Goal: Task Accomplishment & Management: Use online tool/utility

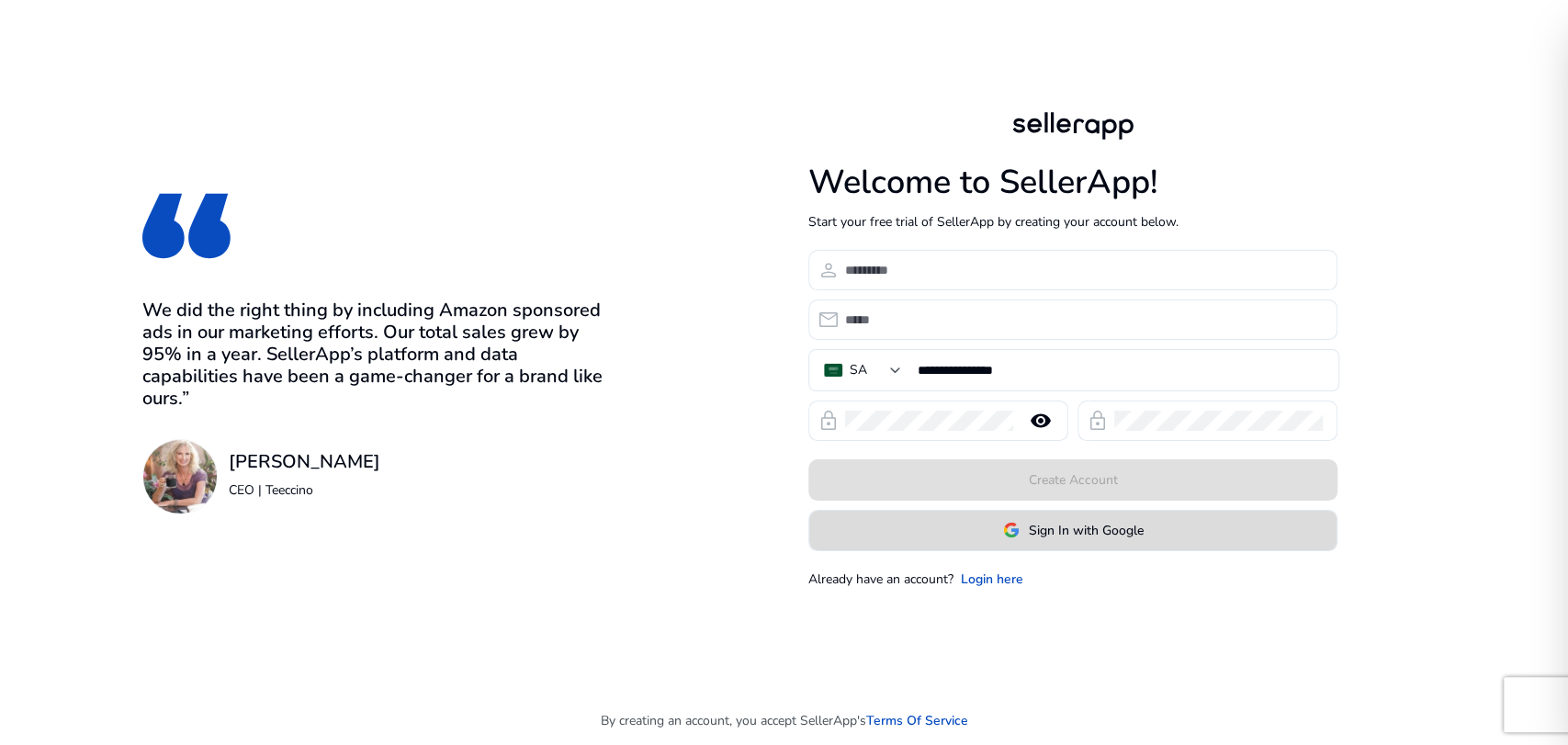
click at [1043, 544] on span at bounding box center [1072, 530] width 527 height 44
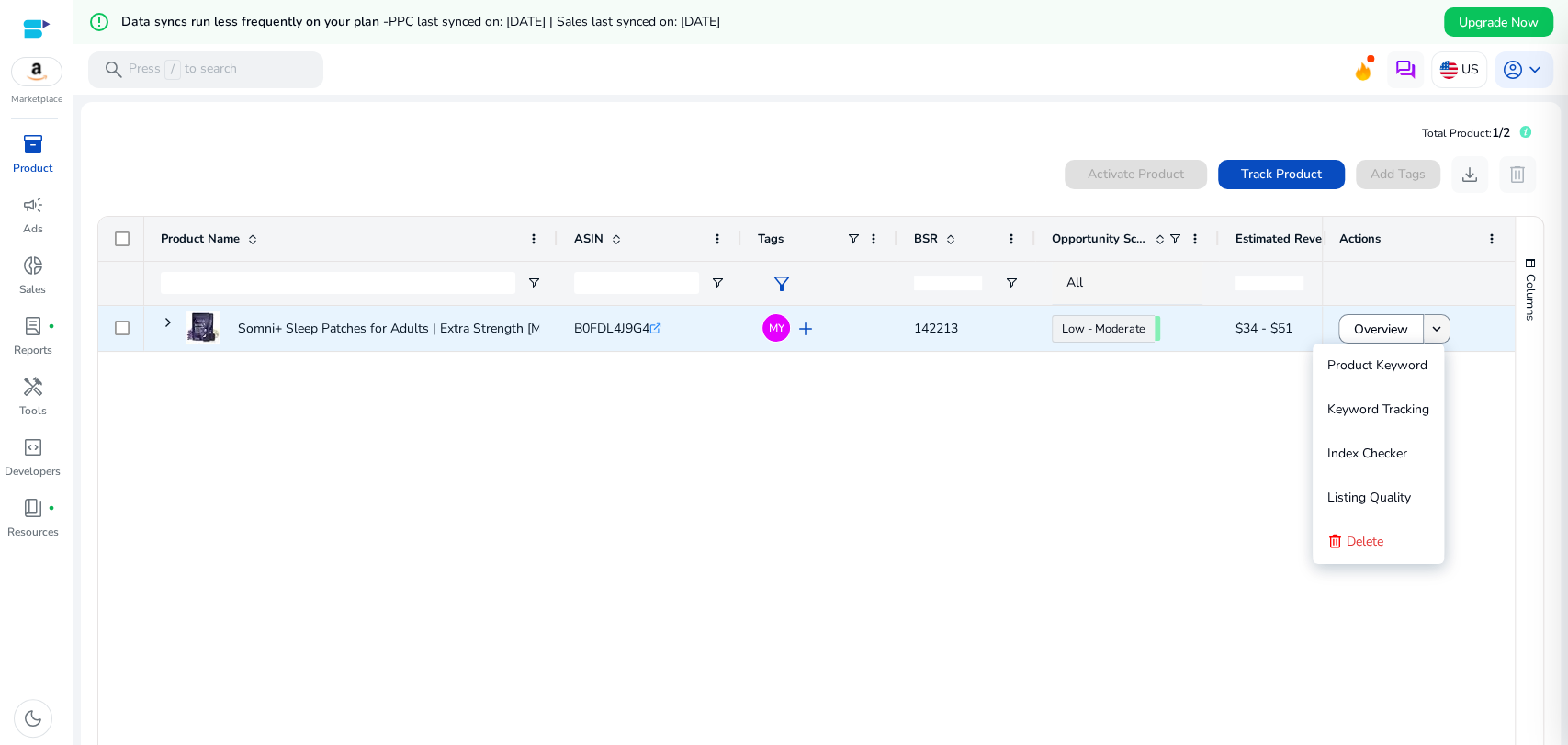
click at [1432, 335] on mat-icon "keyboard_arrow_down" at bounding box center [1437, 329] width 17 height 17
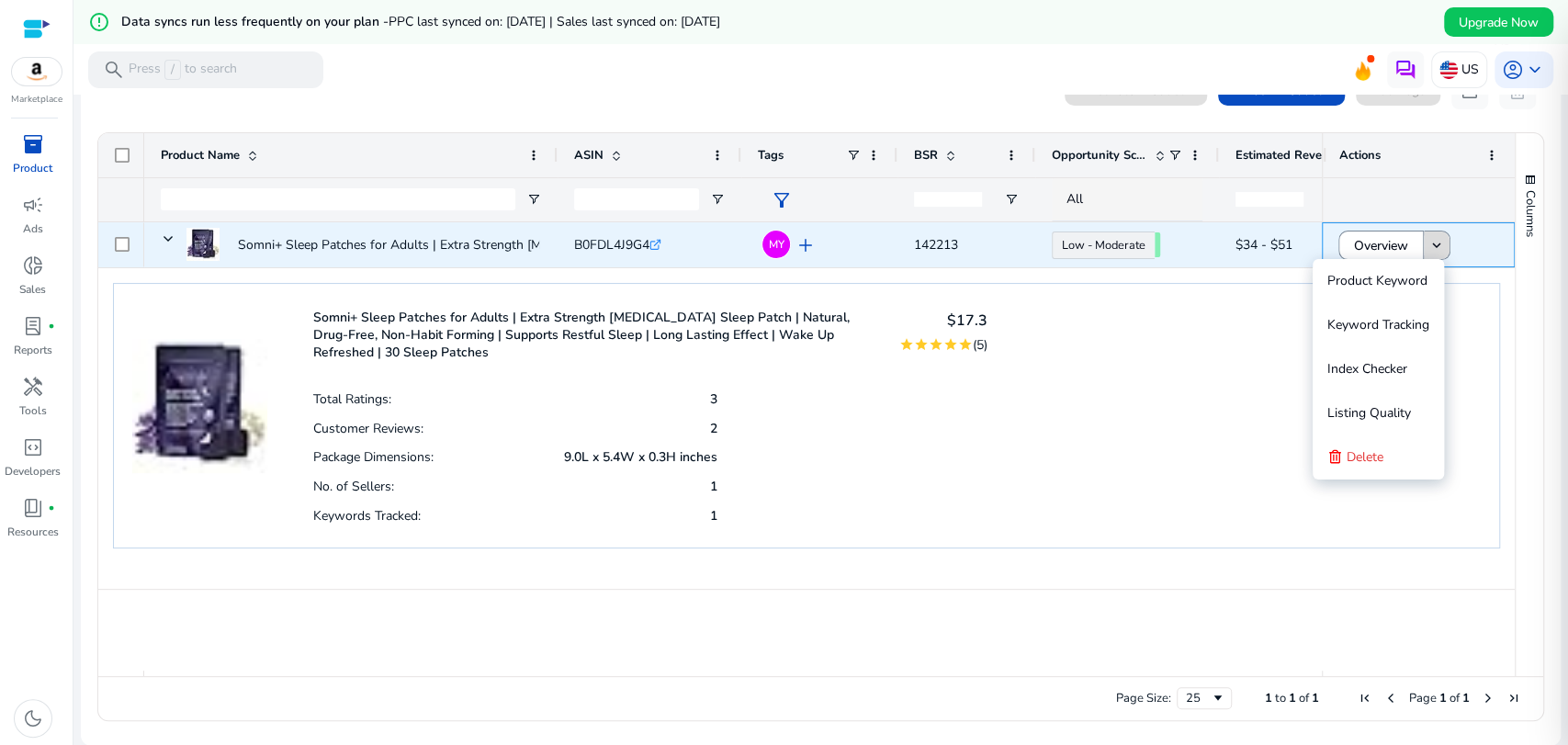
click at [1429, 240] on mat-icon "keyboard_arrow_down" at bounding box center [1437, 246] width 17 height 17
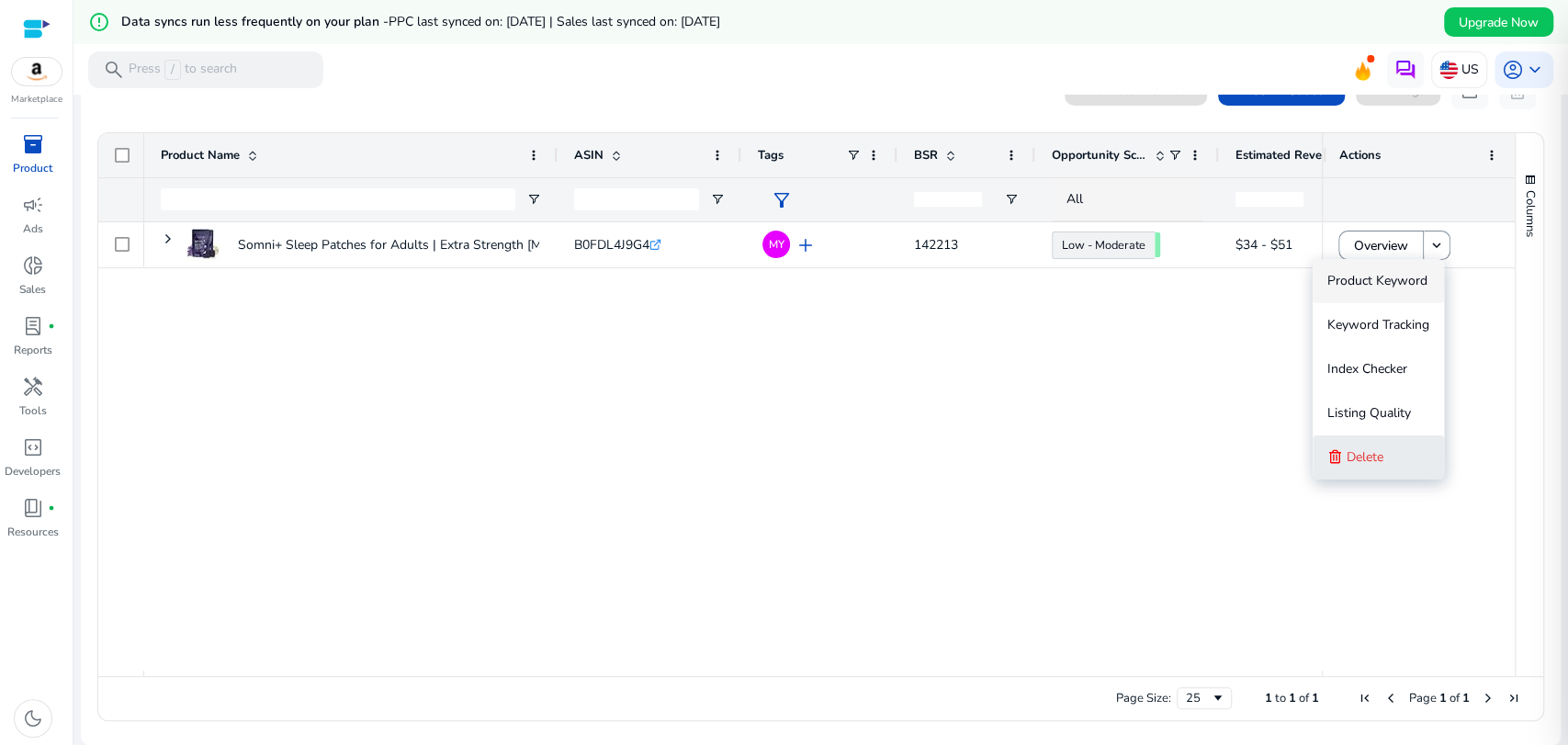
click at [1358, 458] on span "Delete" at bounding box center [1365, 457] width 37 height 18
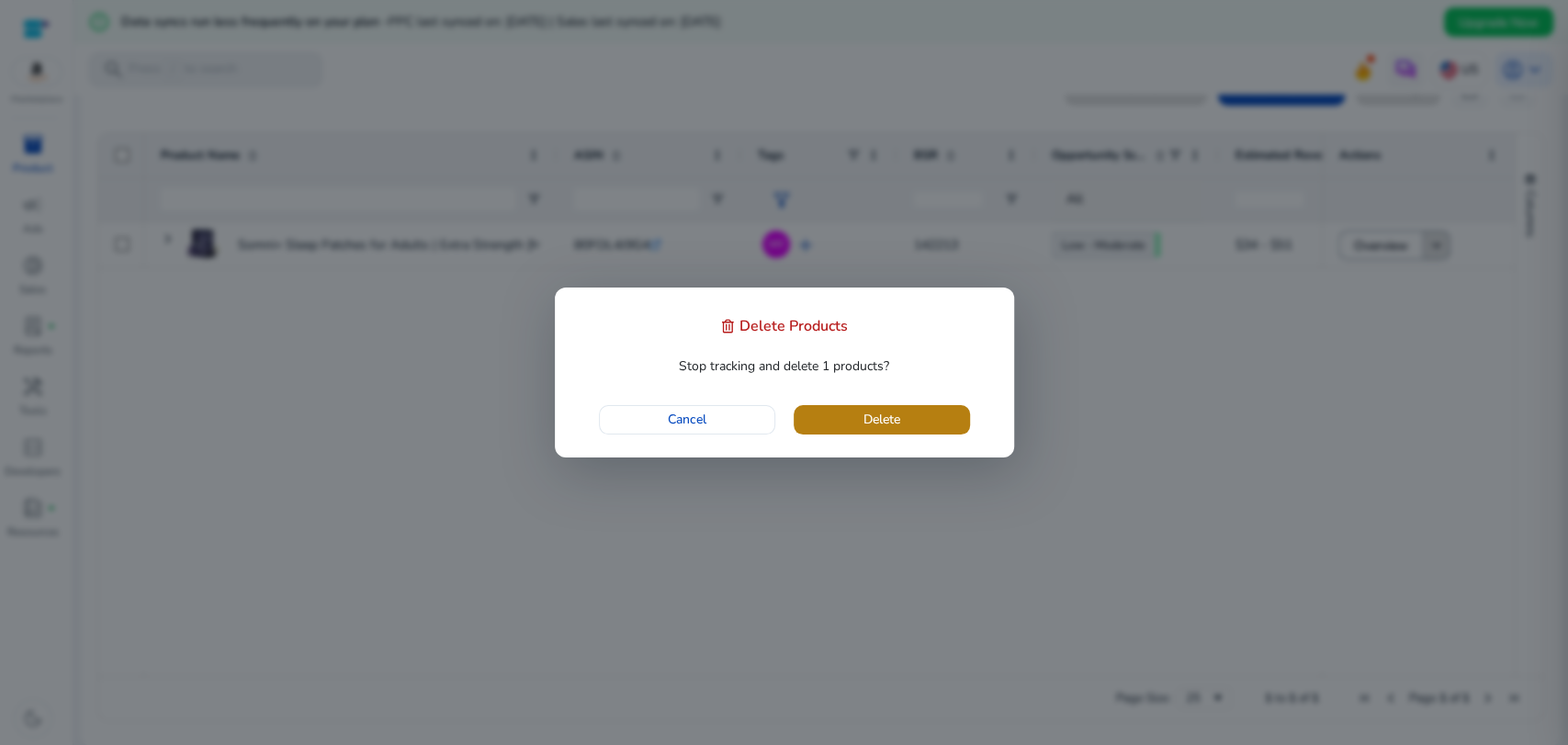
click at [890, 410] on span "Delete" at bounding box center [882, 419] width 37 height 19
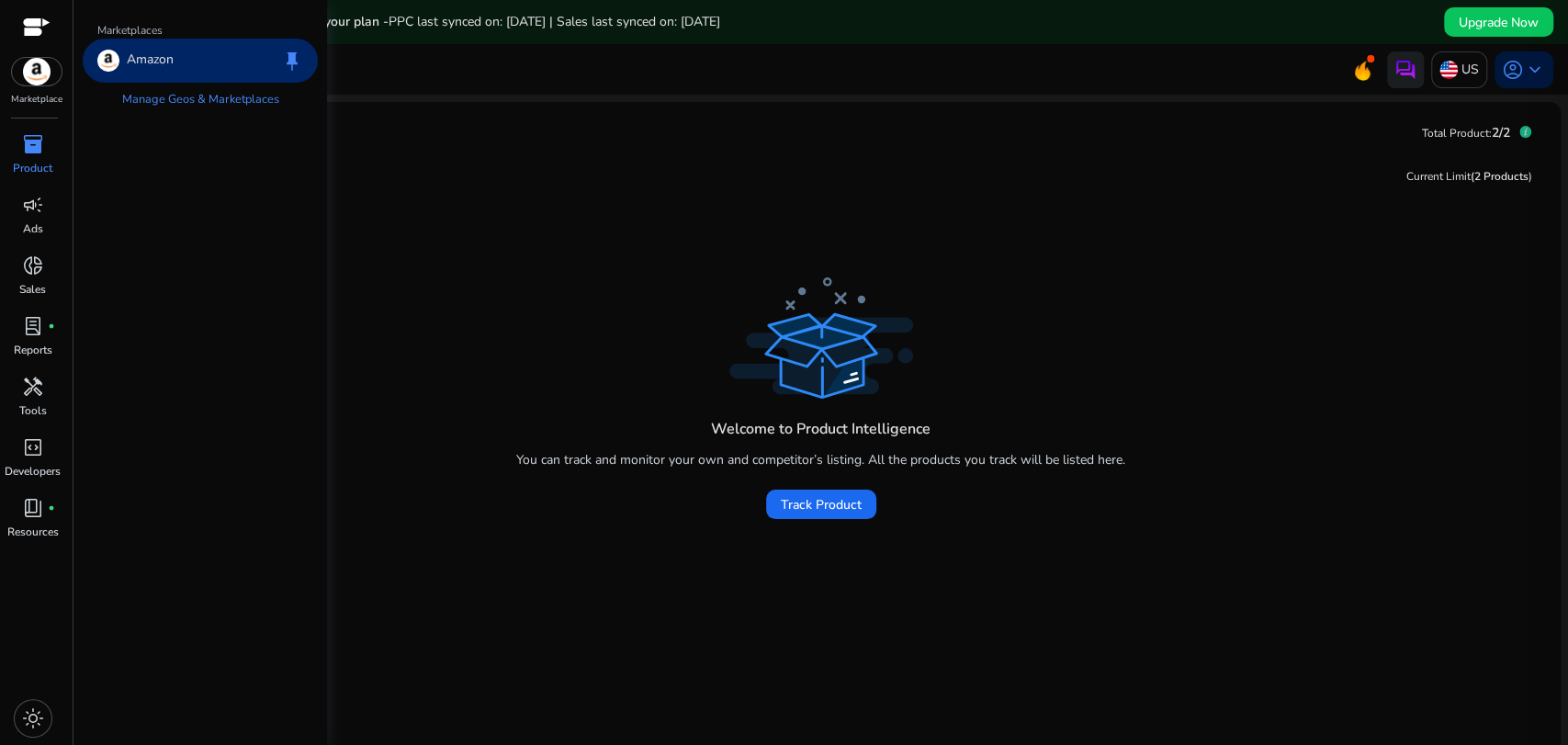
click at [44, 78] on img at bounding box center [37, 72] width 50 height 28
click at [207, 65] on div "Amazon keep" at bounding box center [200, 61] width 235 height 44
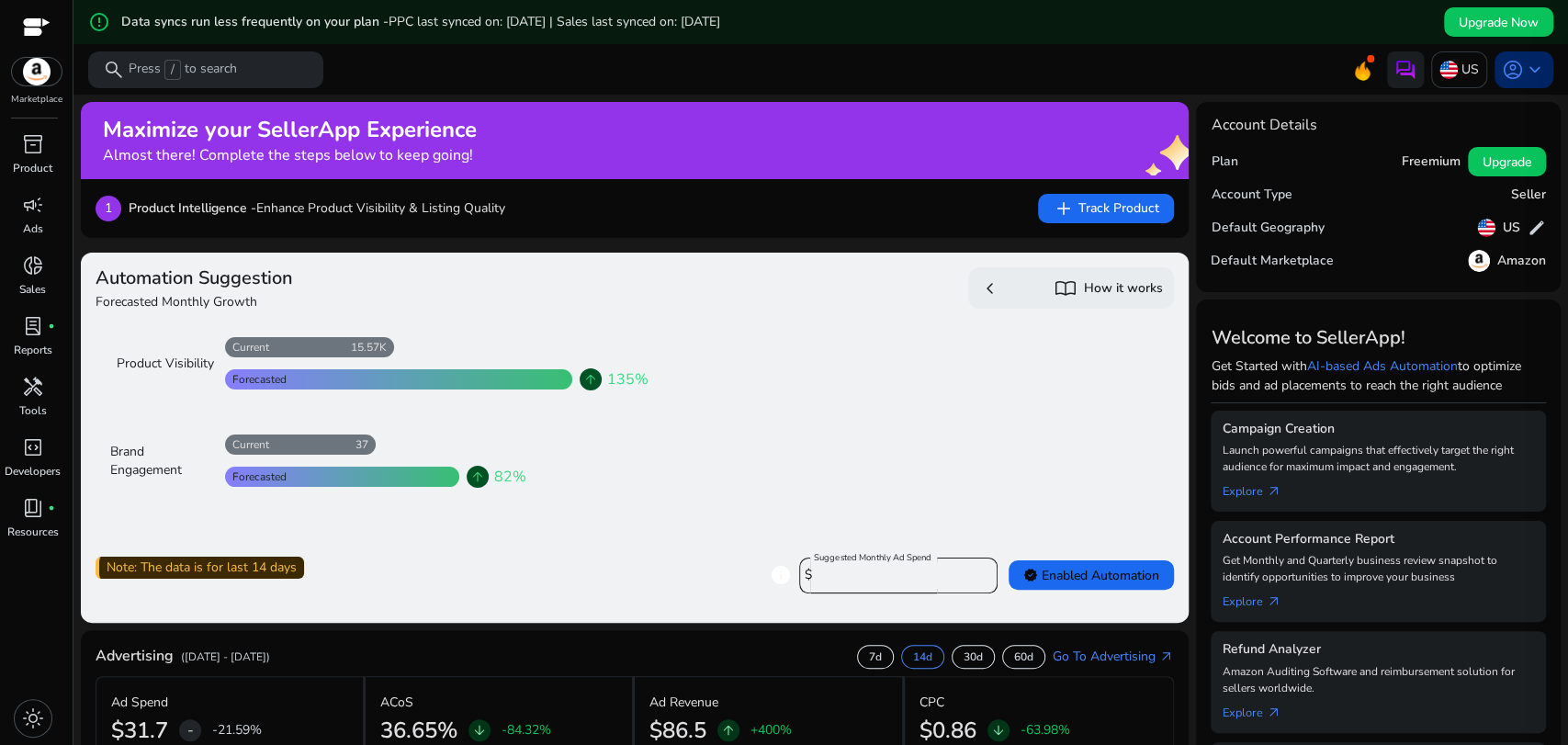
click at [1524, 67] on span "keyboard_arrow_down" at bounding box center [1535, 70] width 22 height 22
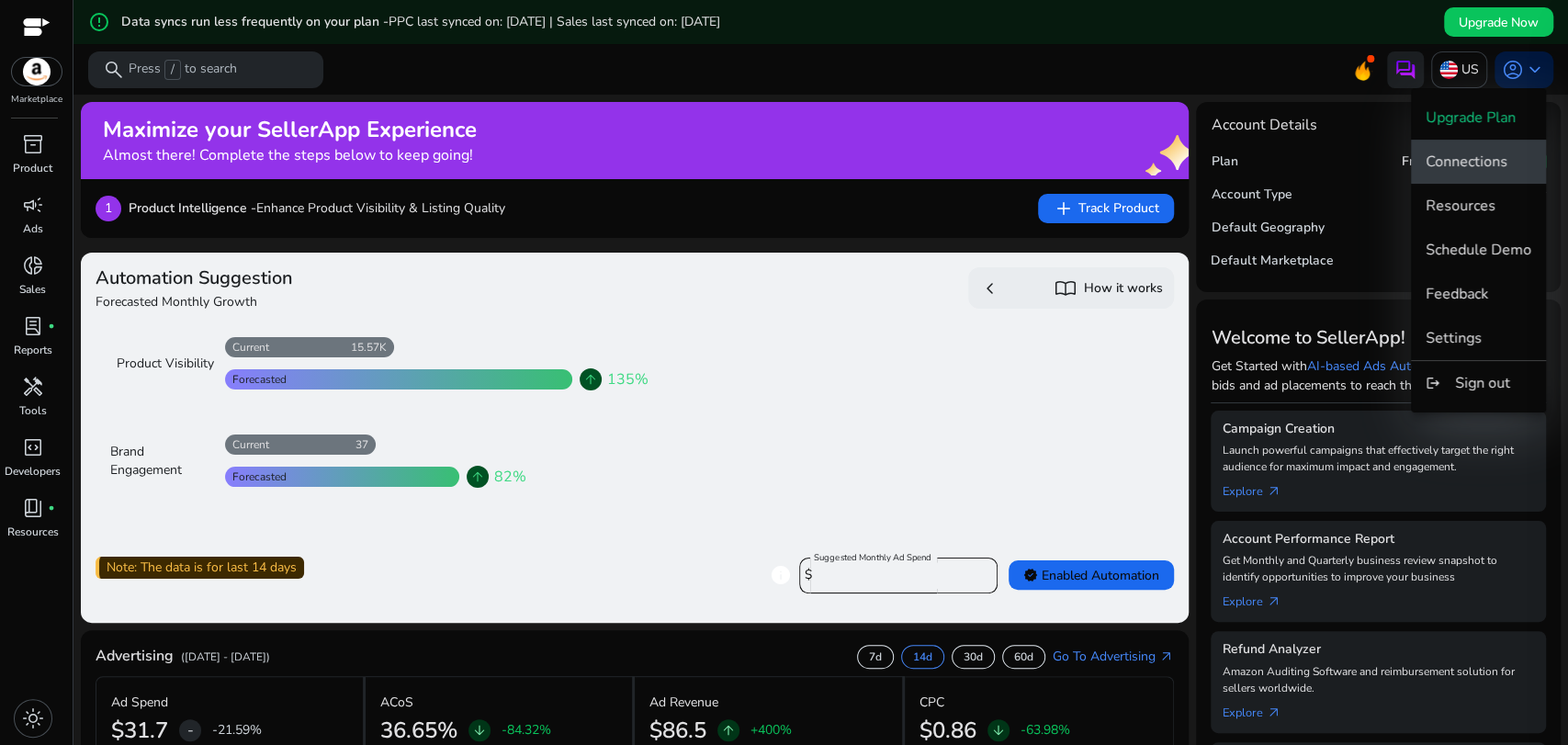
click at [1468, 148] on button "Connections" at bounding box center [1478, 162] width 135 height 44
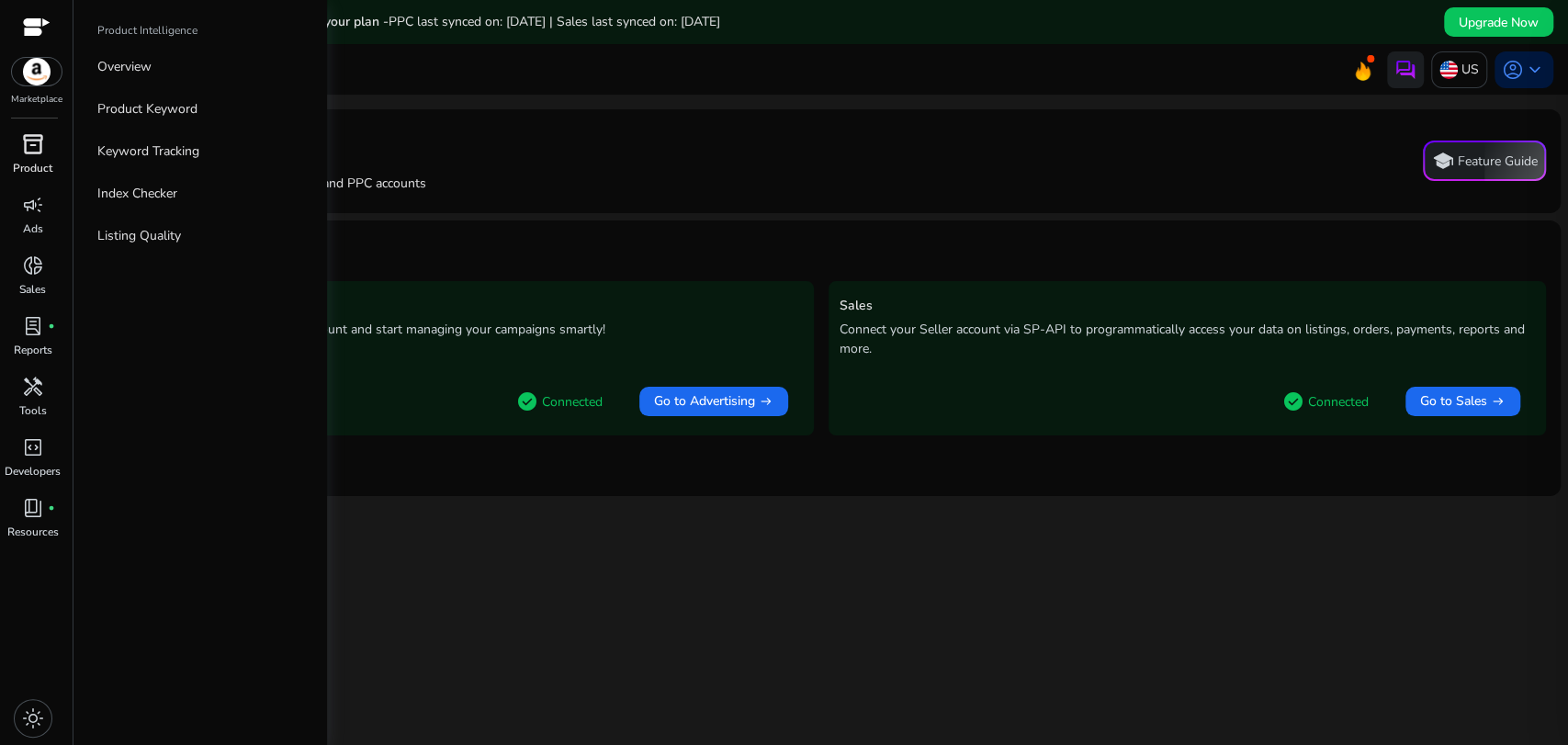
click at [31, 162] on p "Product" at bounding box center [32, 168] width 40 height 17
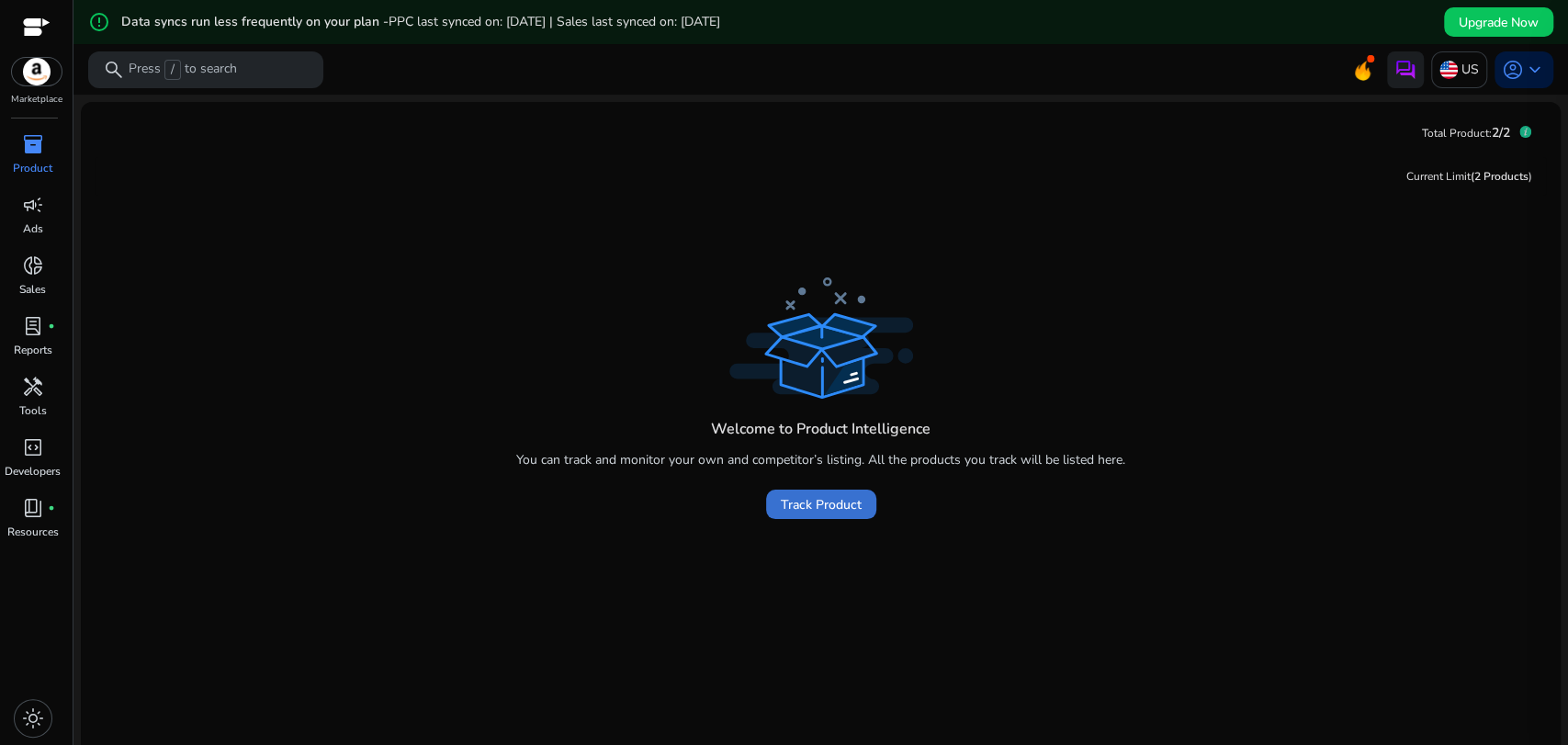
click at [819, 499] on span "Track Product" at bounding box center [821, 504] width 81 height 19
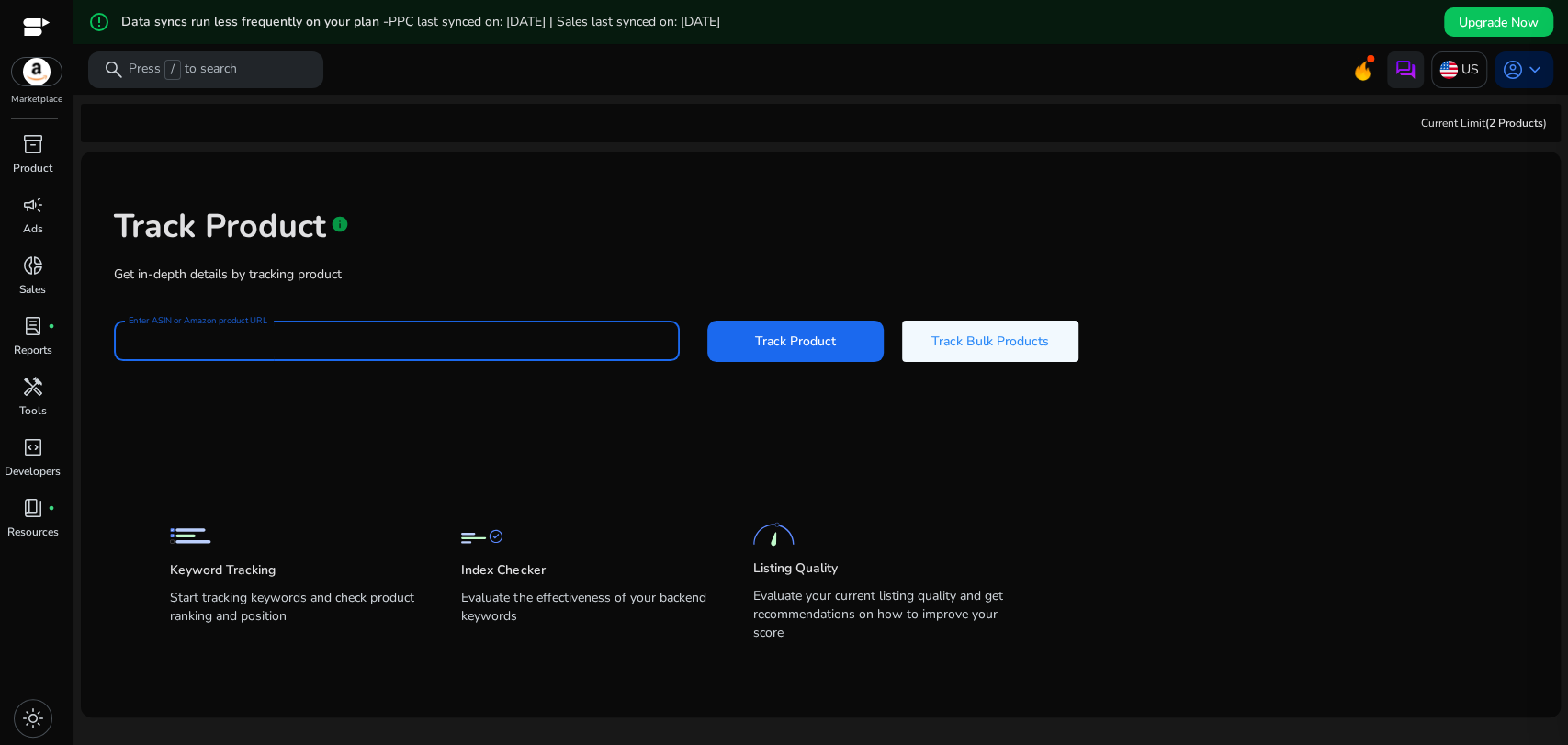
paste input "**********"
type input "**********"
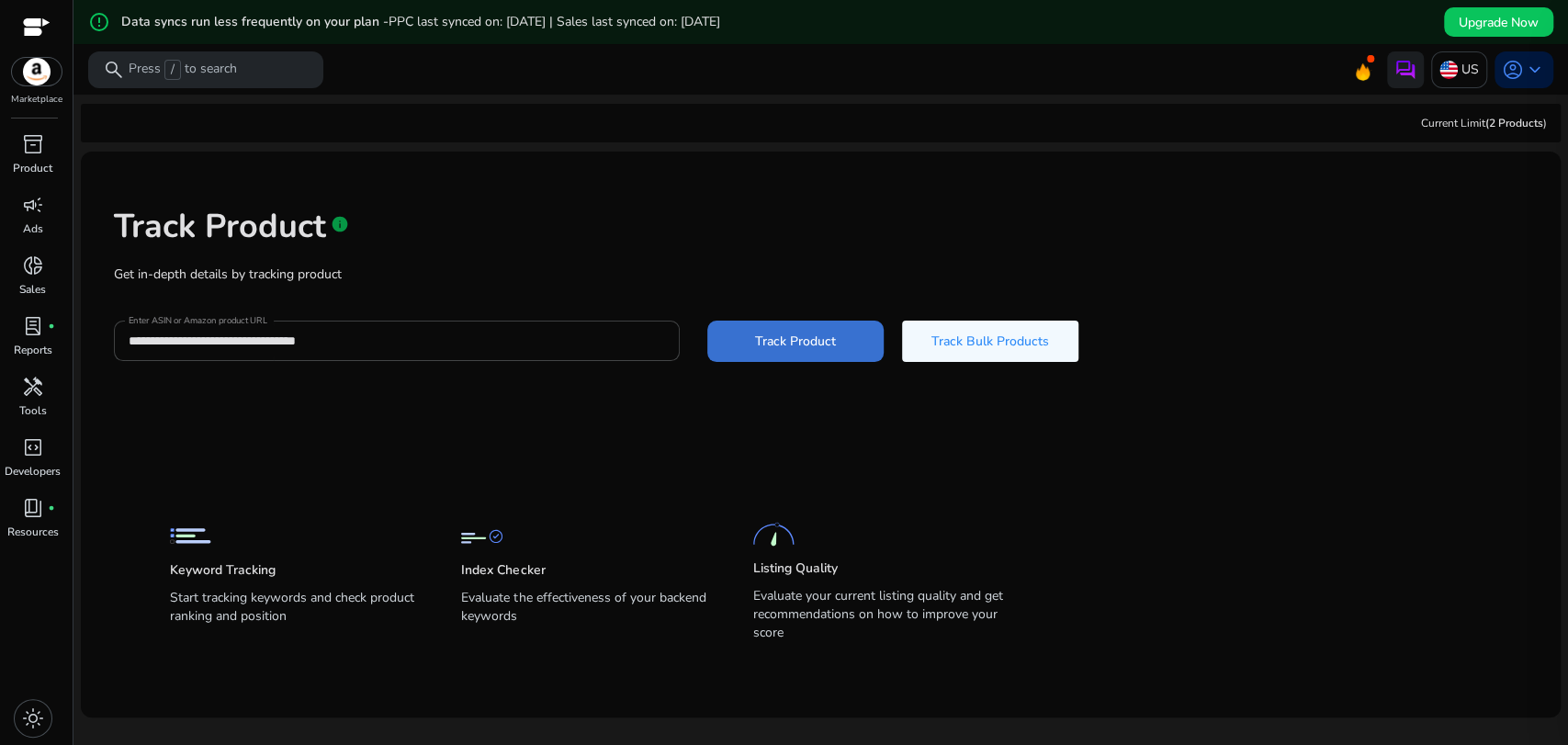
click at [794, 338] on span "Track Product" at bounding box center [796, 341] width 81 height 19
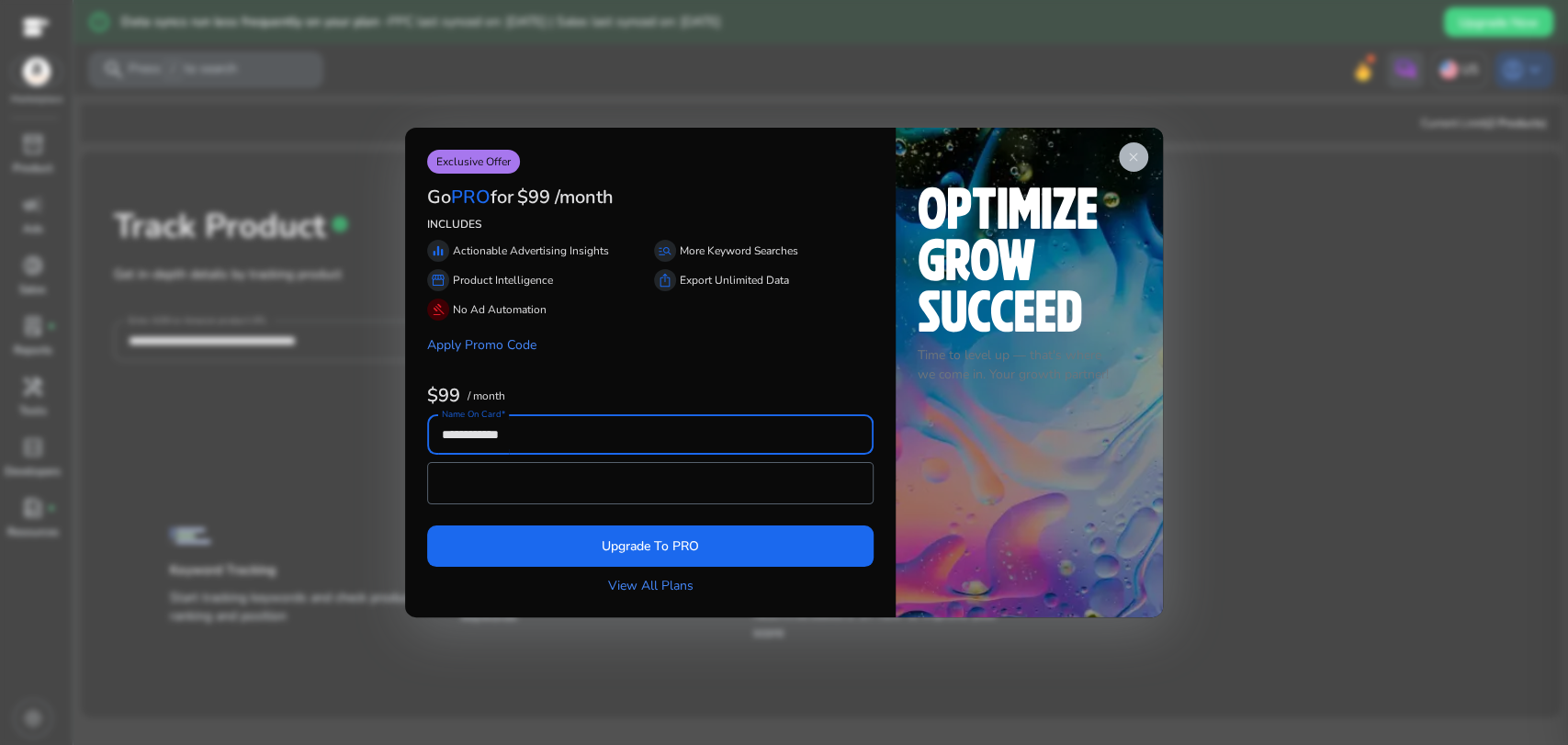
click at [1138, 158] on span "close" at bounding box center [1133, 157] width 15 height 15
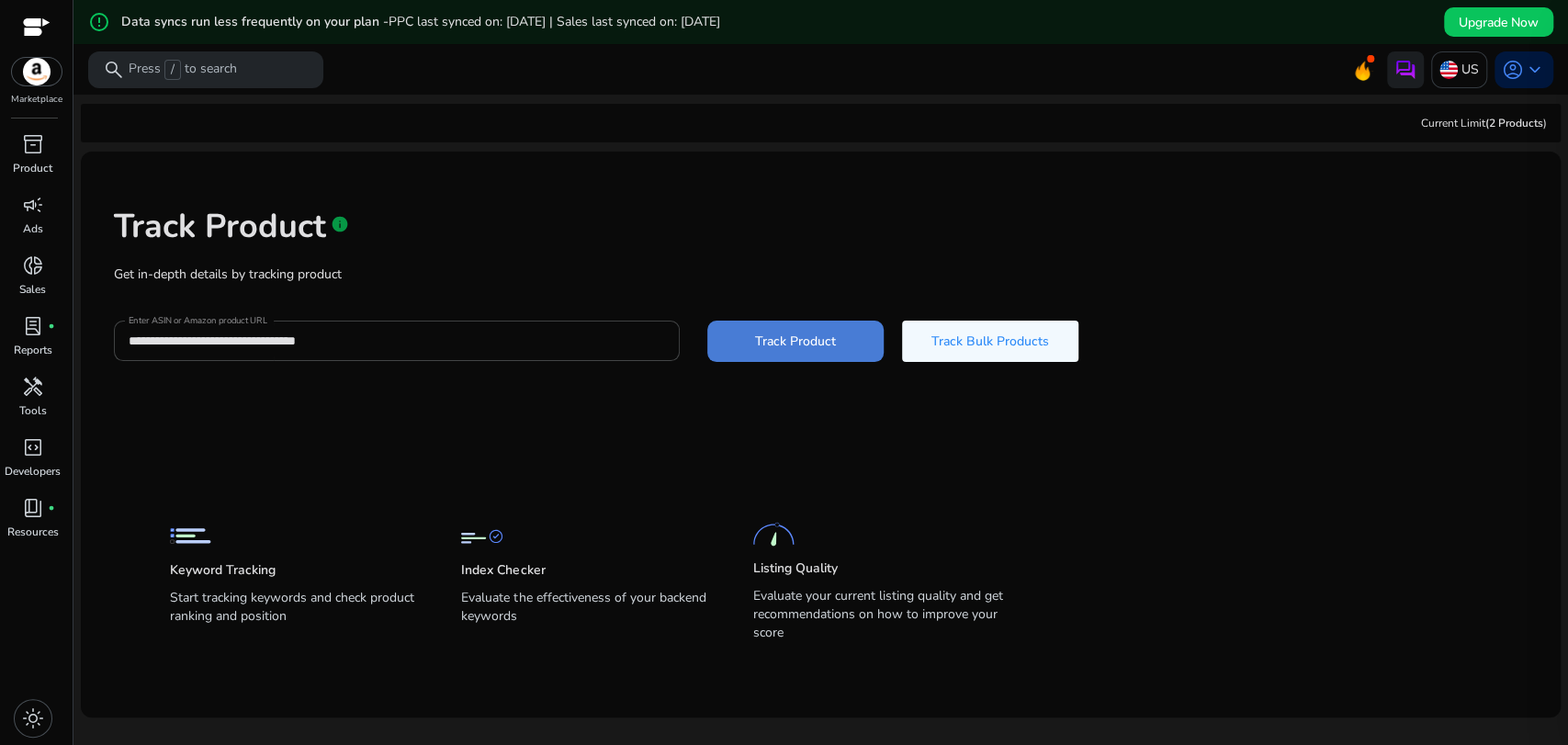
click at [803, 349] on span "Track Product" at bounding box center [796, 341] width 81 height 19
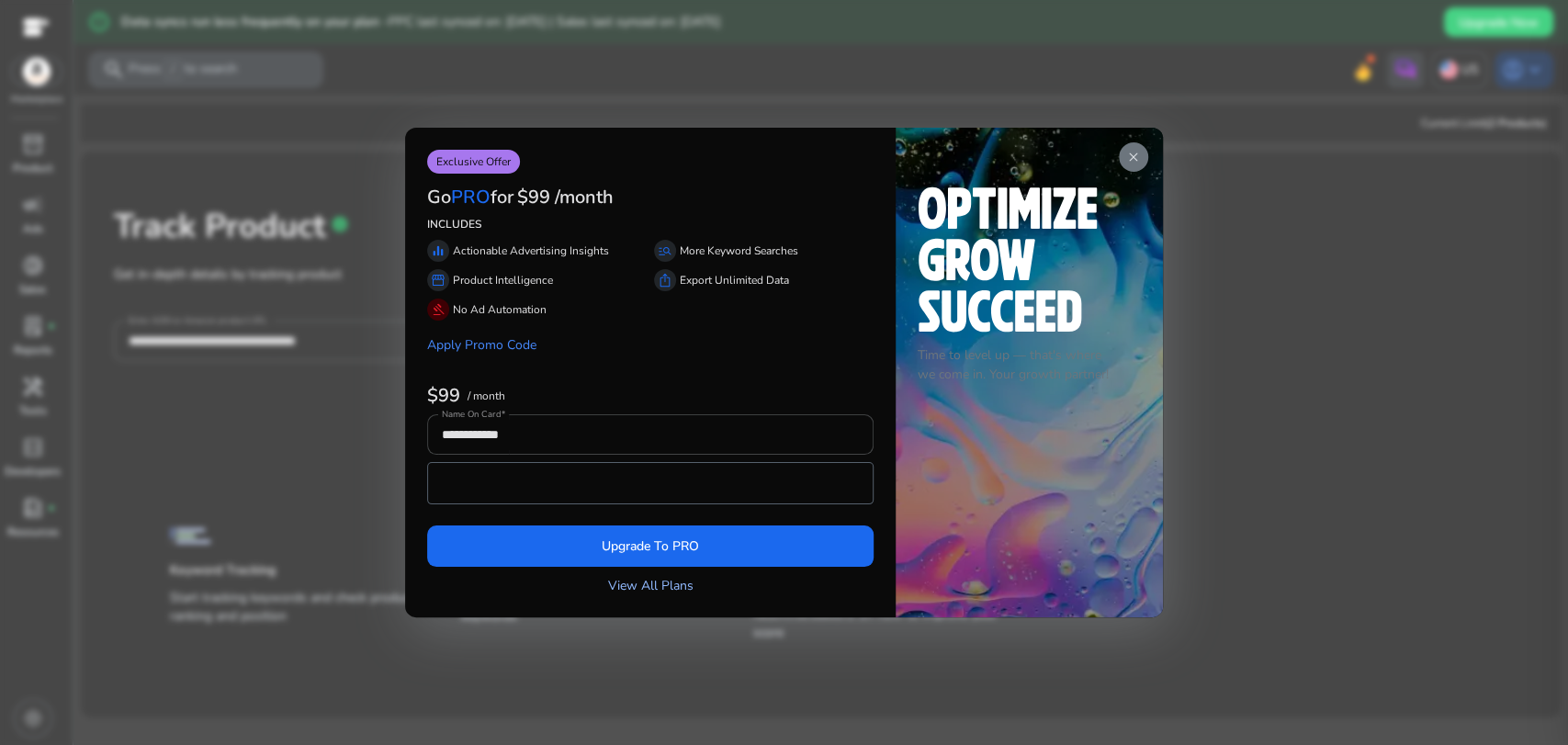
click at [658, 590] on link "View All Plans" at bounding box center [651, 585] width 86 height 19
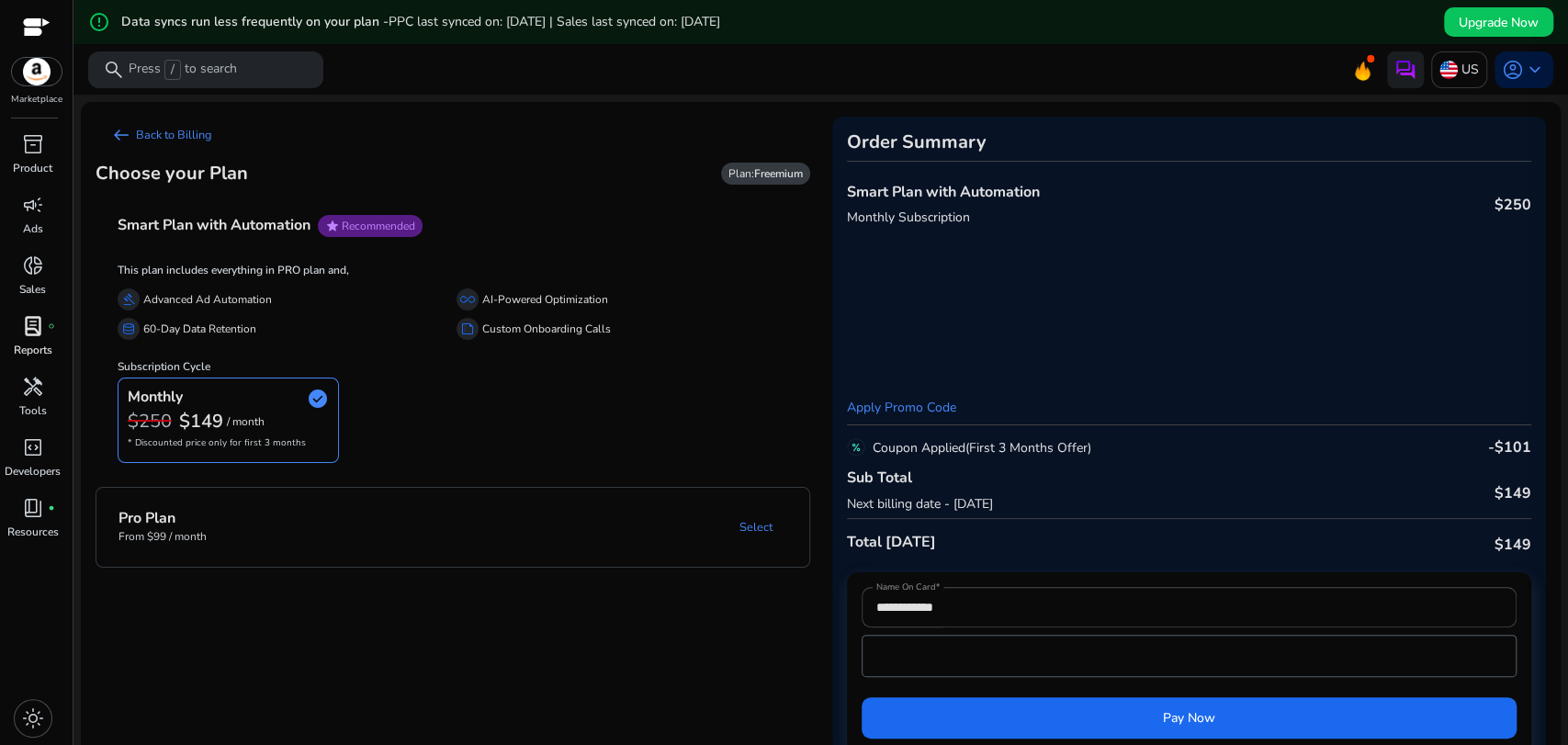
click at [26, 337] on span "lab_profile" at bounding box center [33, 326] width 22 height 22
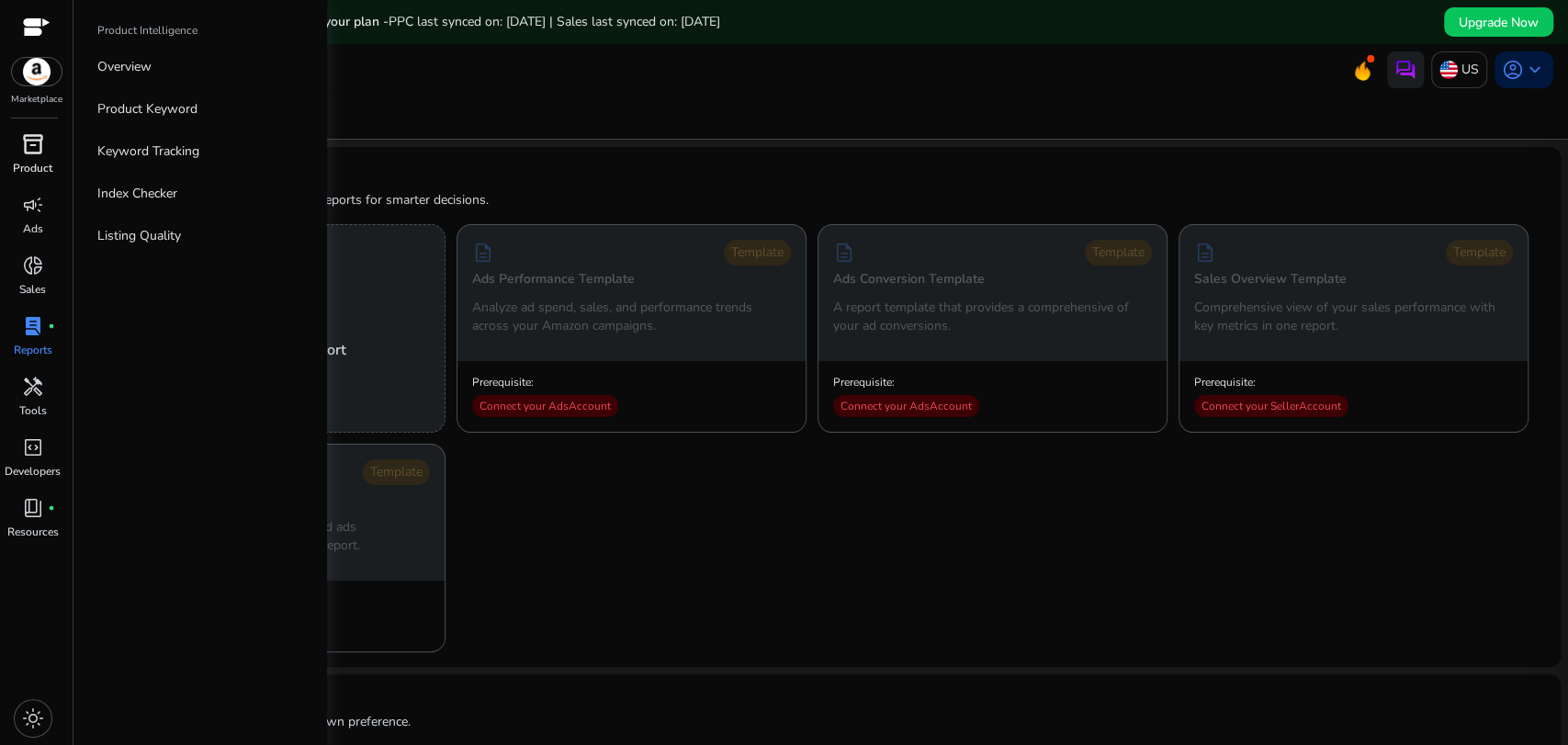
click at [30, 147] on span "inventory_2" at bounding box center [33, 144] width 22 height 22
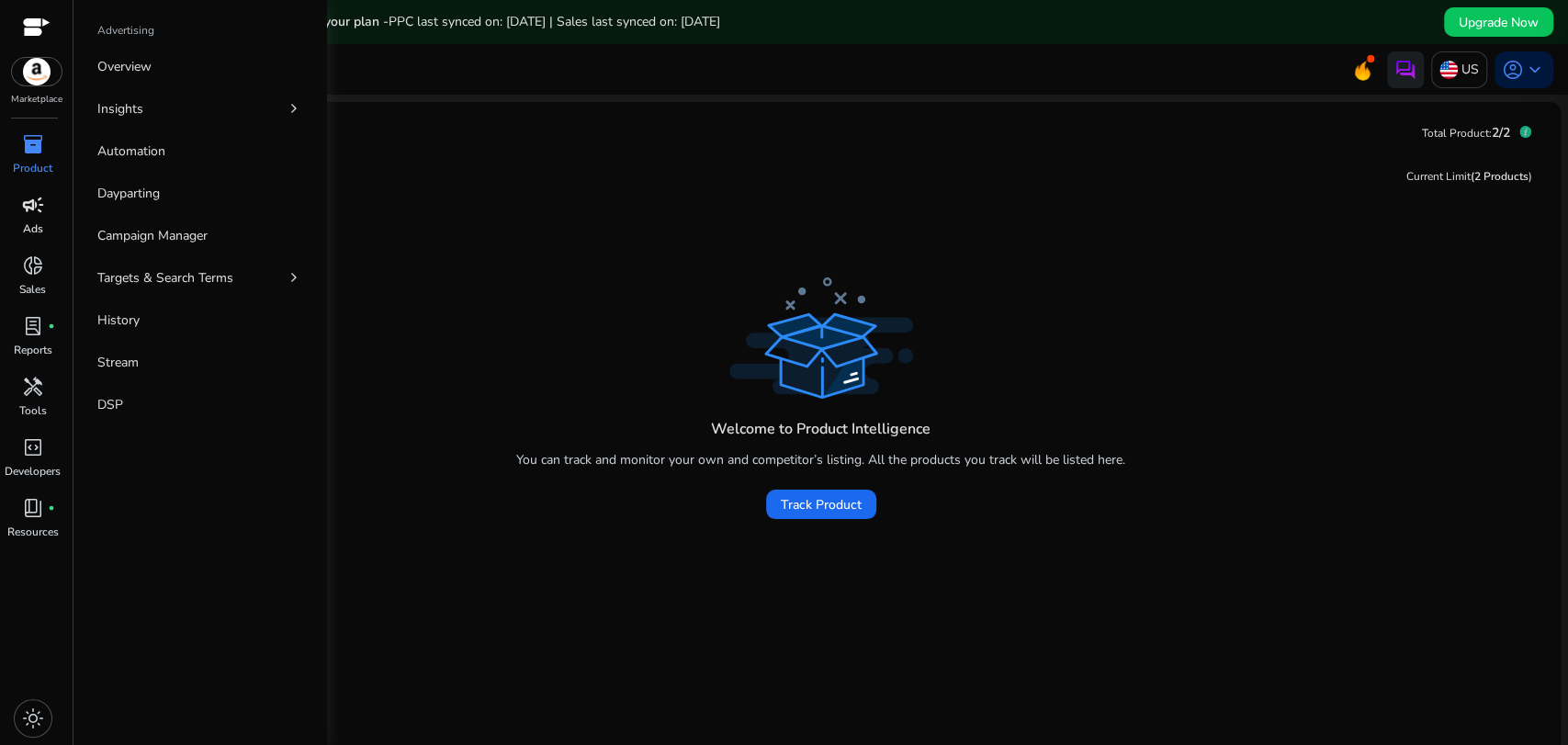
click at [34, 216] on span "campaign" at bounding box center [33, 205] width 22 height 22
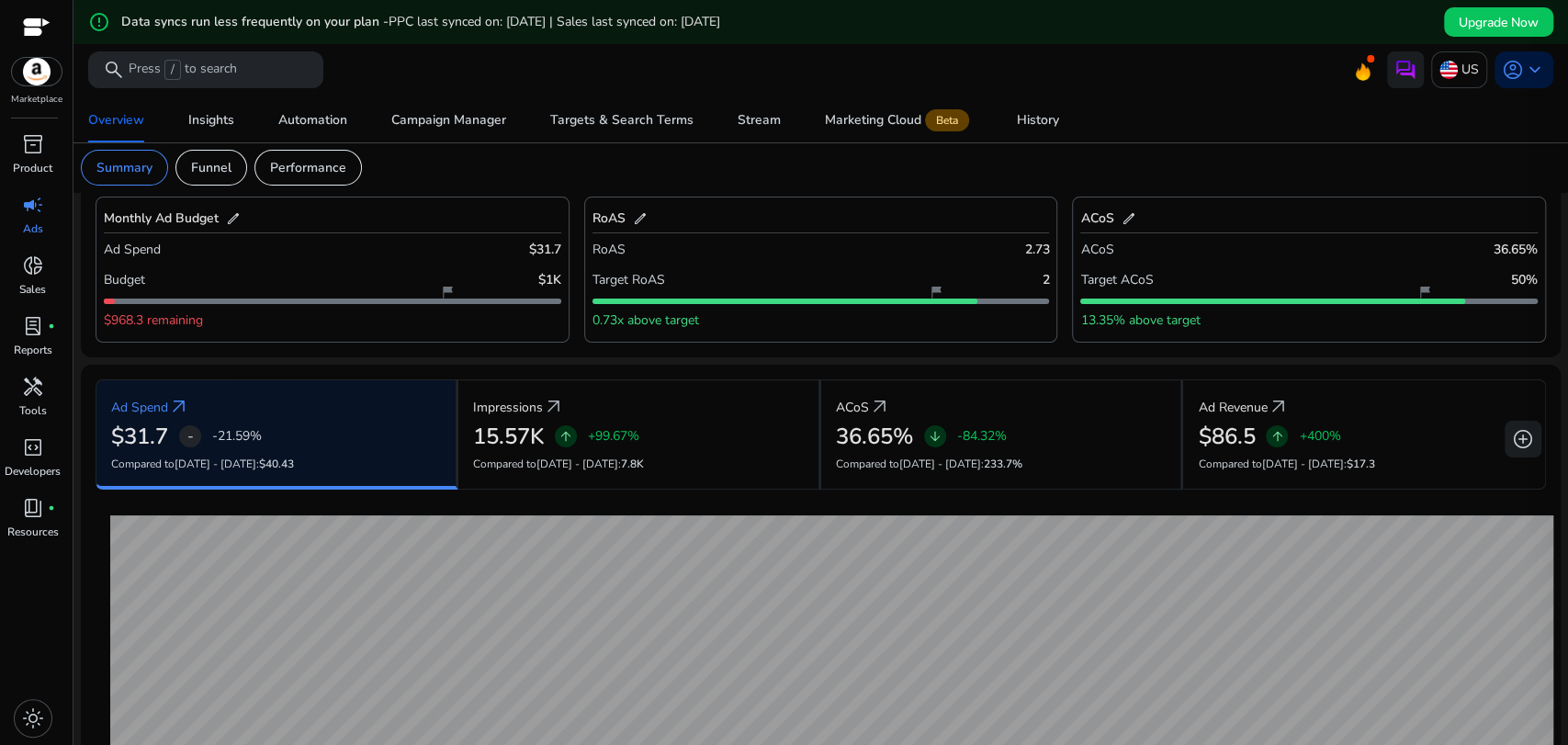
scroll to position [43, 0]
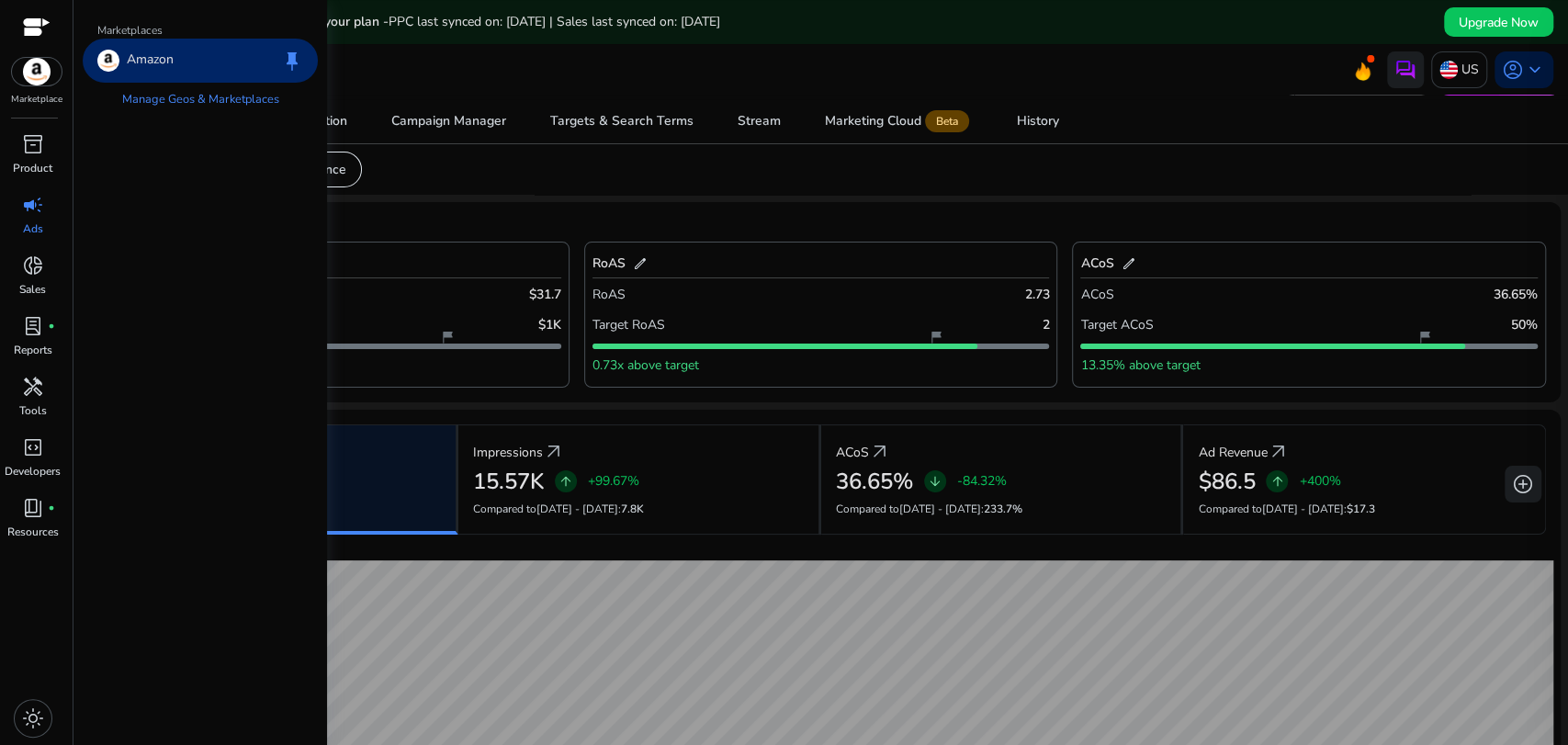
click at [29, 76] on img at bounding box center [37, 72] width 50 height 28
click at [27, 162] on p "Product" at bounding box center [32, 168] width 40 height 17
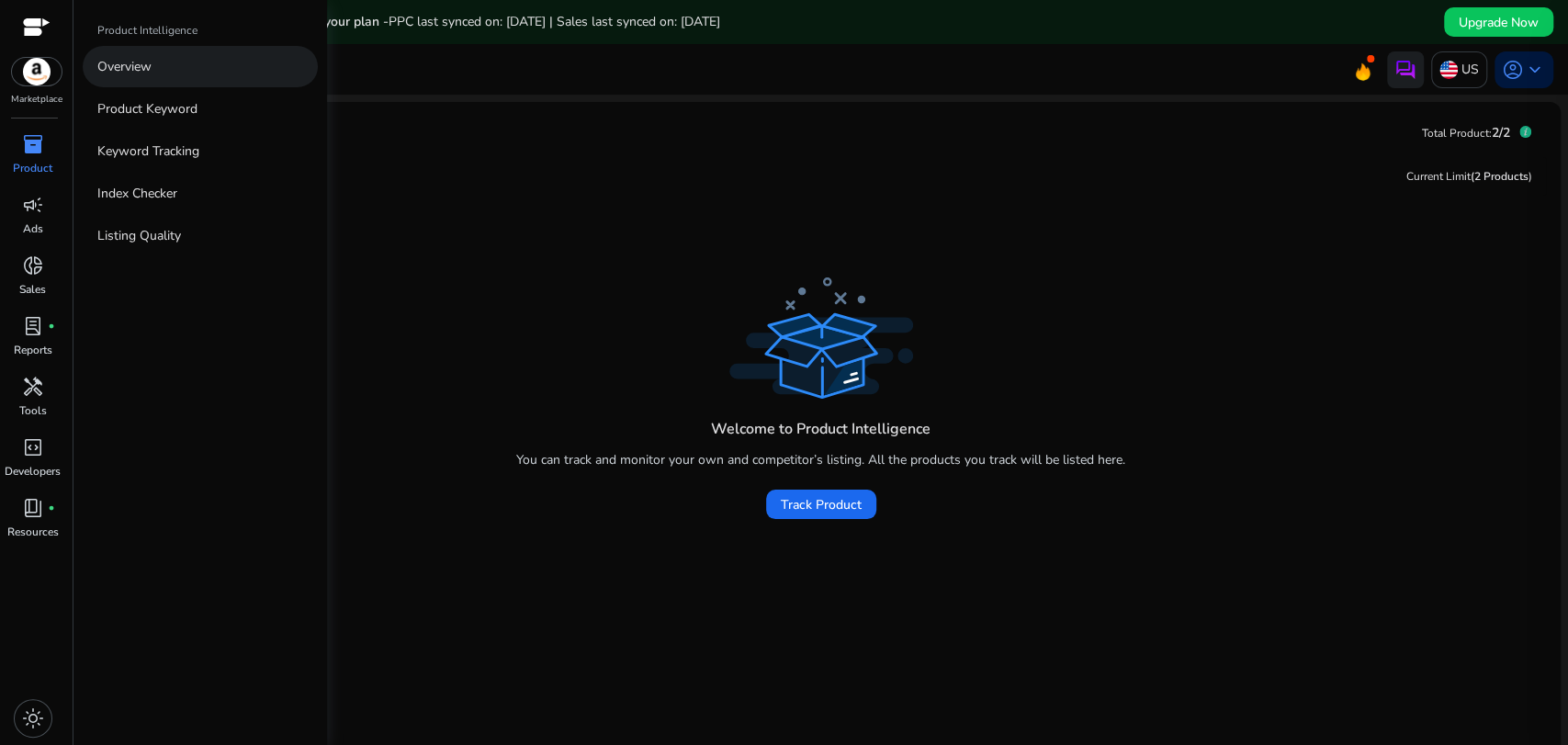
click at [126, 73] on p "Overview" at bounding box center [125, 66] width 54 height 19
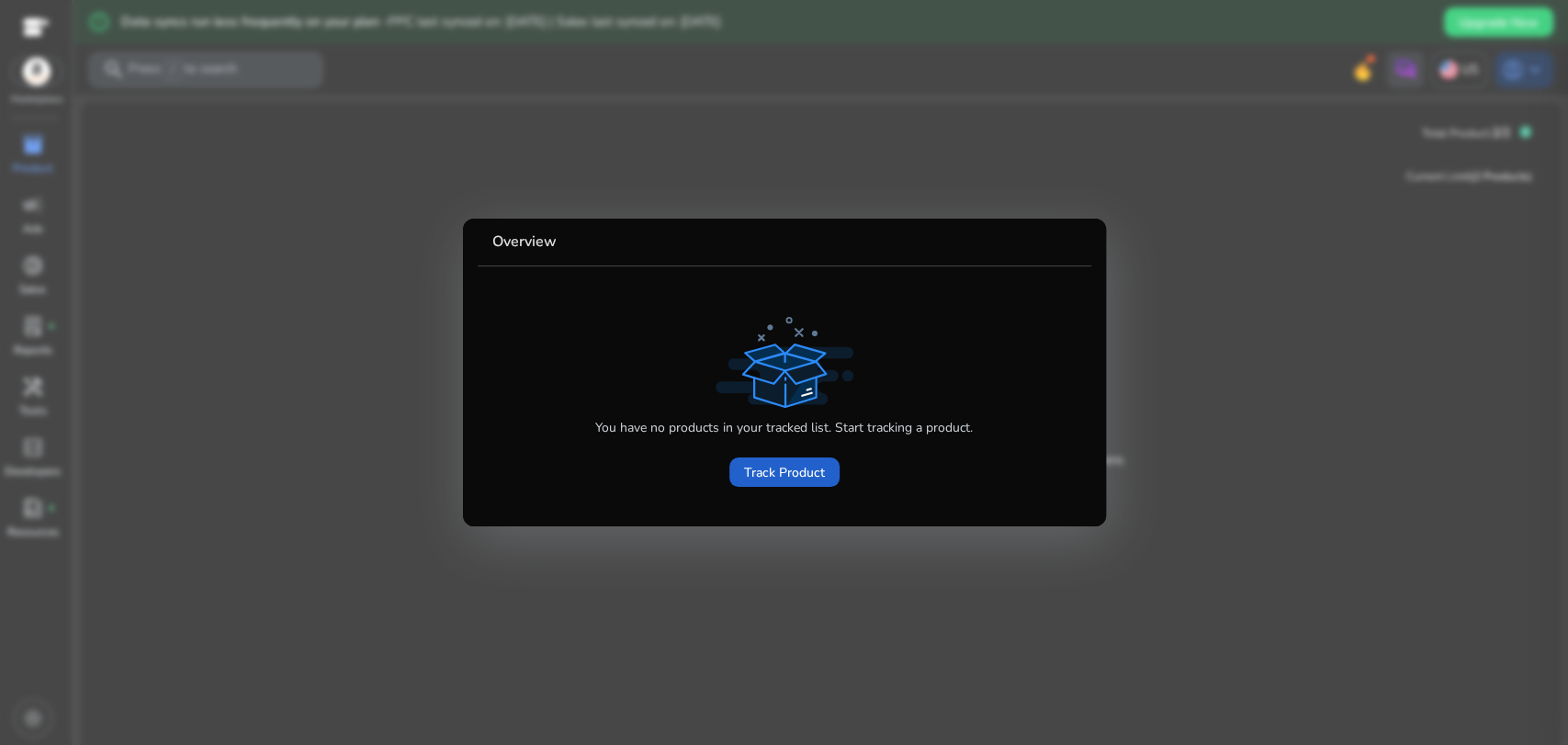
click at [764, 479] on span "Track Product" at bounding box center [784, 473] width 81 height 19
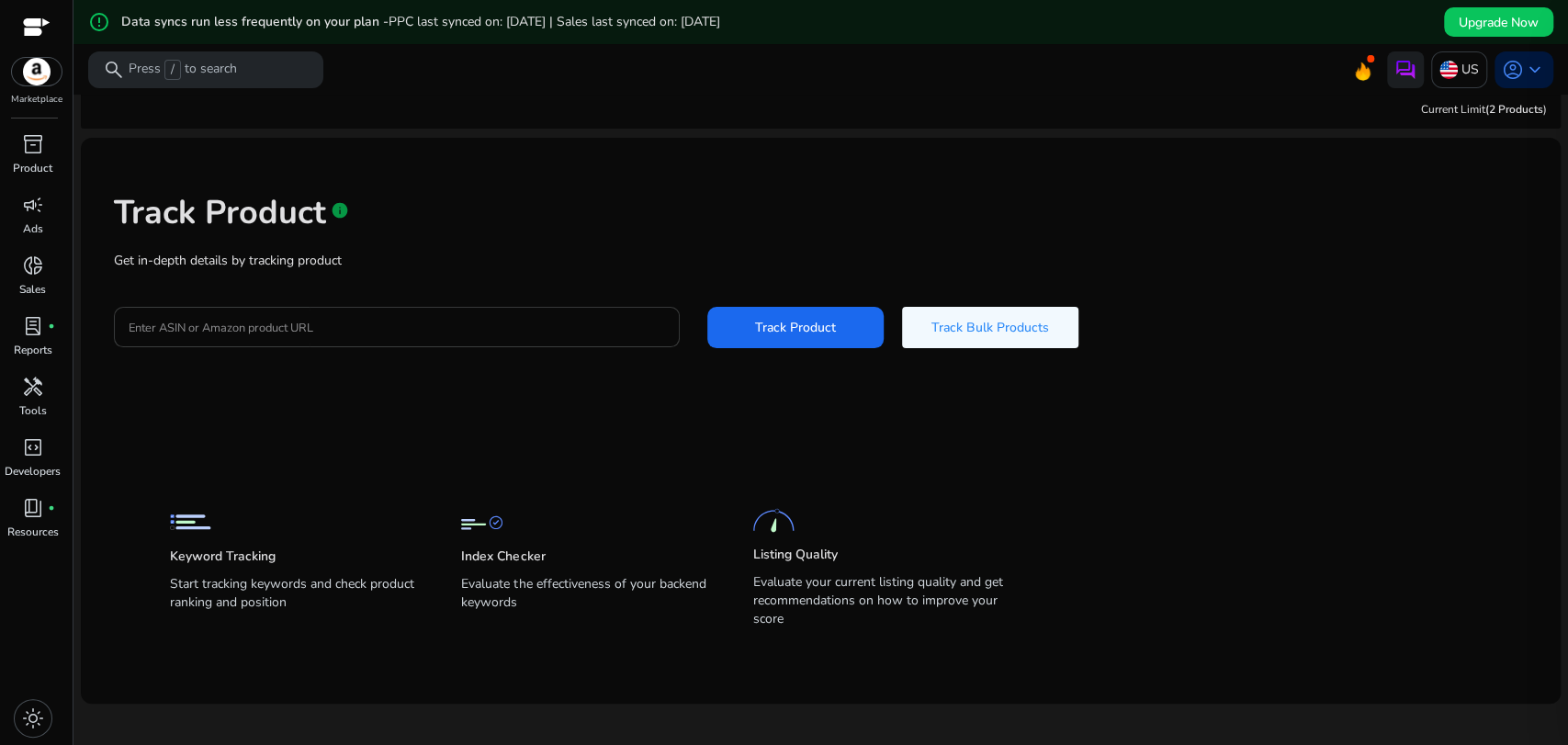
scroll to position [44, 0]
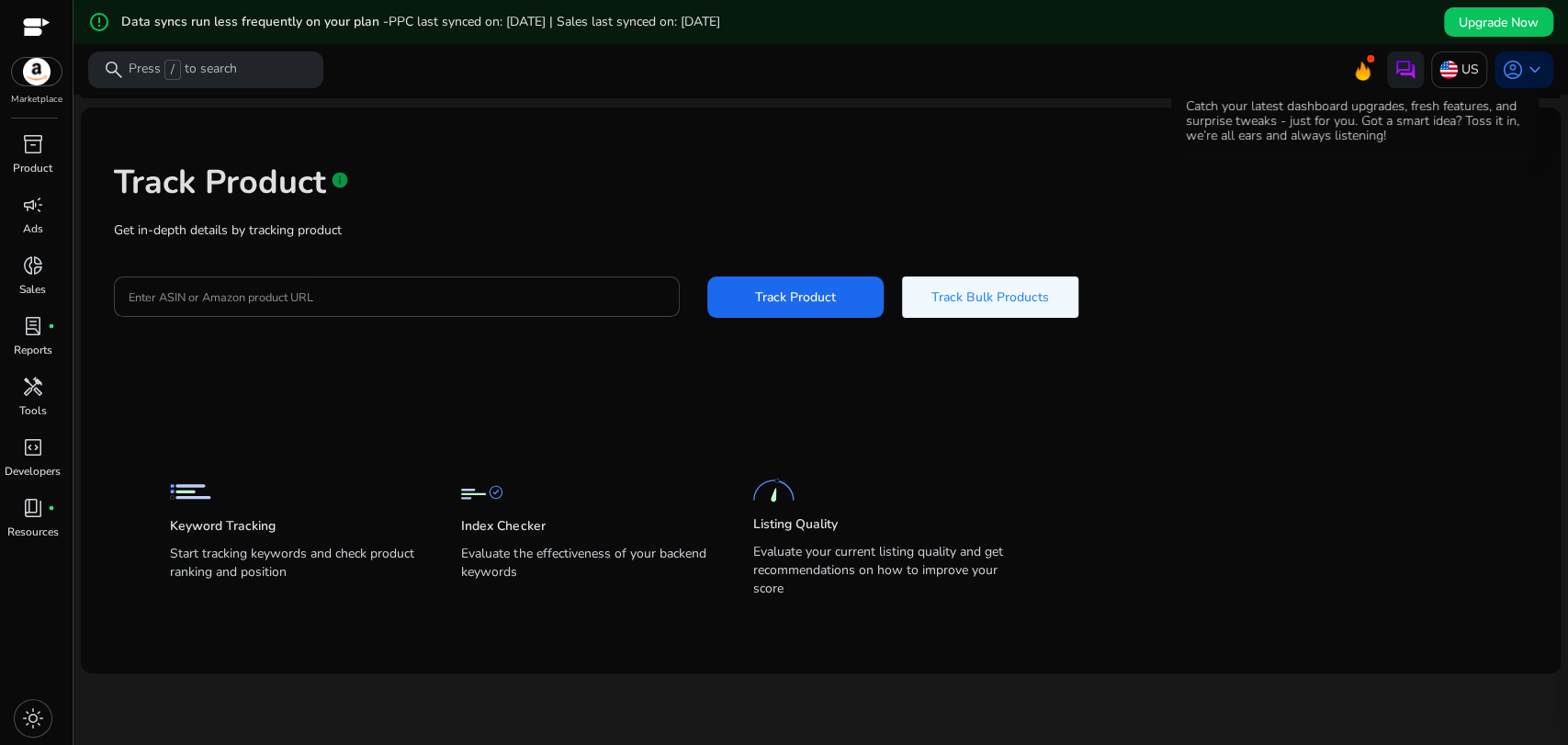
click at [1363, 71] on icon at bounding box center [1362, 68] width 28 height 26
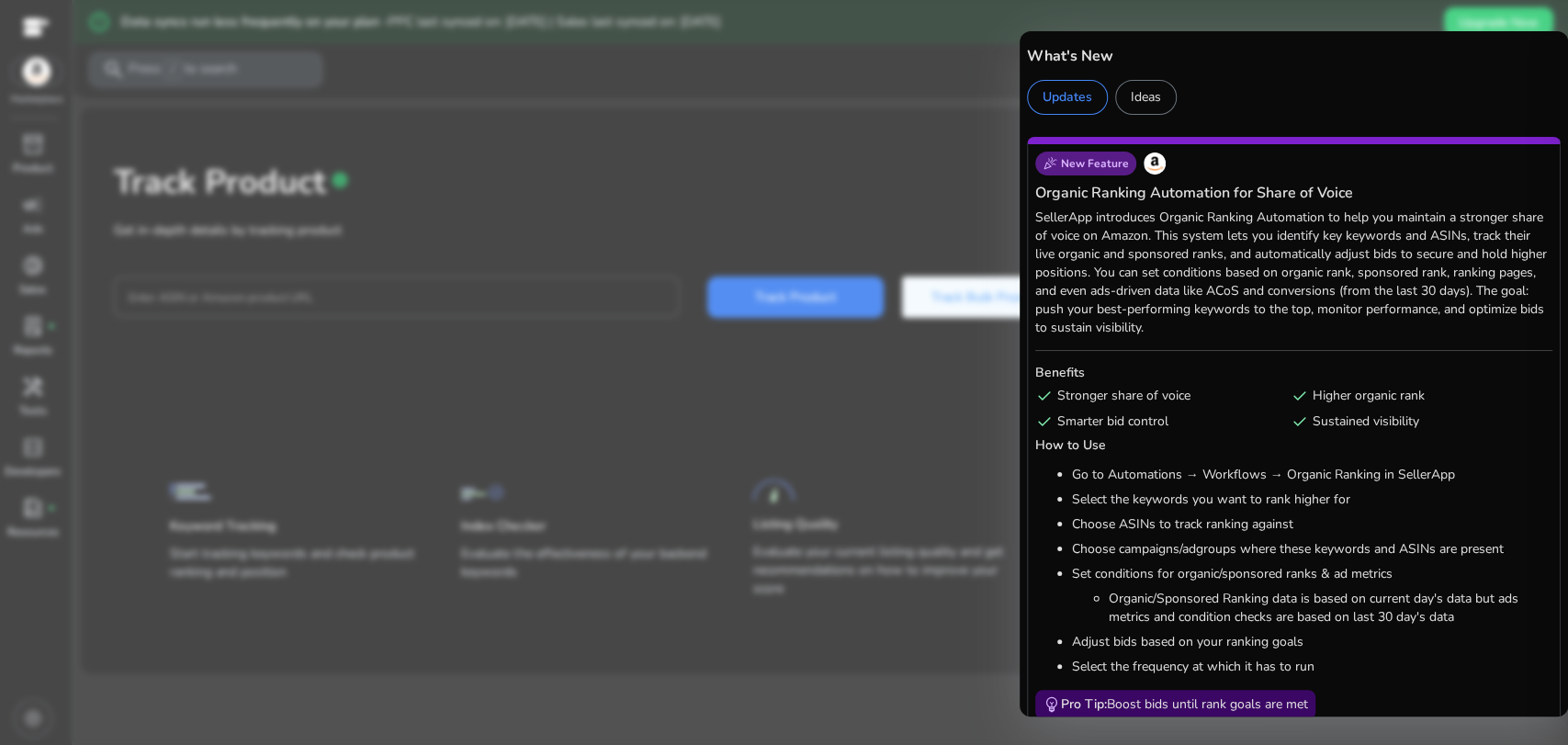
click at [927, 29] on div at bounding box center [784, 372] width 1568 height 745
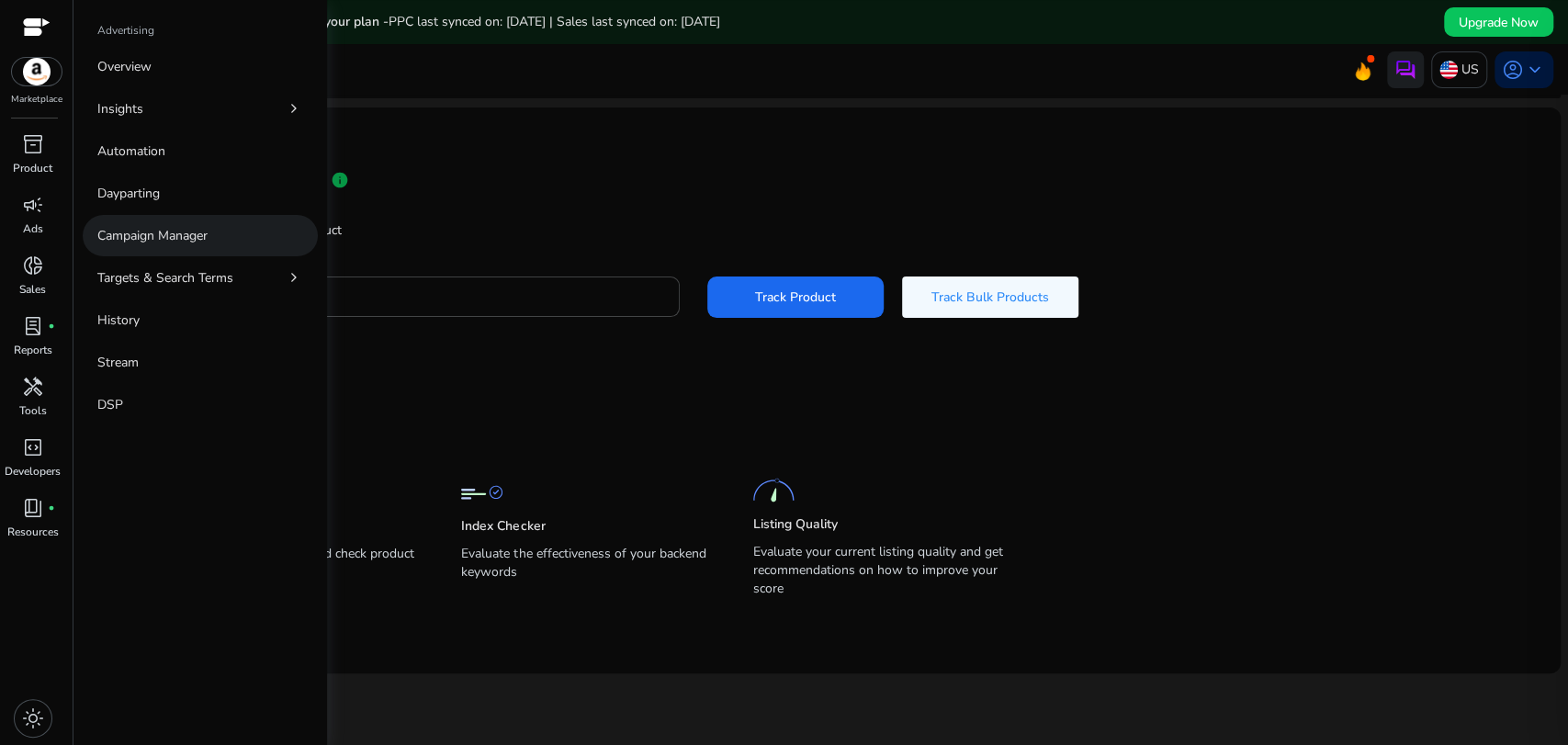
click at [187, 223] on link "Campaign Manager" at bounding box center [200, 235] width 235 height 42
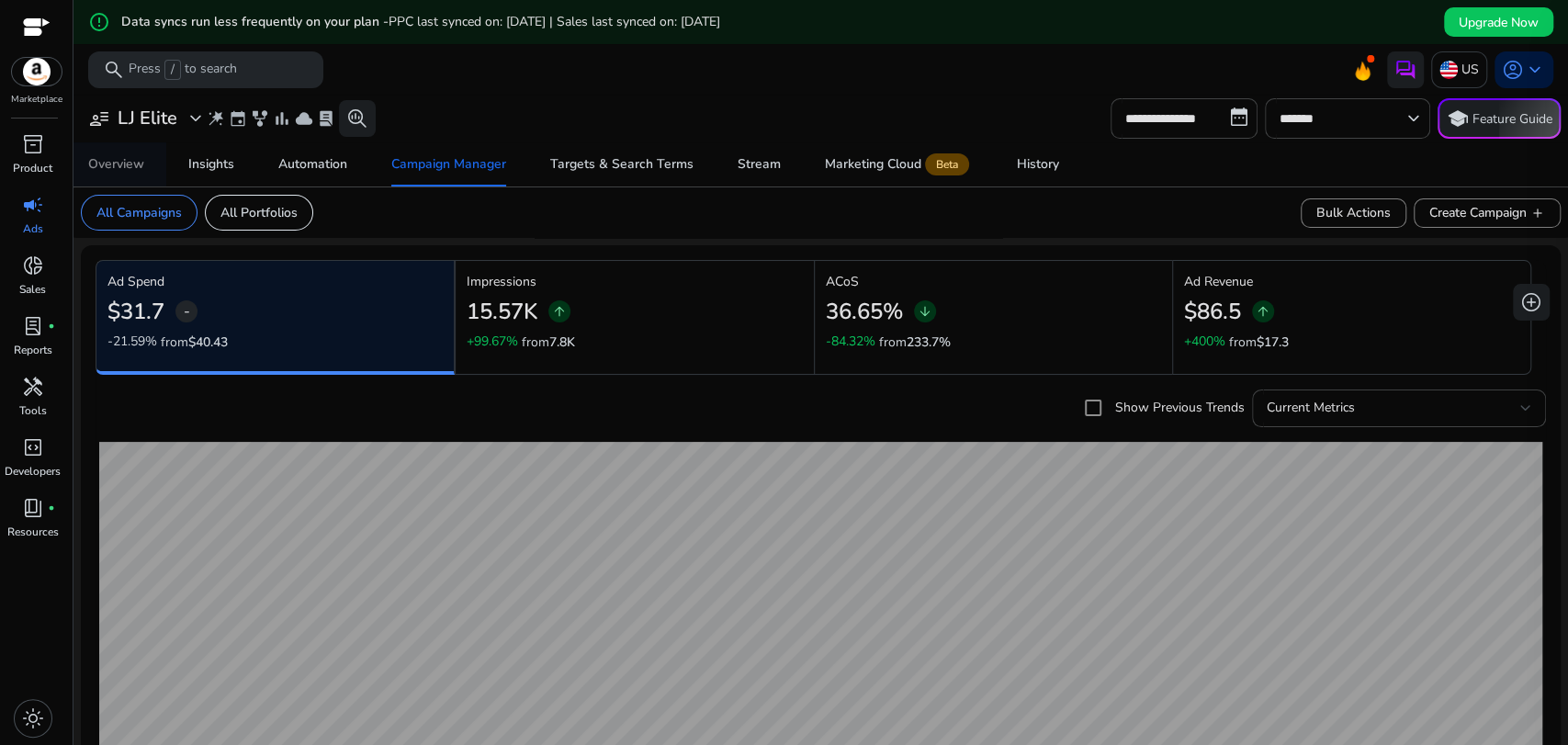
click at [108, 171] on div "Overview" at bounding box center [116, 164] width 56 height 13
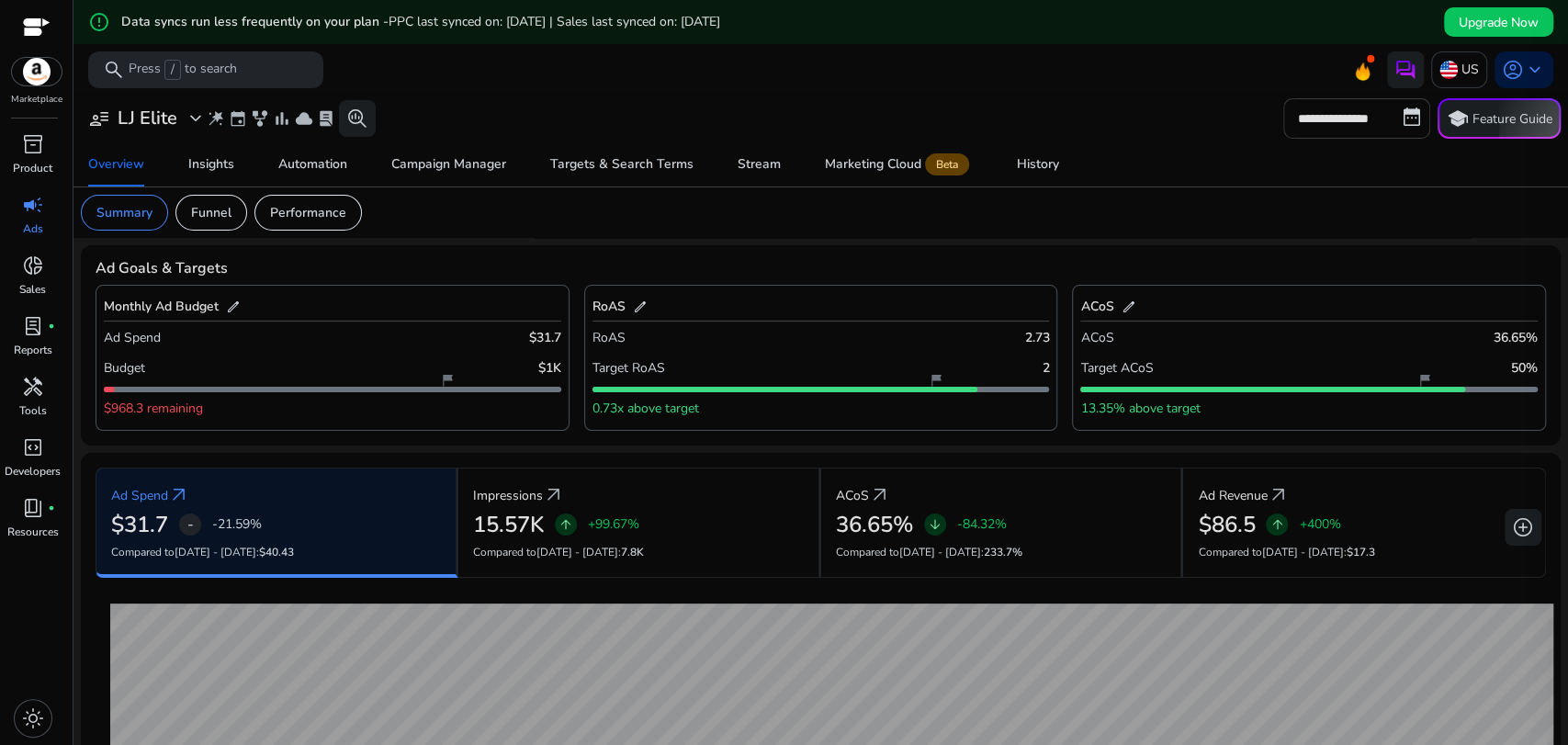
click at [1393, 114] on input "**********" at bounding box center [1356, 118] width 147 height 41
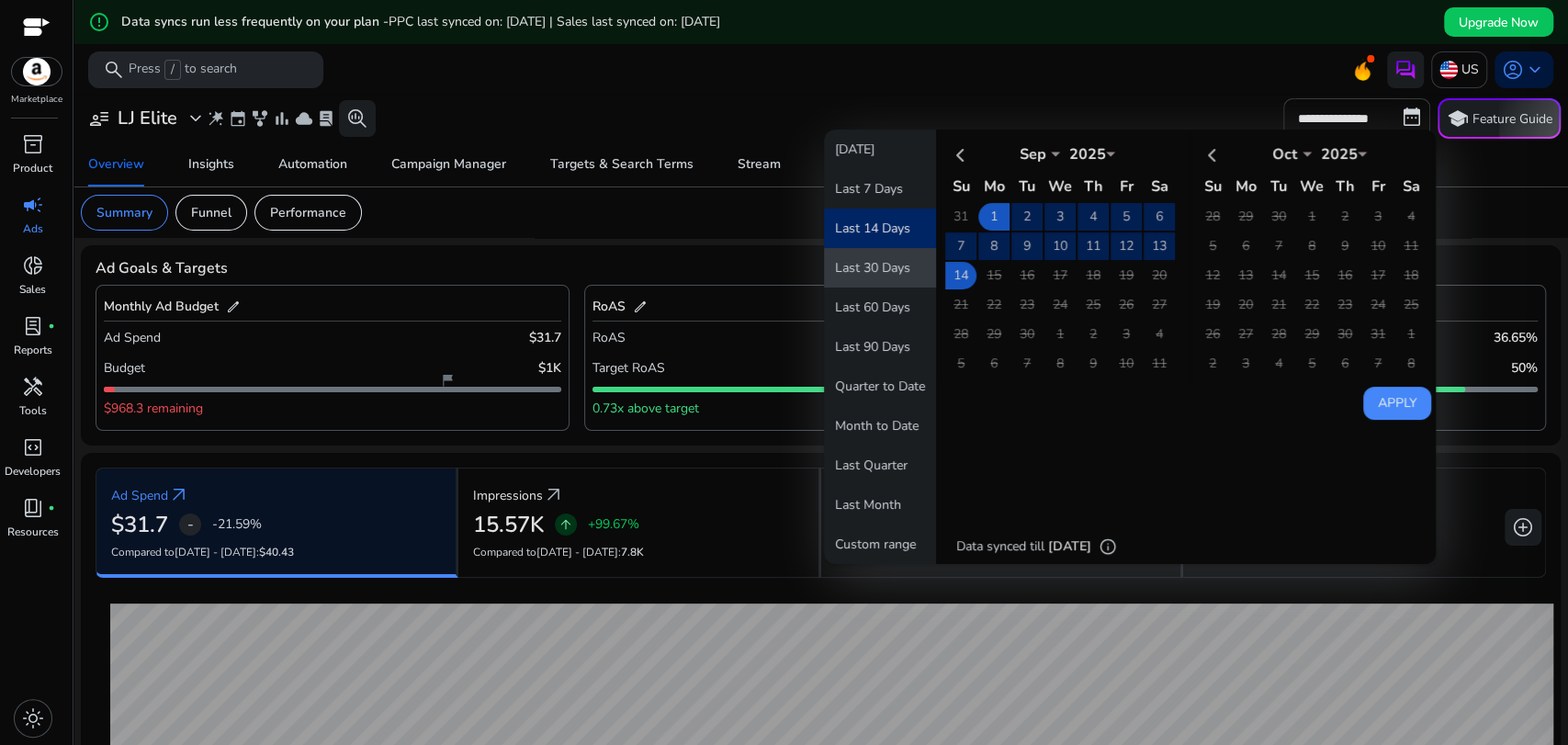
click at [878, 270] on button "Last 30 Days" at bounding box center [880, 268] width 112 height 40
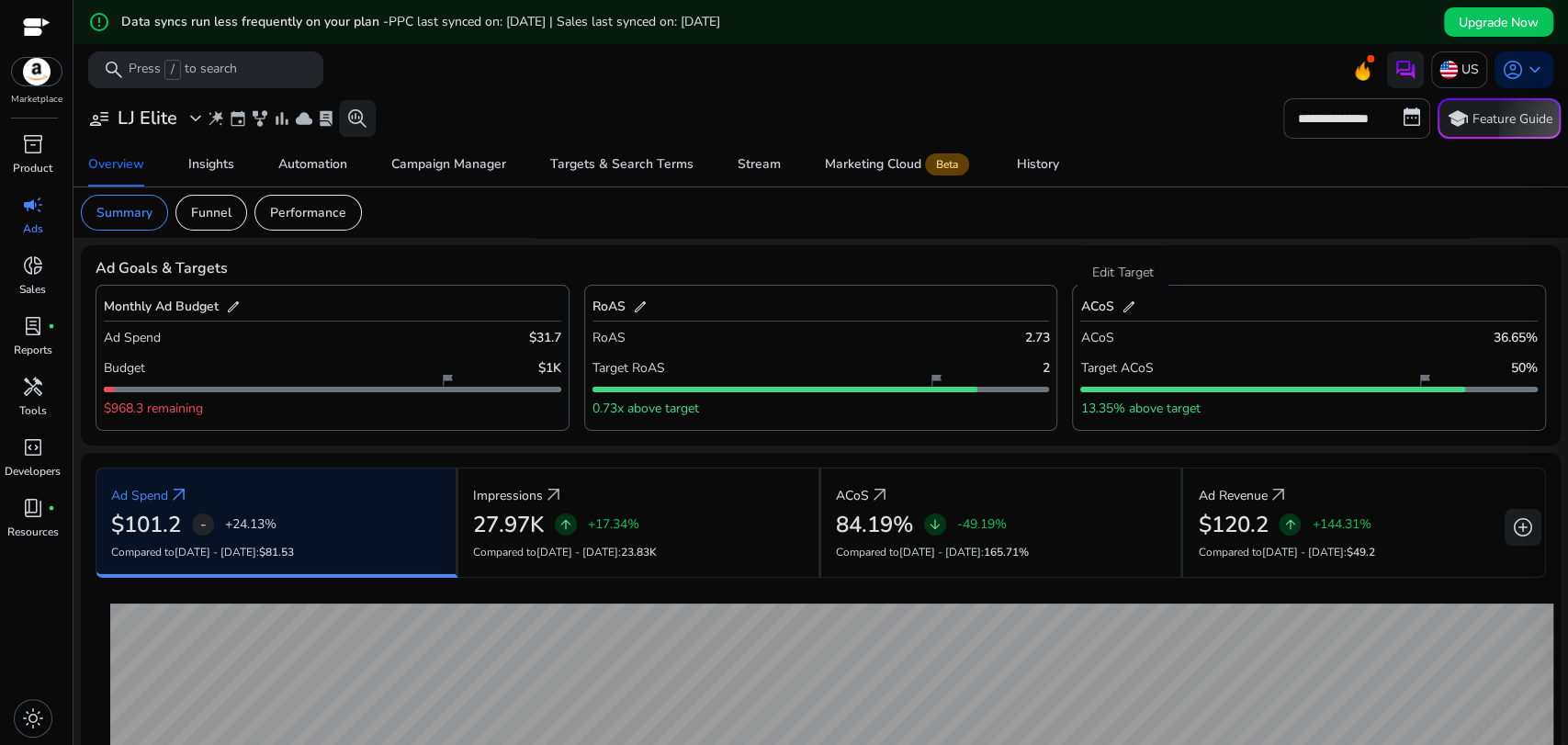
click at [1120, 305] on span "edit" at bounding box center [1128, 306] width 15 height 15
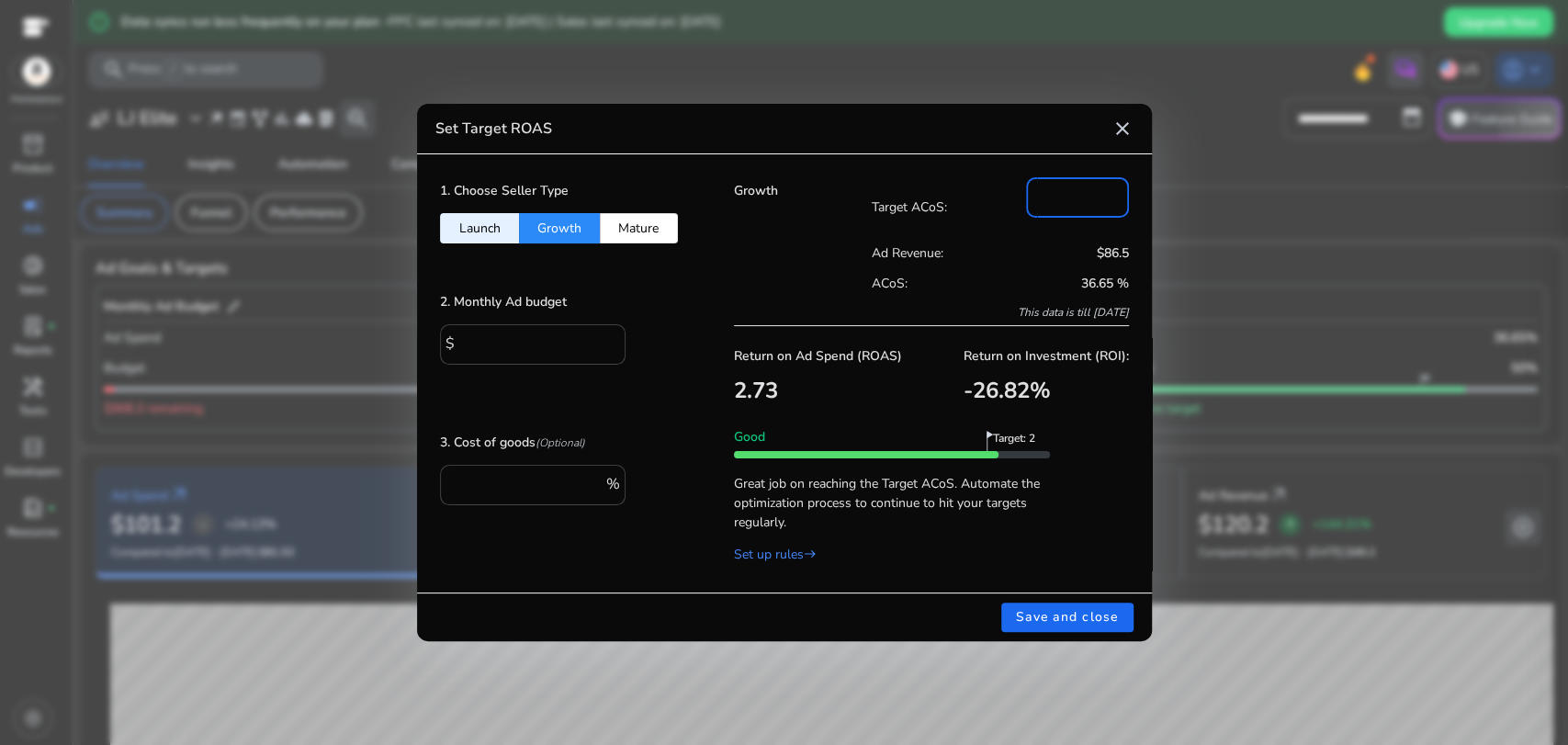
click at [1070, 195] on input "**" at bounding box center [1078, 196] width 74 height 20
type input "*"
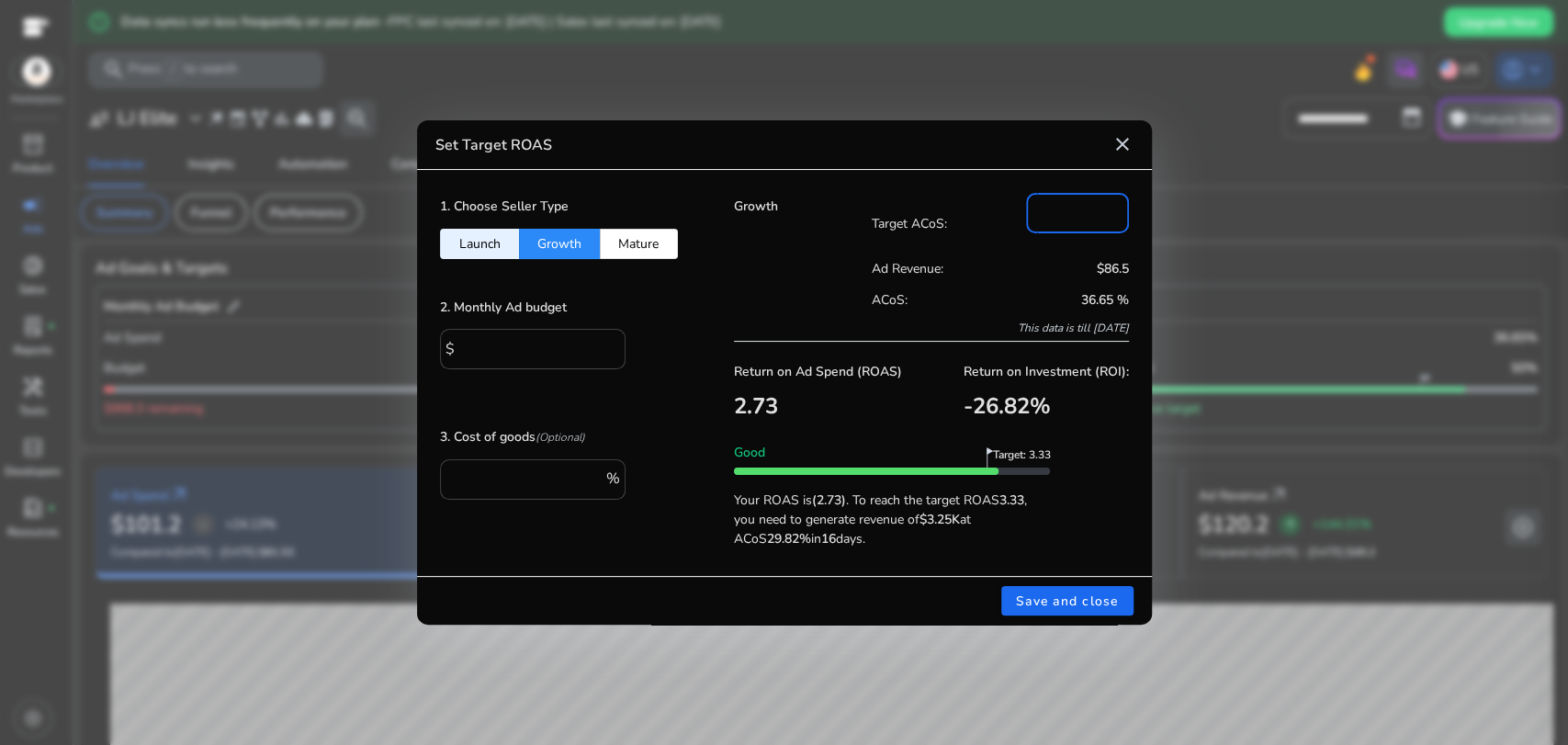
click at [451, 236] on button "Launch" at bounding box center [480, 244] width 79 height 30
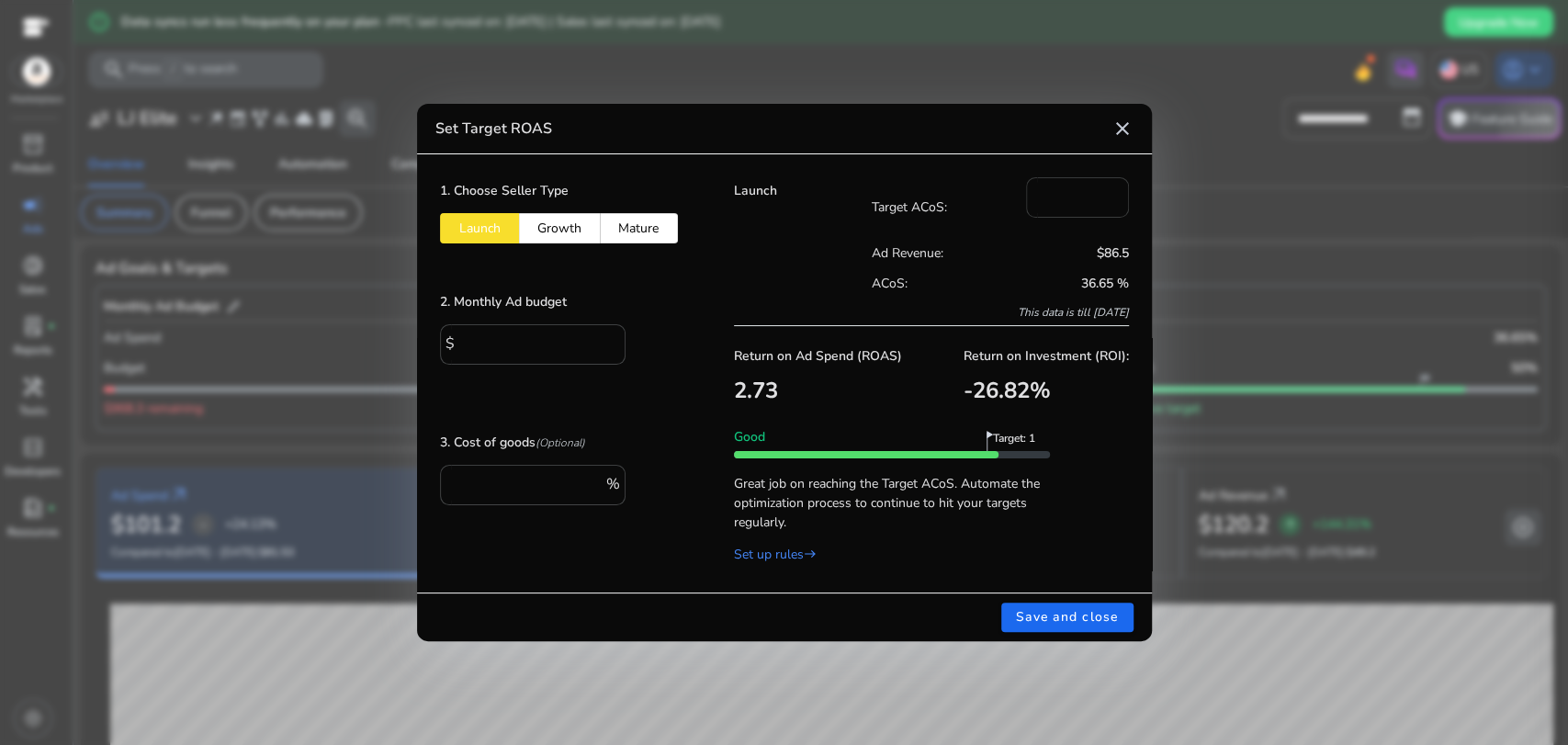
click at [1067, 194] on input "***" at bounding box center [1078, 196] width 74 height 20
type input "*"
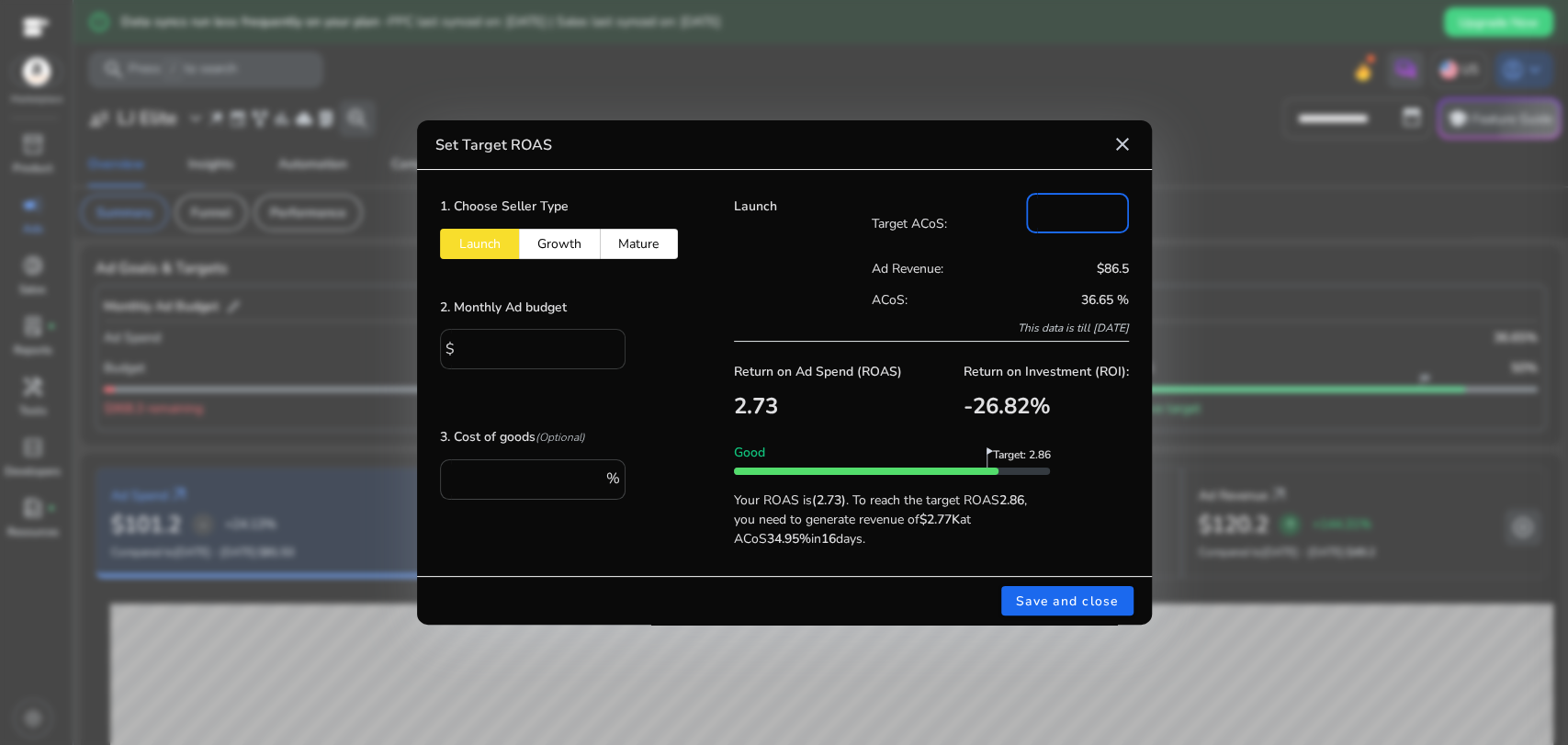
type input "**"
drag, startPoint x: 549, startPoint y: 349, endPoint x: 438, endPoint y: 357, distance: 111.3
click at [438, 357] on div "1. Choose Seller Type Launch Growth Mature 2. Monthly Ad budget $ **** 3. Cost …" at bounding box center [564, 373] width 293 height 406
click at [530, 481] on input "***" at bounding box center [528, 478] width 147 height 20
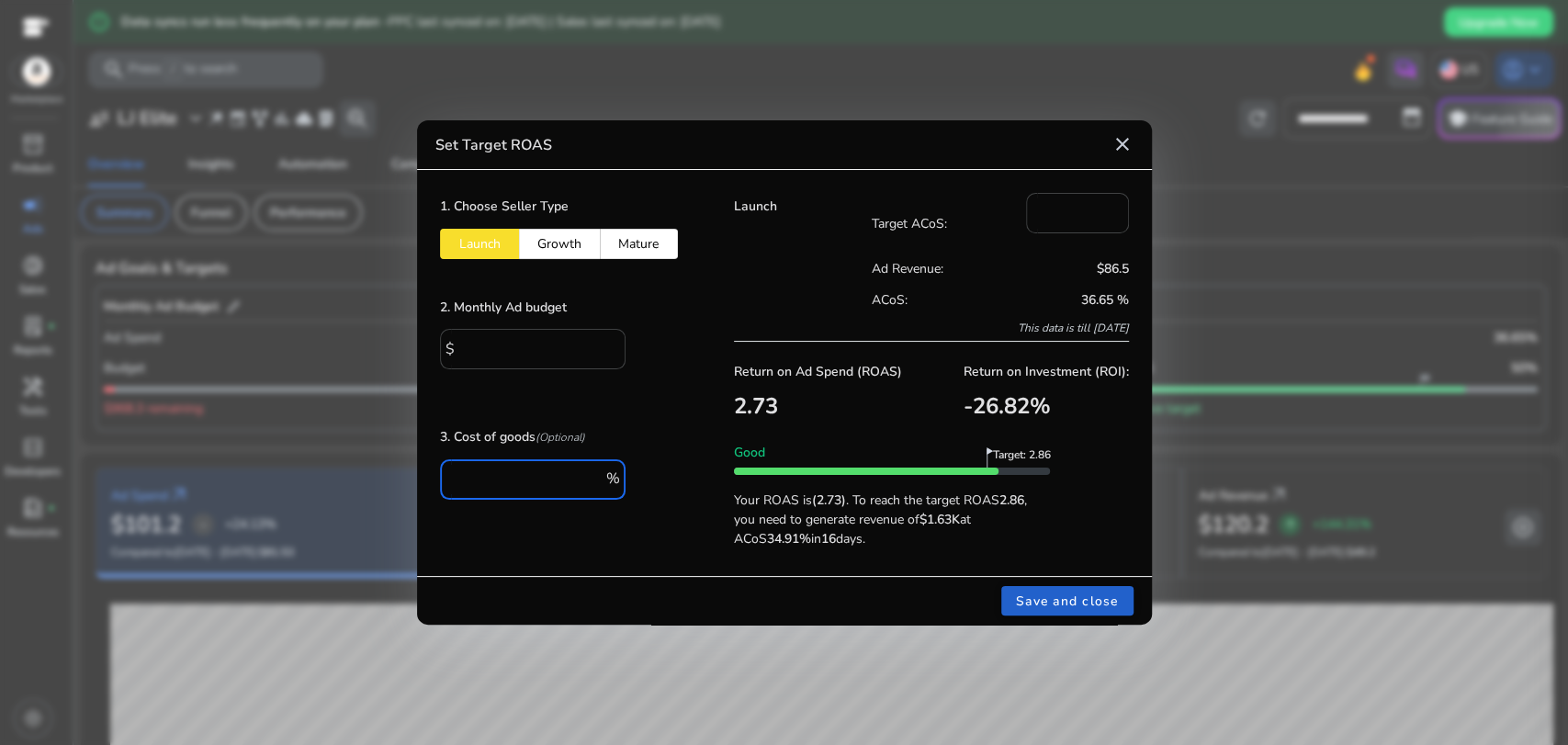
click at [1057, 602] on span "Save and close" at bounding box center [1067, 601] width 102 height 19
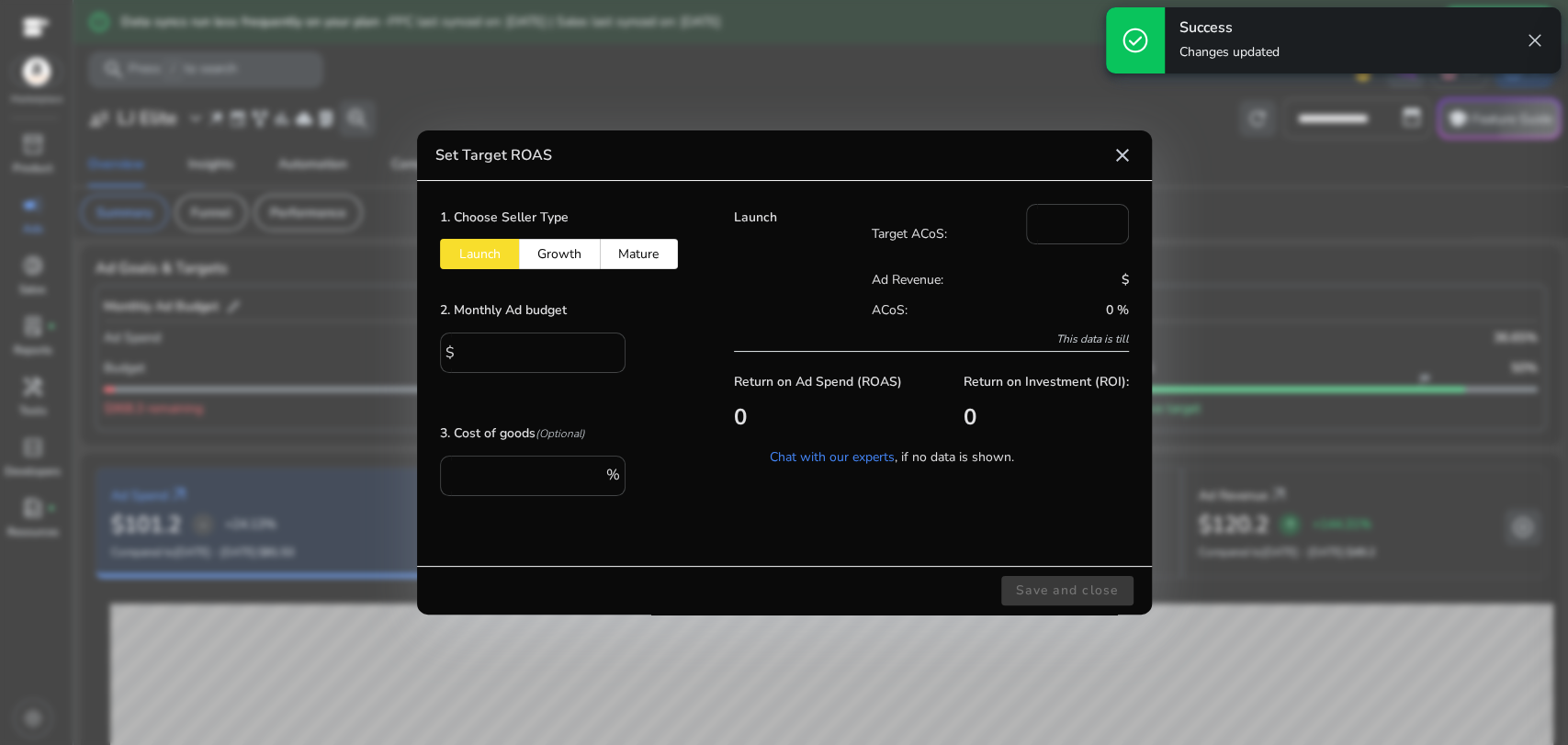
type input "****"
type input "**"
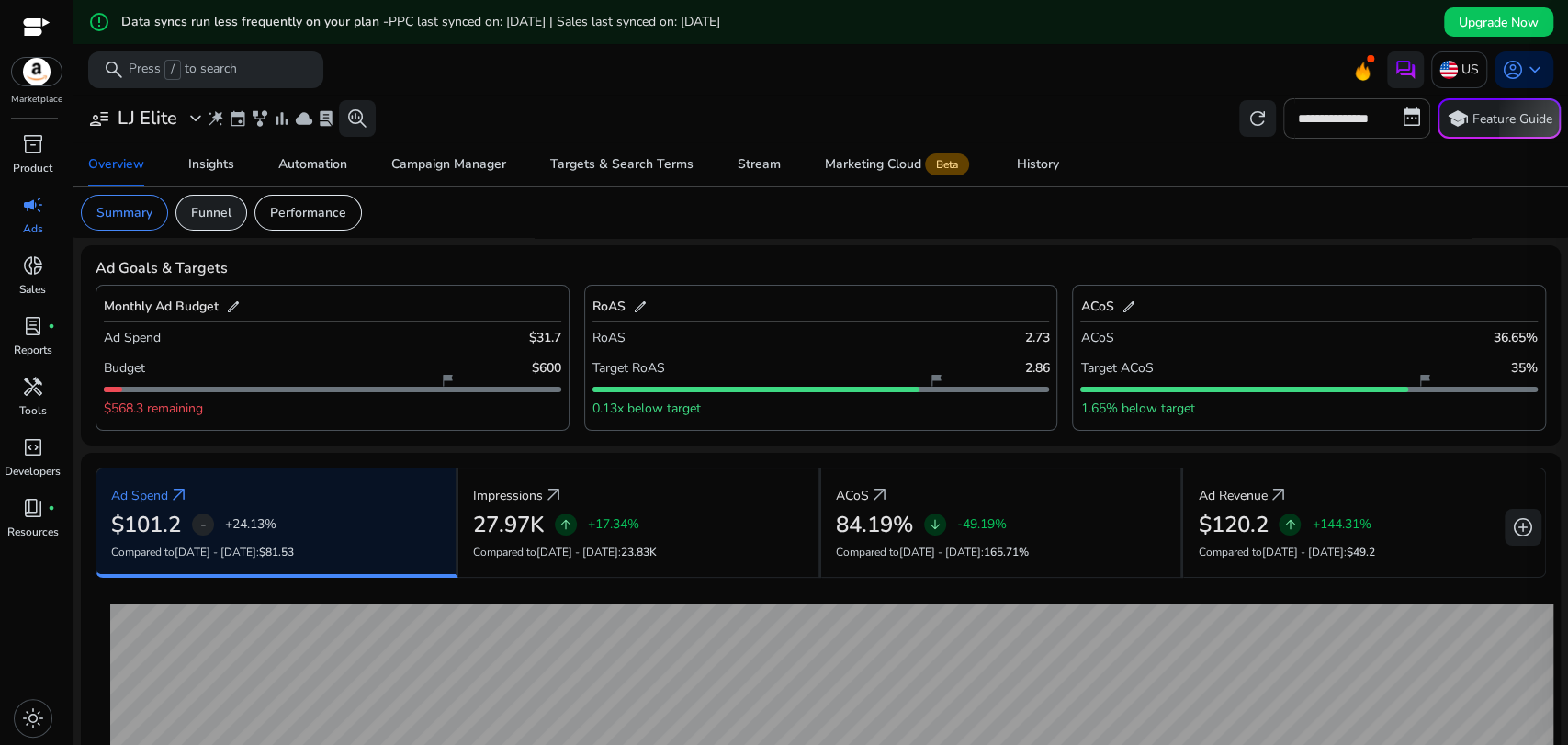
click at [191, 210] on p "Funnel" at bounding box center [211, 212] width 41 height 19
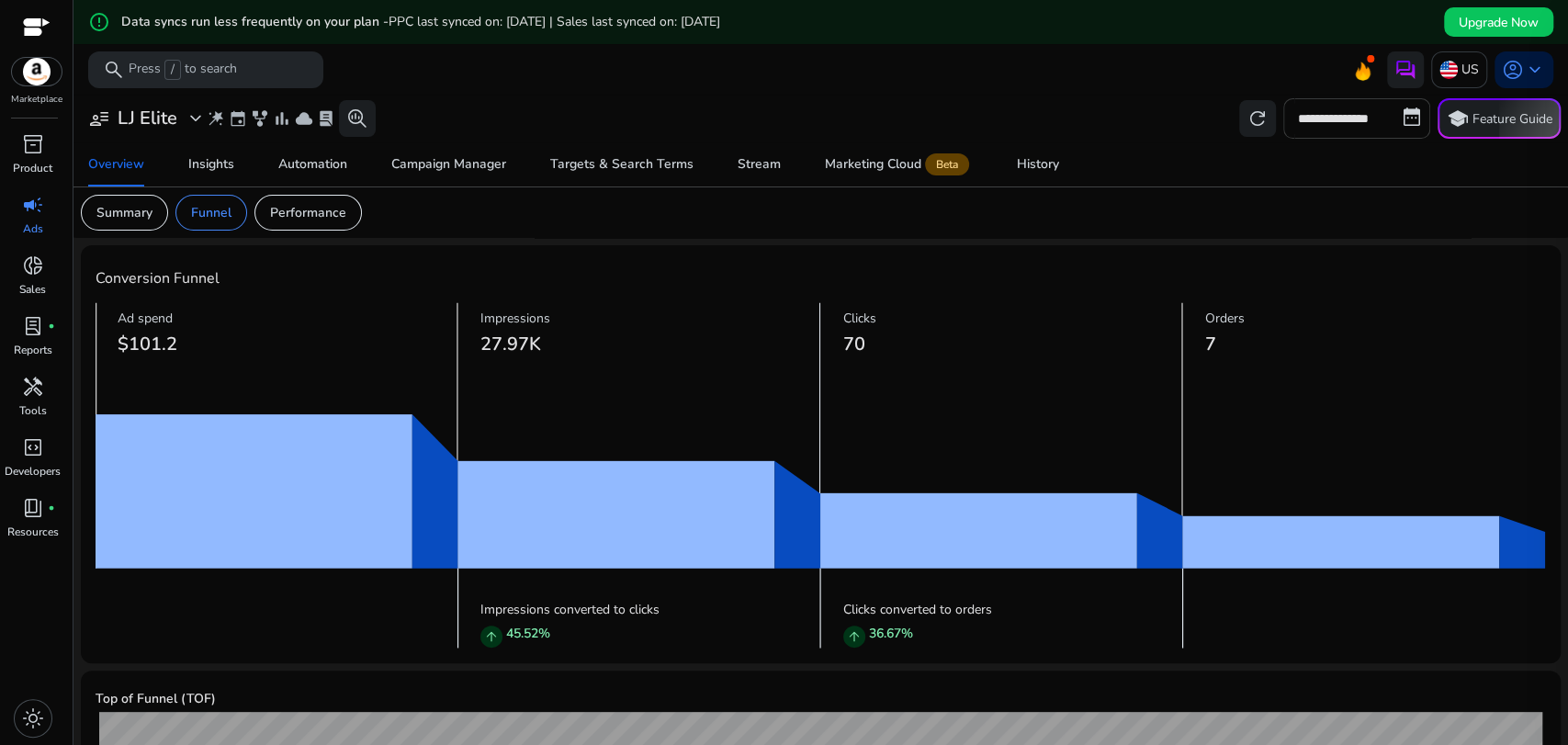
click at [1335, 109] on input "**********" at bounding box center [1356, 118] width 147 height 41
select select "*"
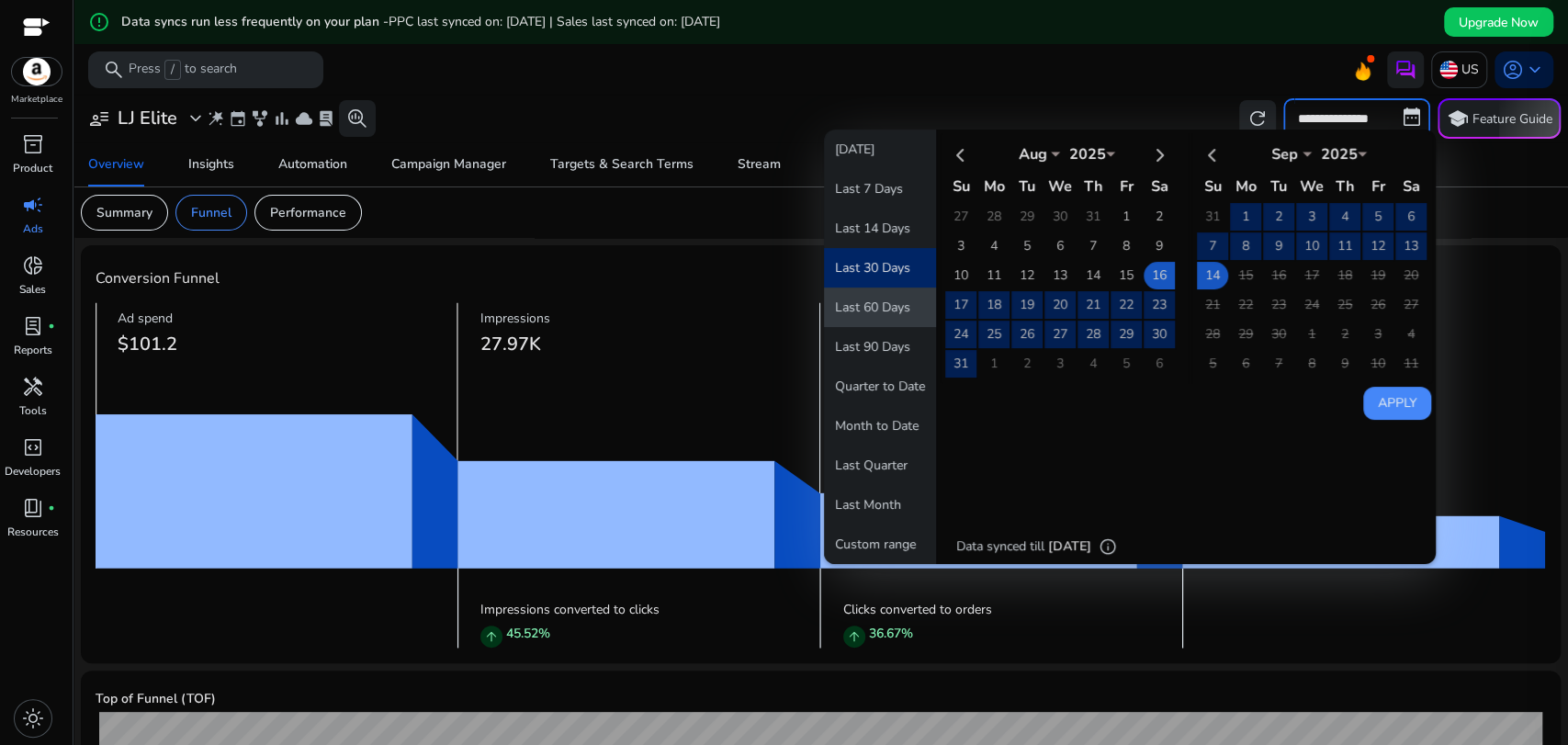
click at [868, 300] on button "Last 60 Days" at bounding box center [880, 307] width 112 height 40
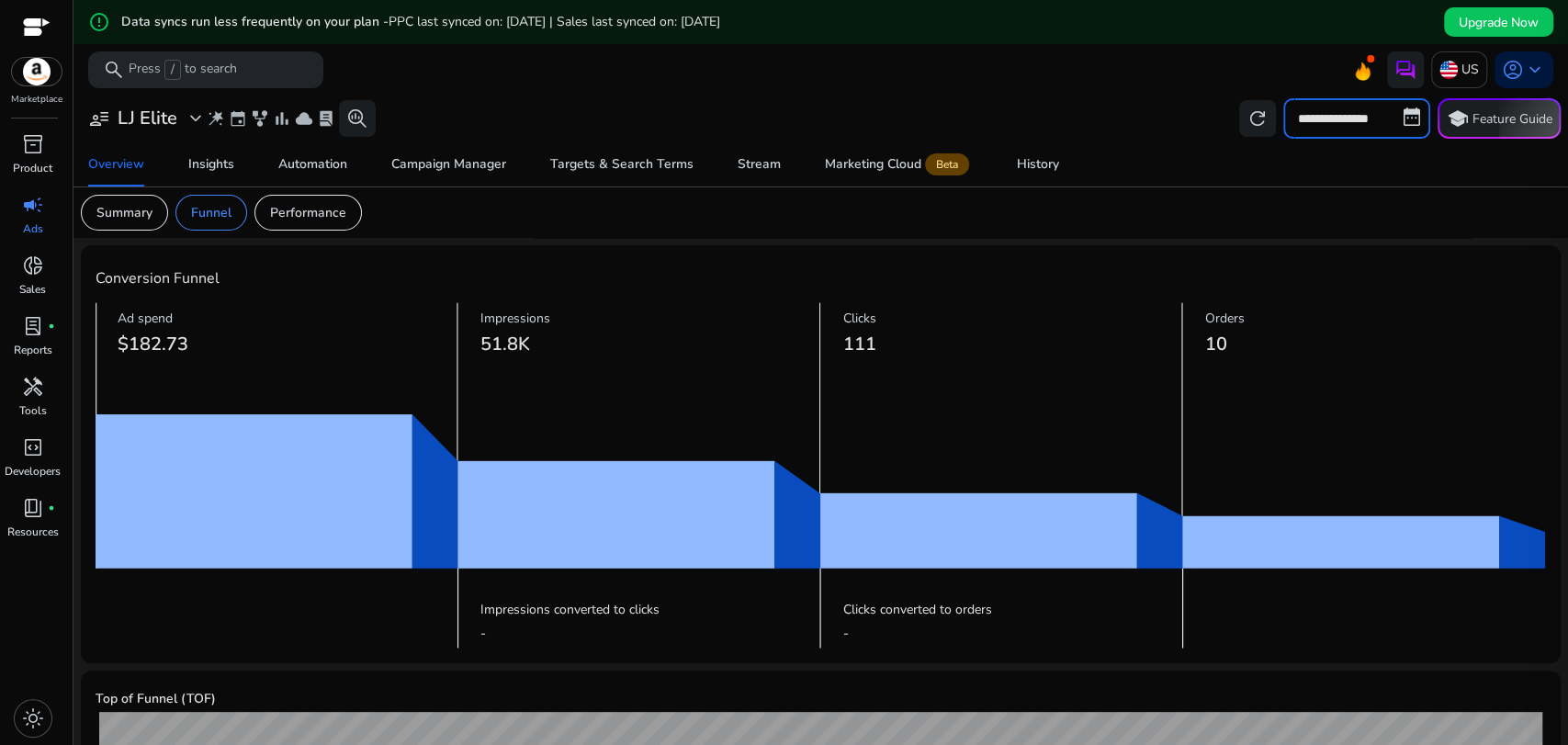
click at [1398, 119] on input "**********" at bounding box center [1356, 118] width 147 height 41
select select "*"
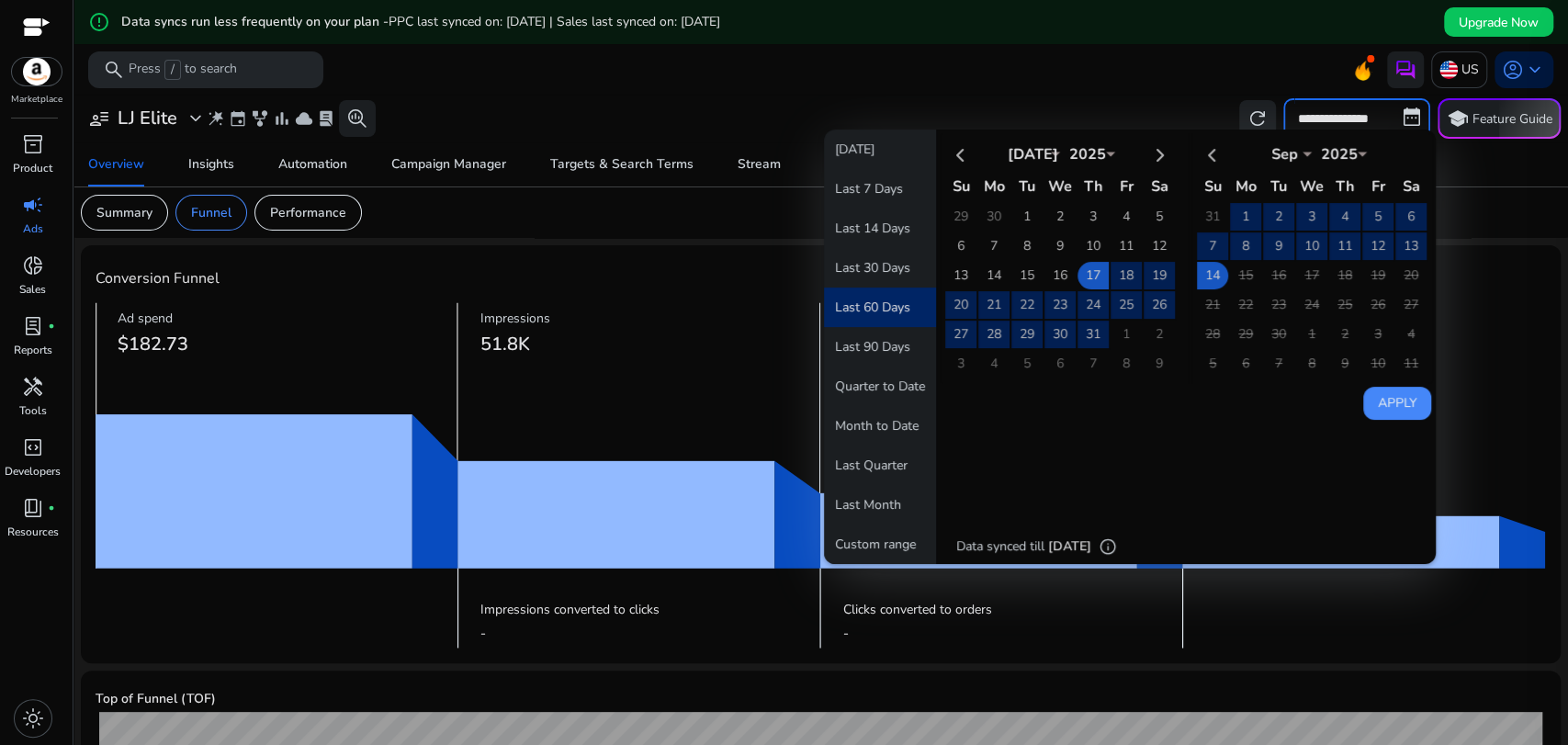
click at [1217, 25] on div "error_outline Data syncs run less frequently on your plan - PPC last synced on:…" at bounding box center [820, 22] width 1494 height 44
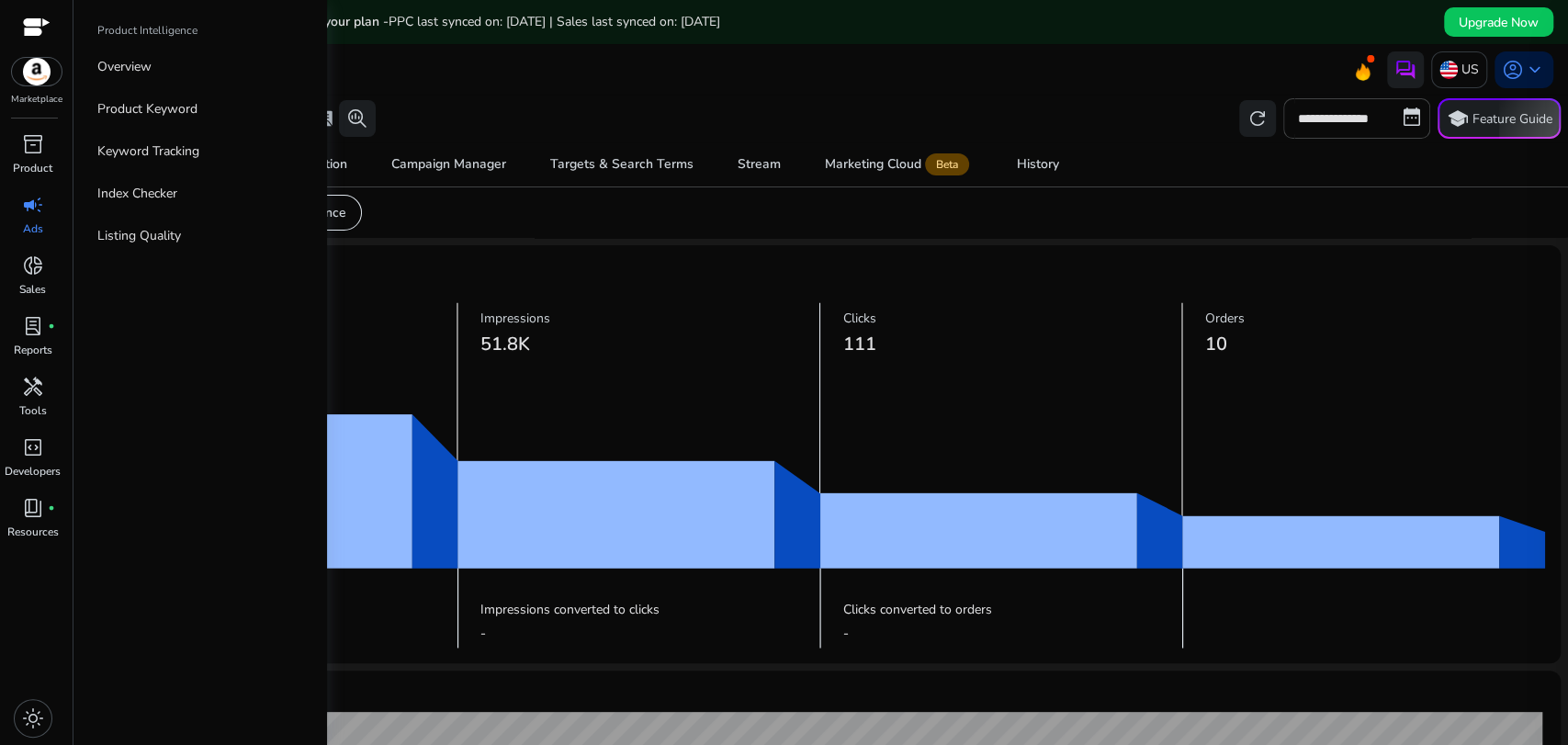
click at [36, 26] on div at bounding box center [37, 29] width 28 height 21
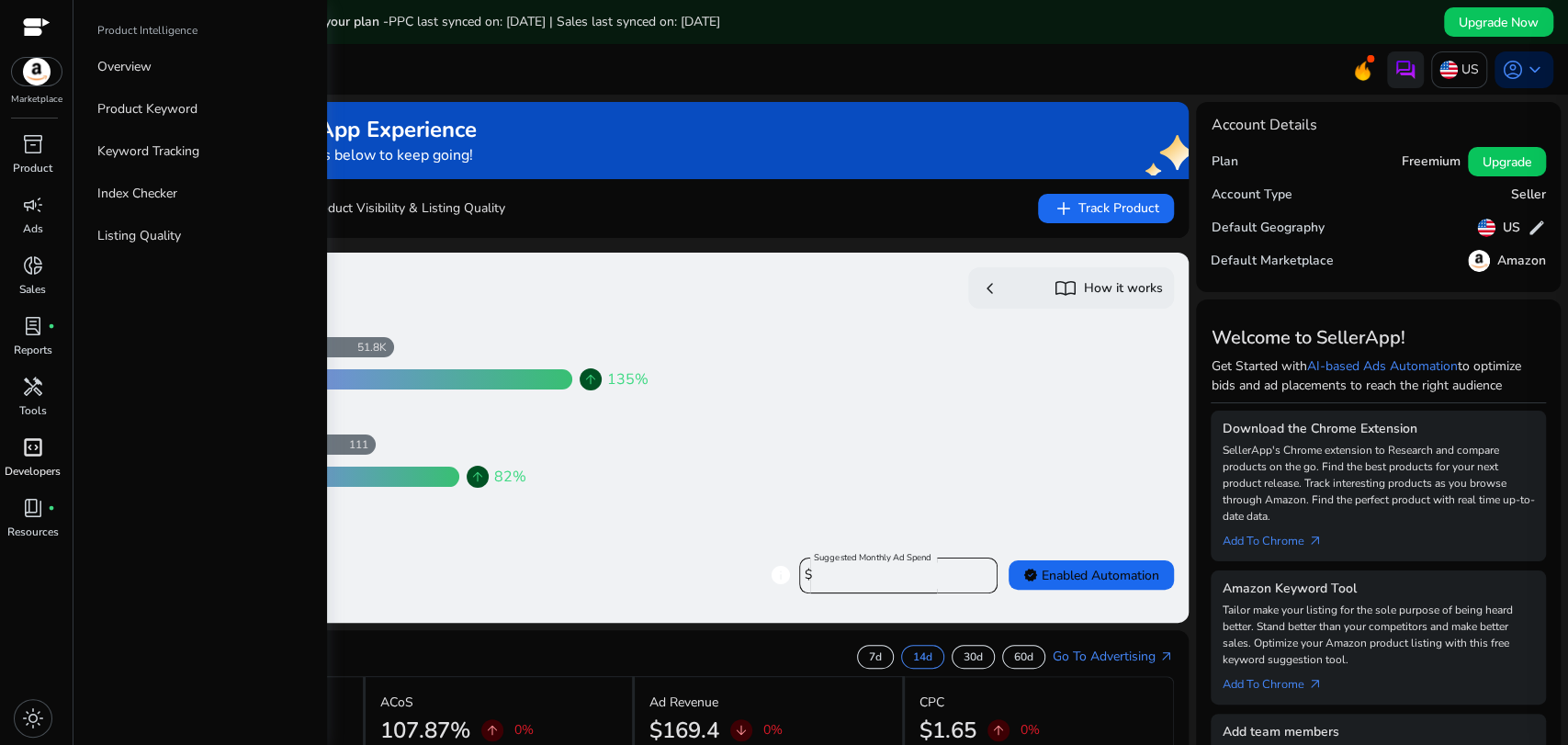
click at [41, 459] on span "code_blocks" at bounding box center [33, 448] width 22 height 22
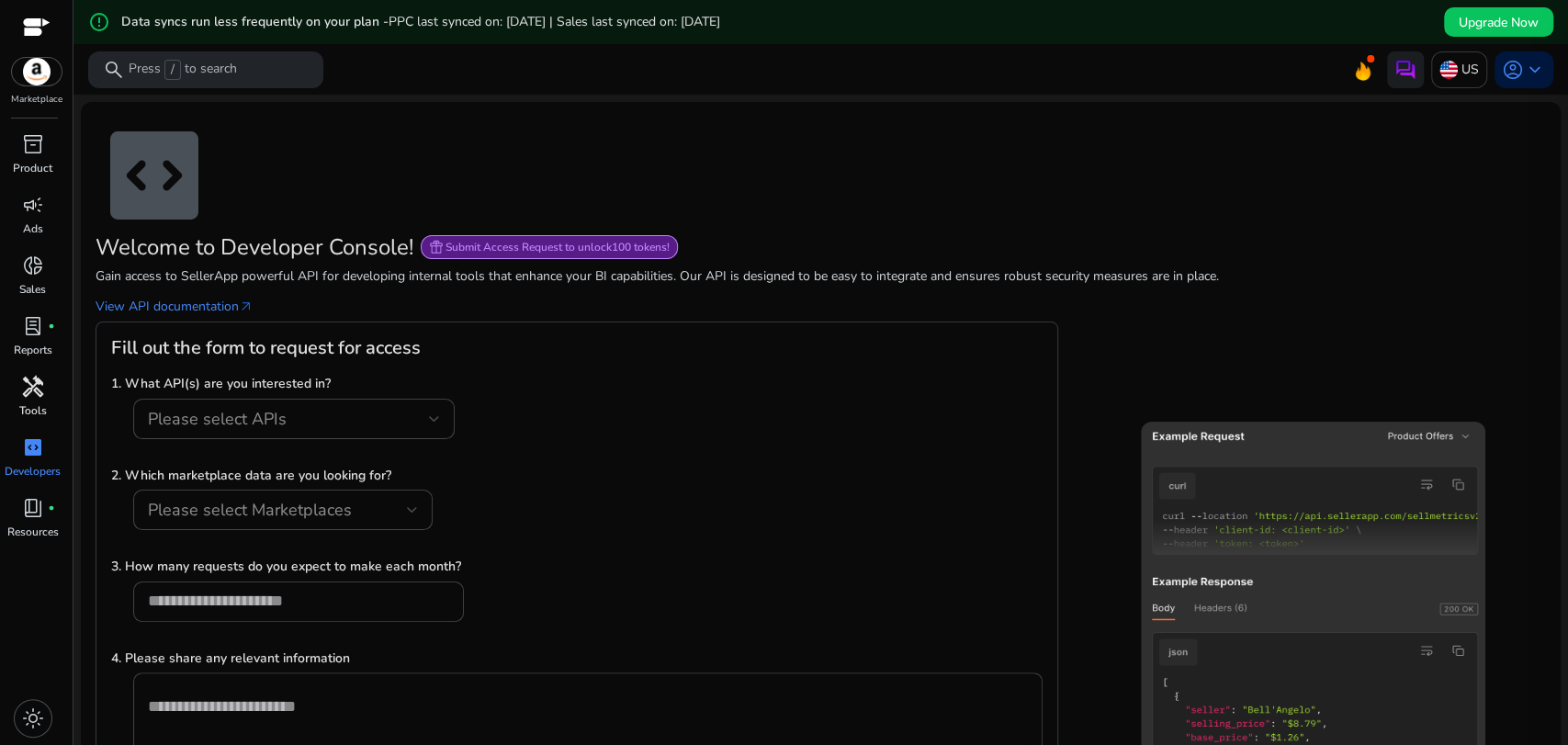
click at [30, 393] on span "handyman" at bounding box center [33, 387] width 22 height 22
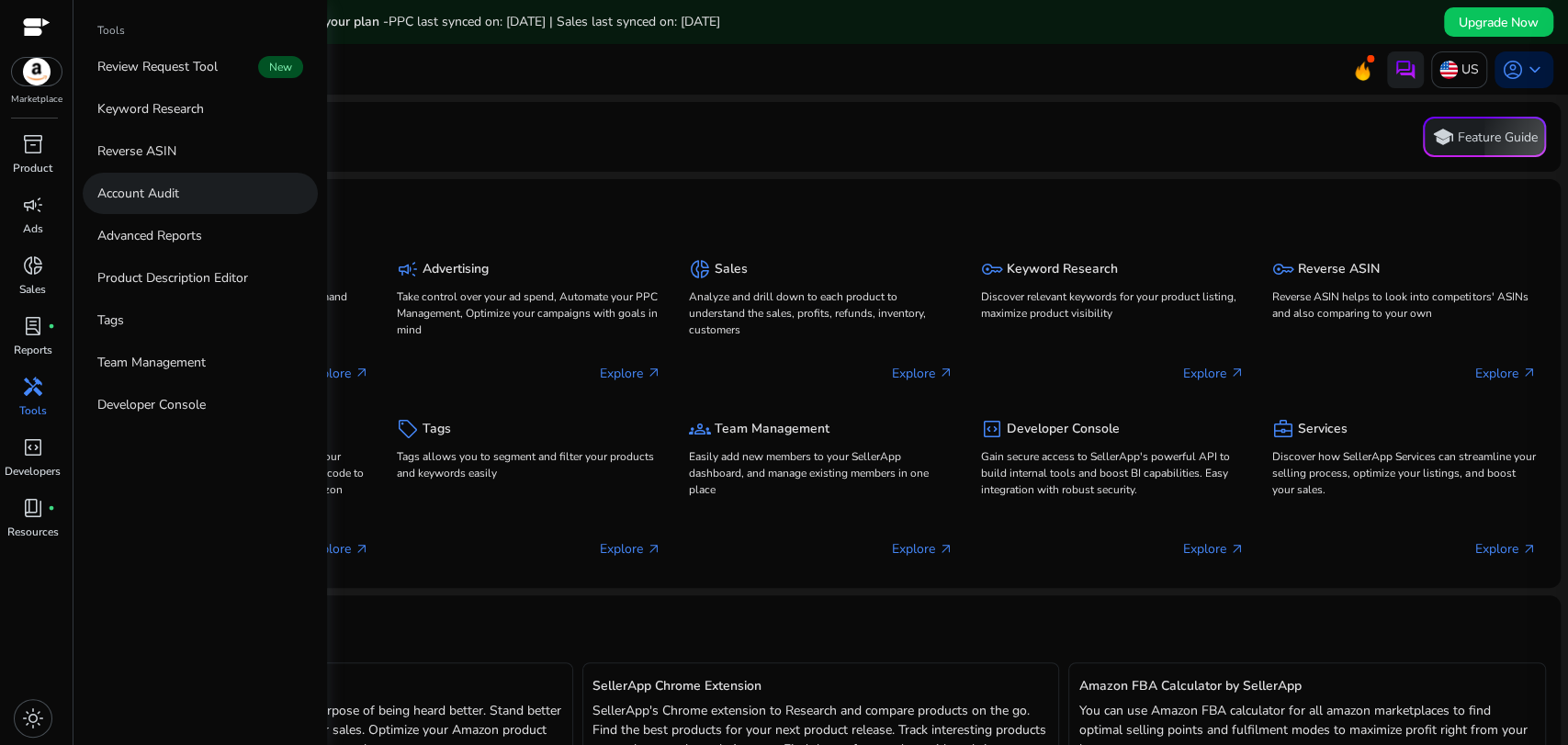
click at [162, 198] on p "Account Audit" at bounding box center [138, 193] width 82 height 19
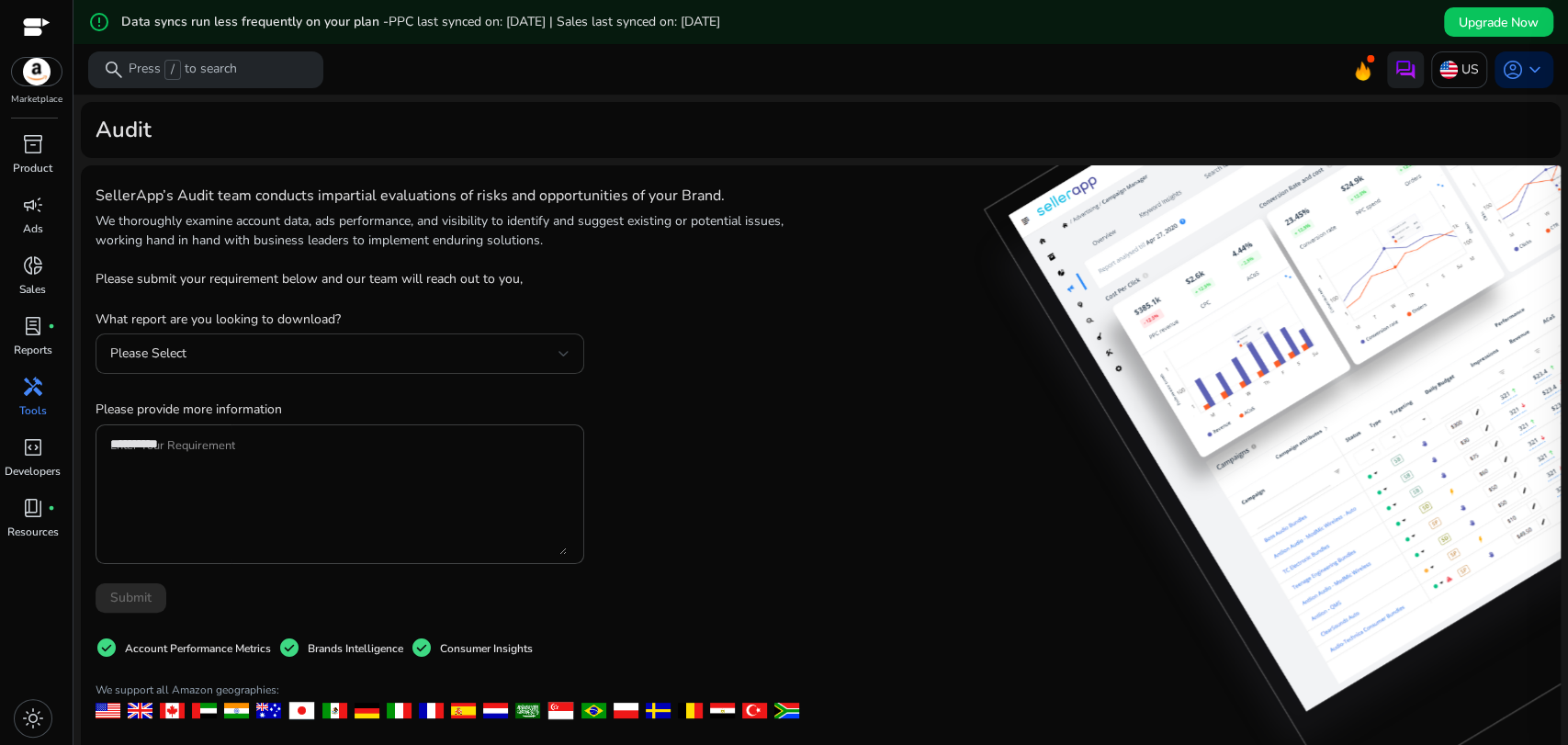
click at [429, 350] on div "Please Select" at bounding box center [334, 354] width 449 height 20
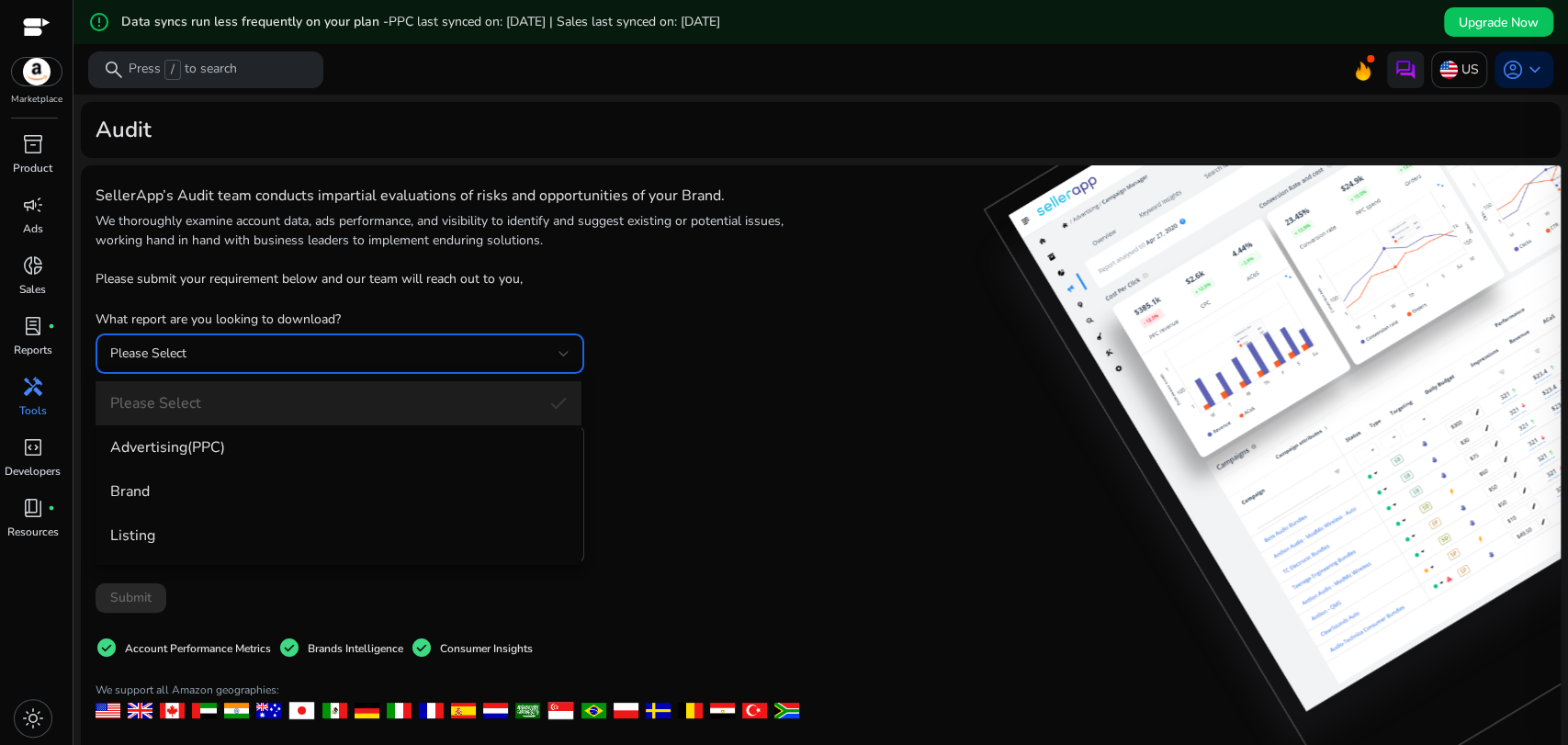
click at [429, 350] on div at bounding box center [784, 372] width 1568 height 745
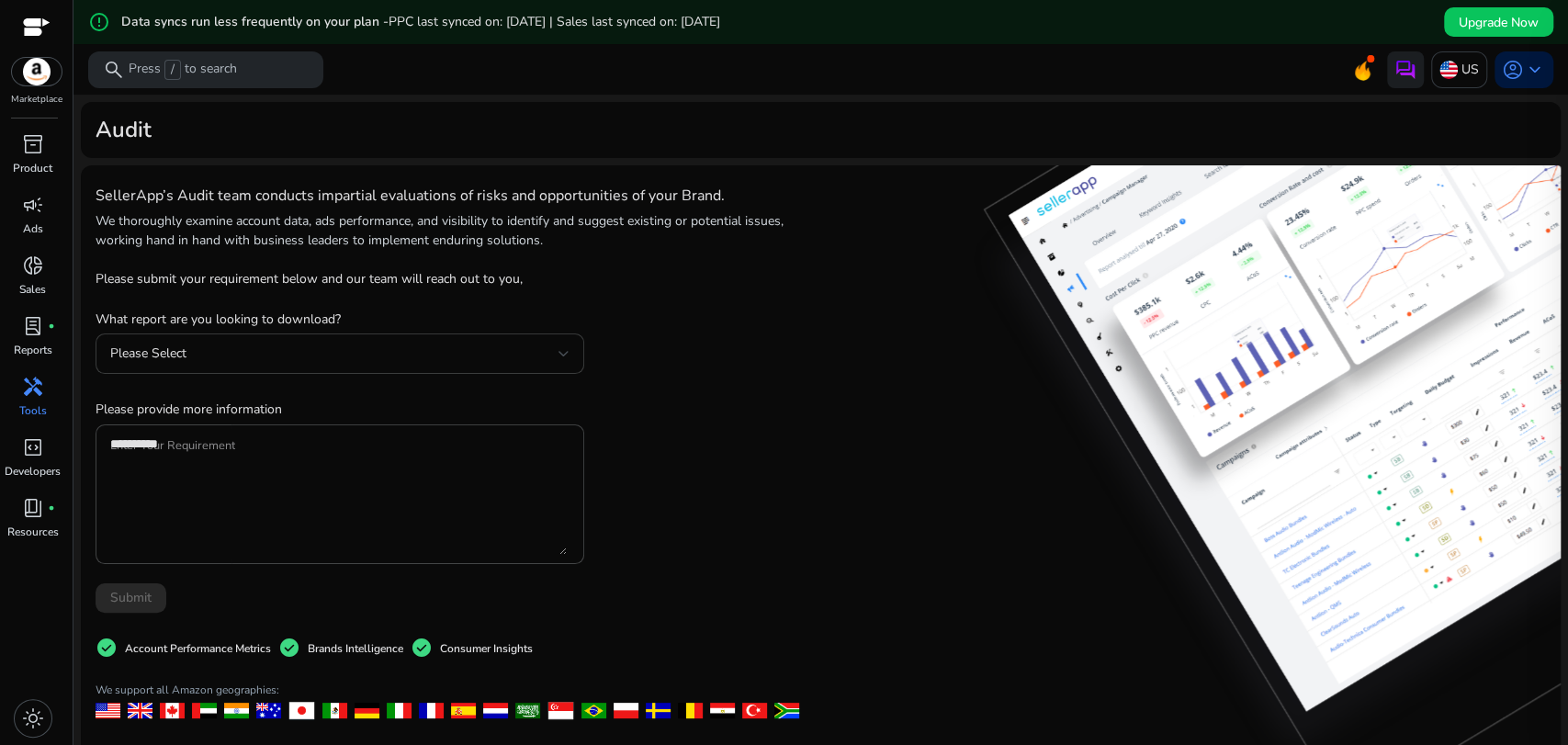
click at [429, 350] on div "Please Select" at bounding box center [334, 354] width 449 height 20
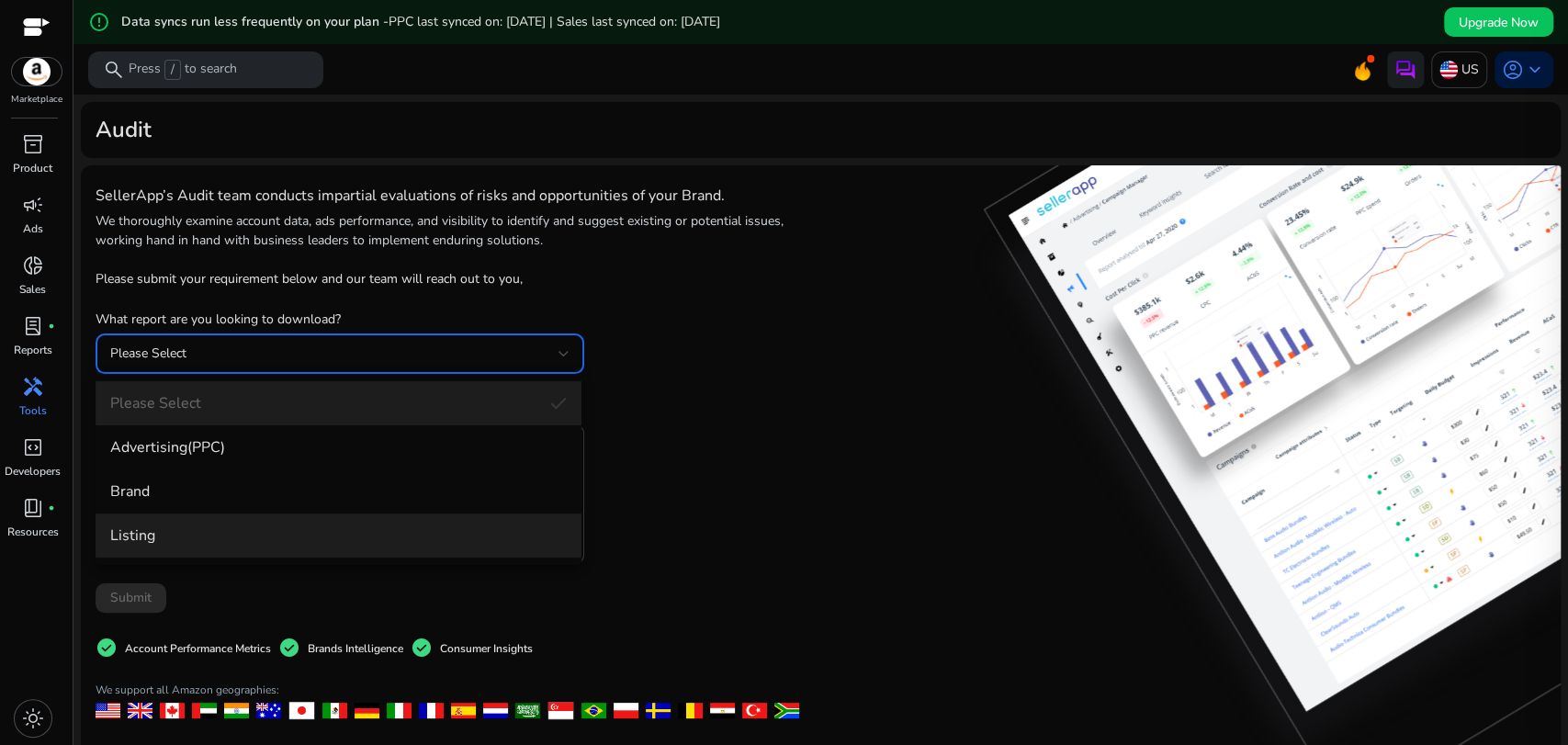
click at [250, 513] on mat-option "Listing" at bounding box center [339, 535] width 486 height 44
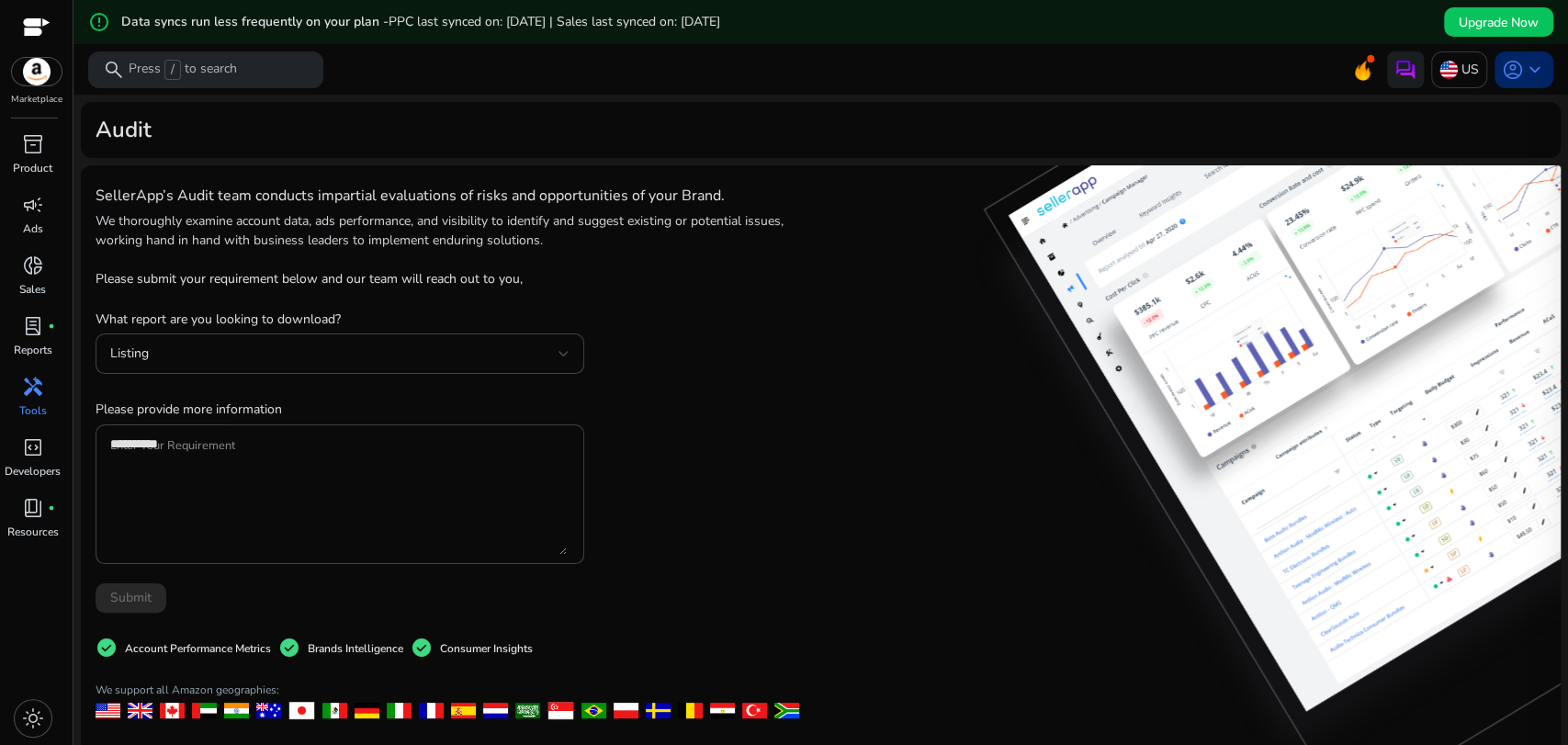
click at [1524, 62] on span "keyboard_arrow_down" at bounding box center [1535, 70] width 22 height 22
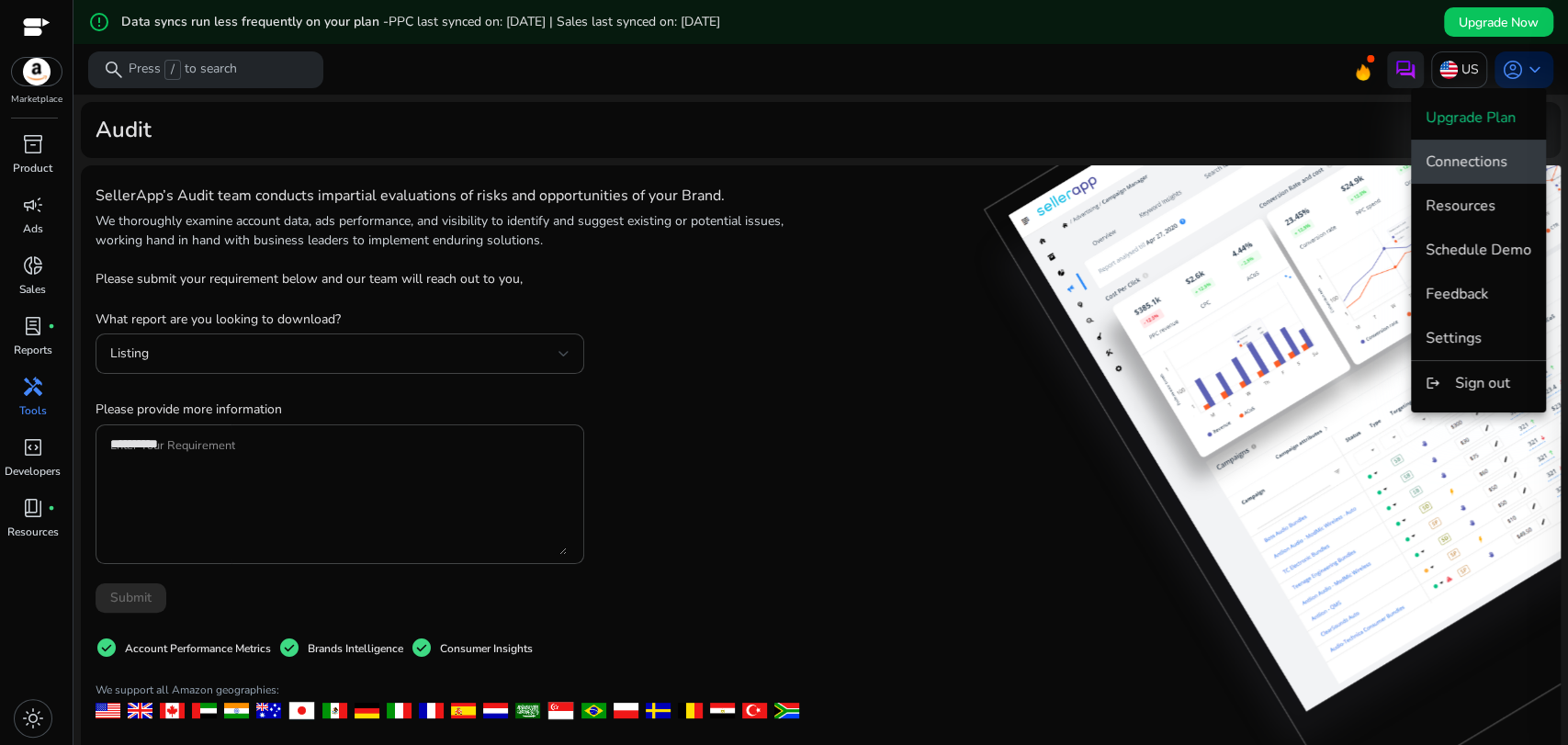
click at [1478, 154] on span "Connections" at bounding box center [1466, 162] width 82 height 20
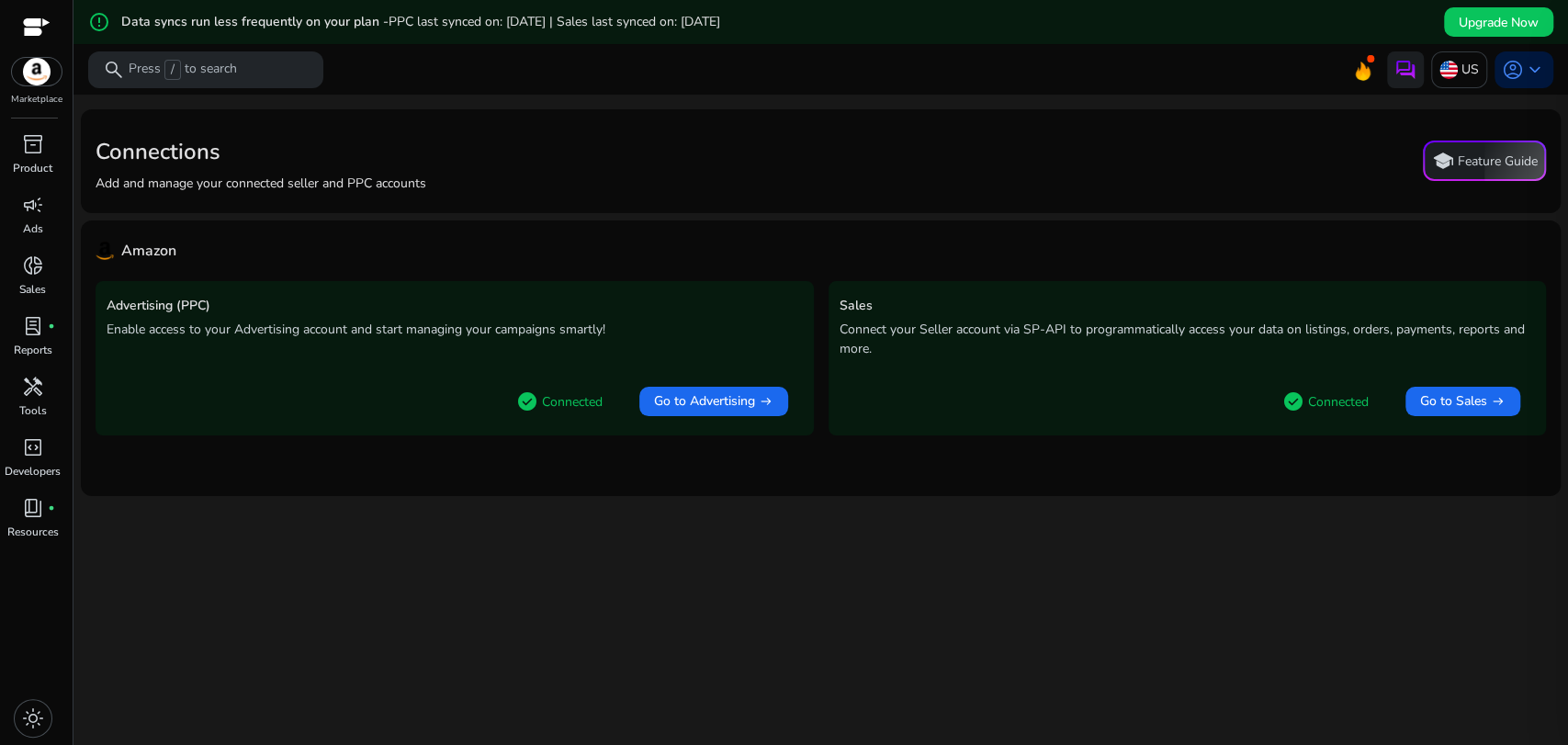
click at [1478, 154] on button "school Feature Guide" at bounding box center [1484, 161] width 123 height 41
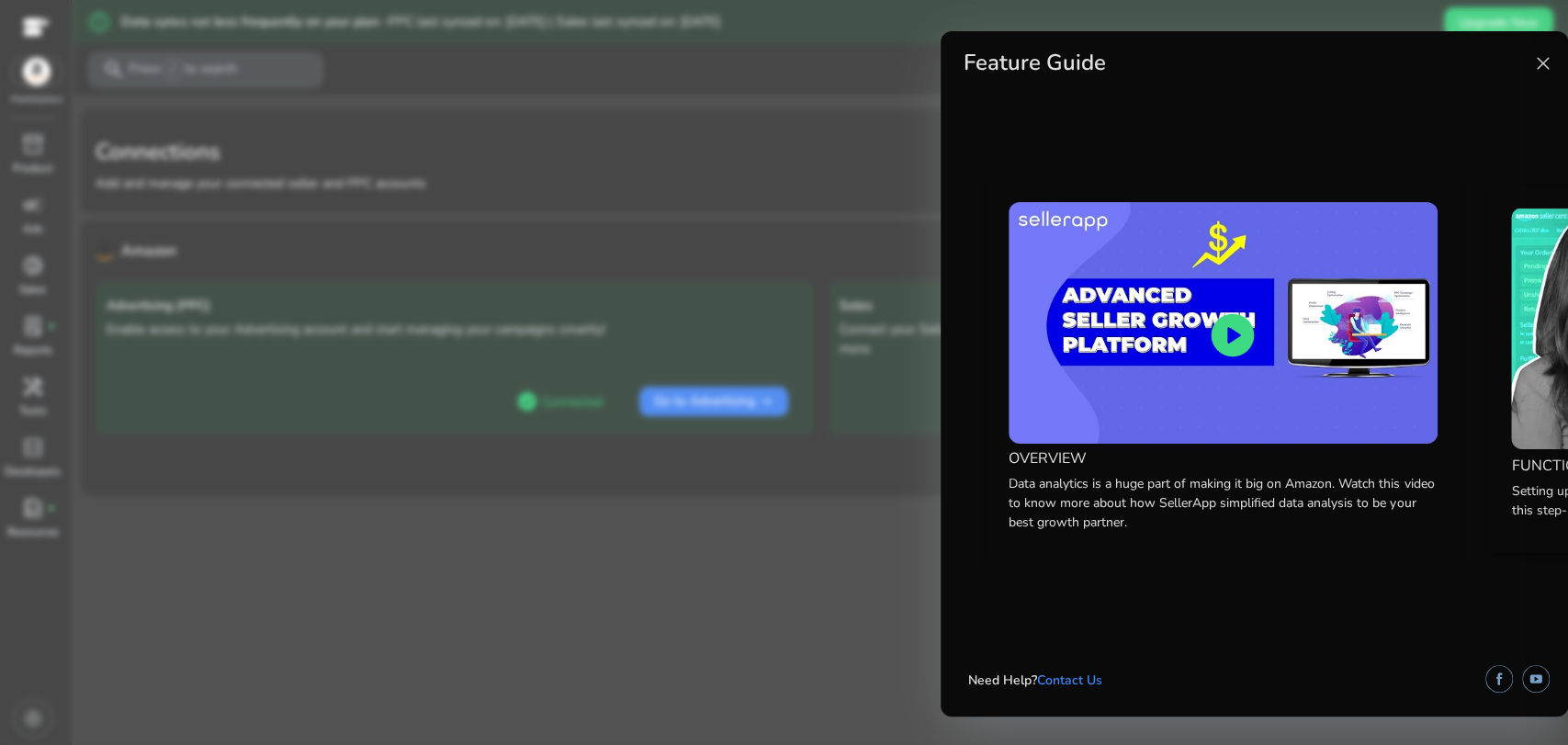
click at [1536, 65] on span "close" at bounding box center [1543, 64] width 22 height 22
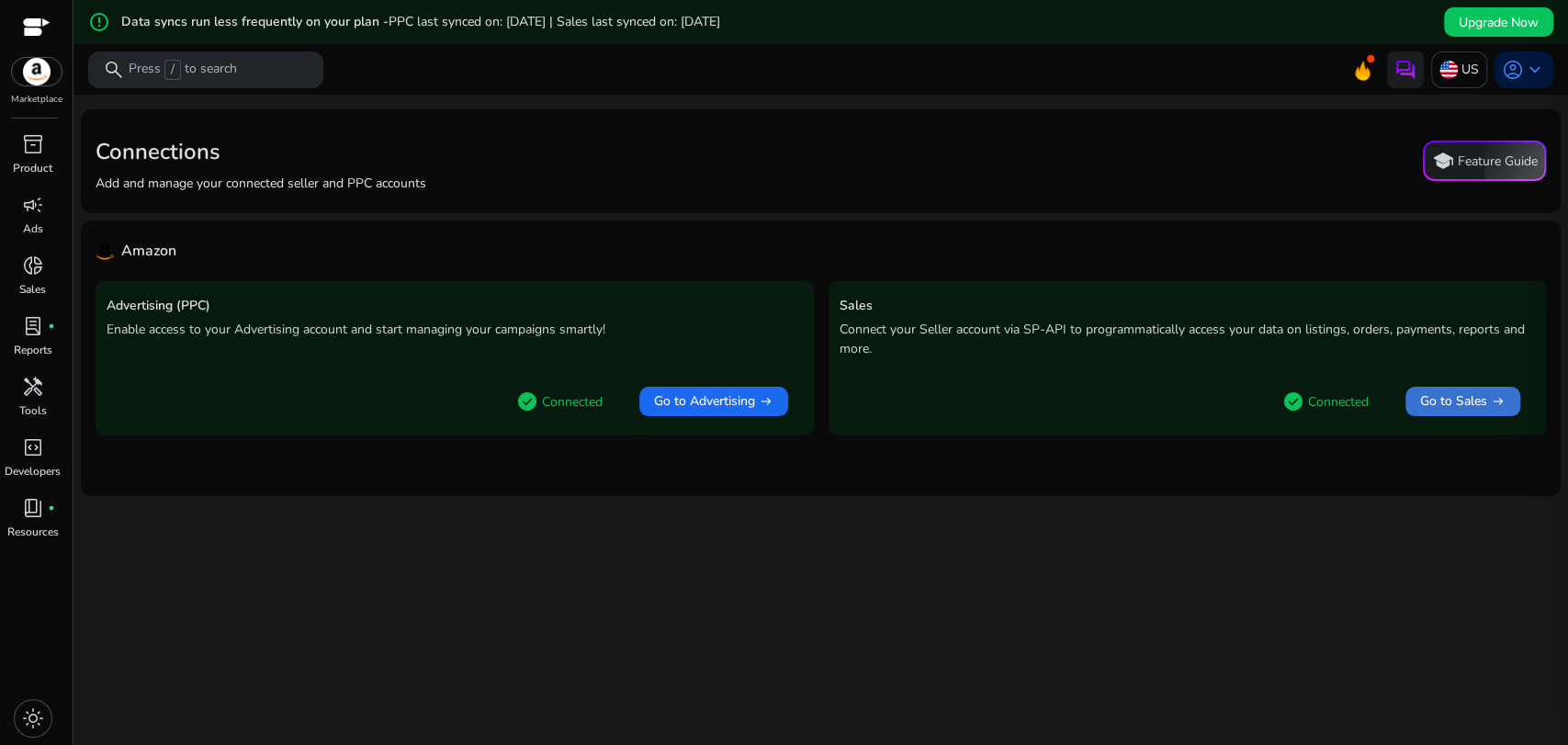
click at [1465, 403] on span "Go to Sales" at bounding box center [1454, 402] width 67 height 18
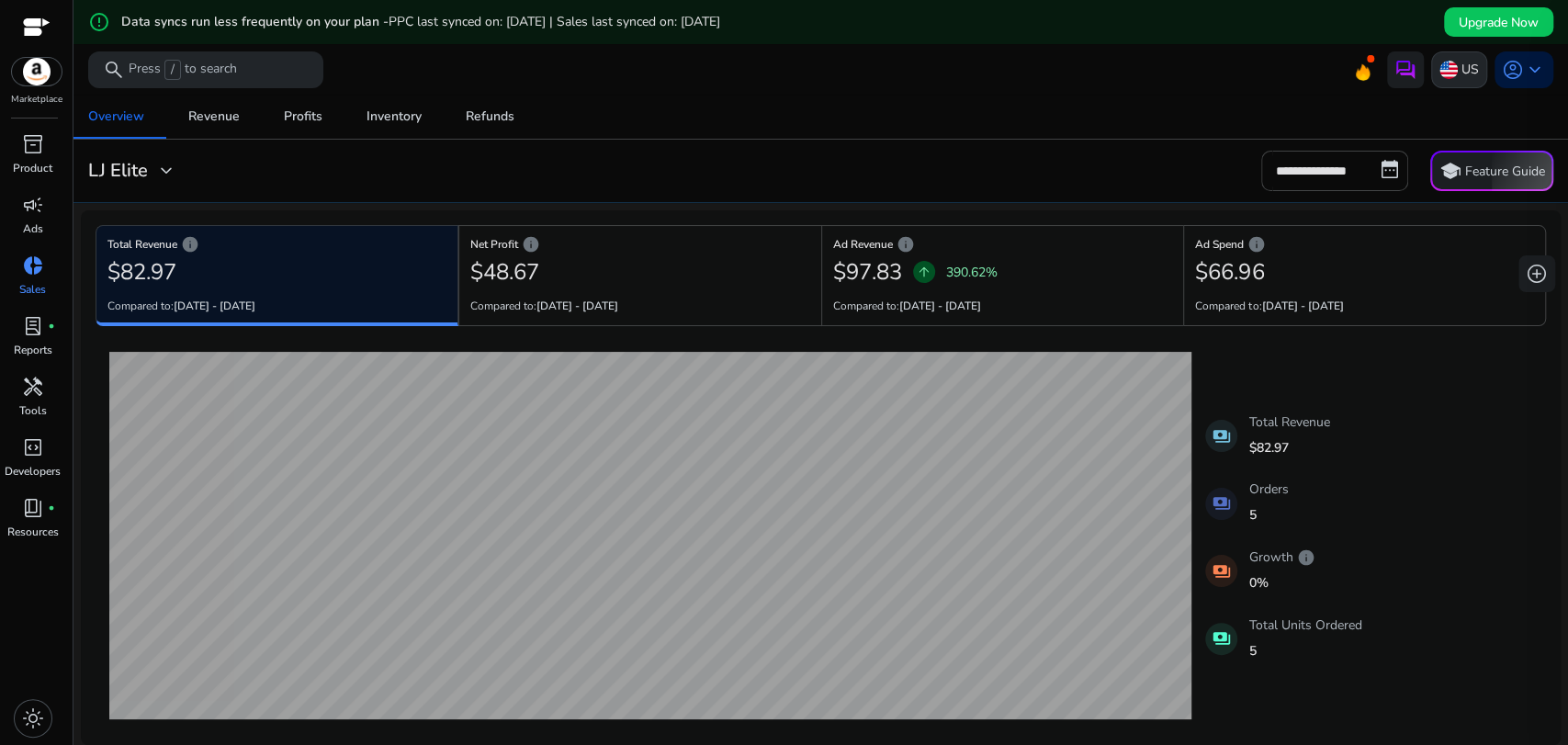
click at [1450, 66] on img at bounding box center [1449, 70] width 18 height 18
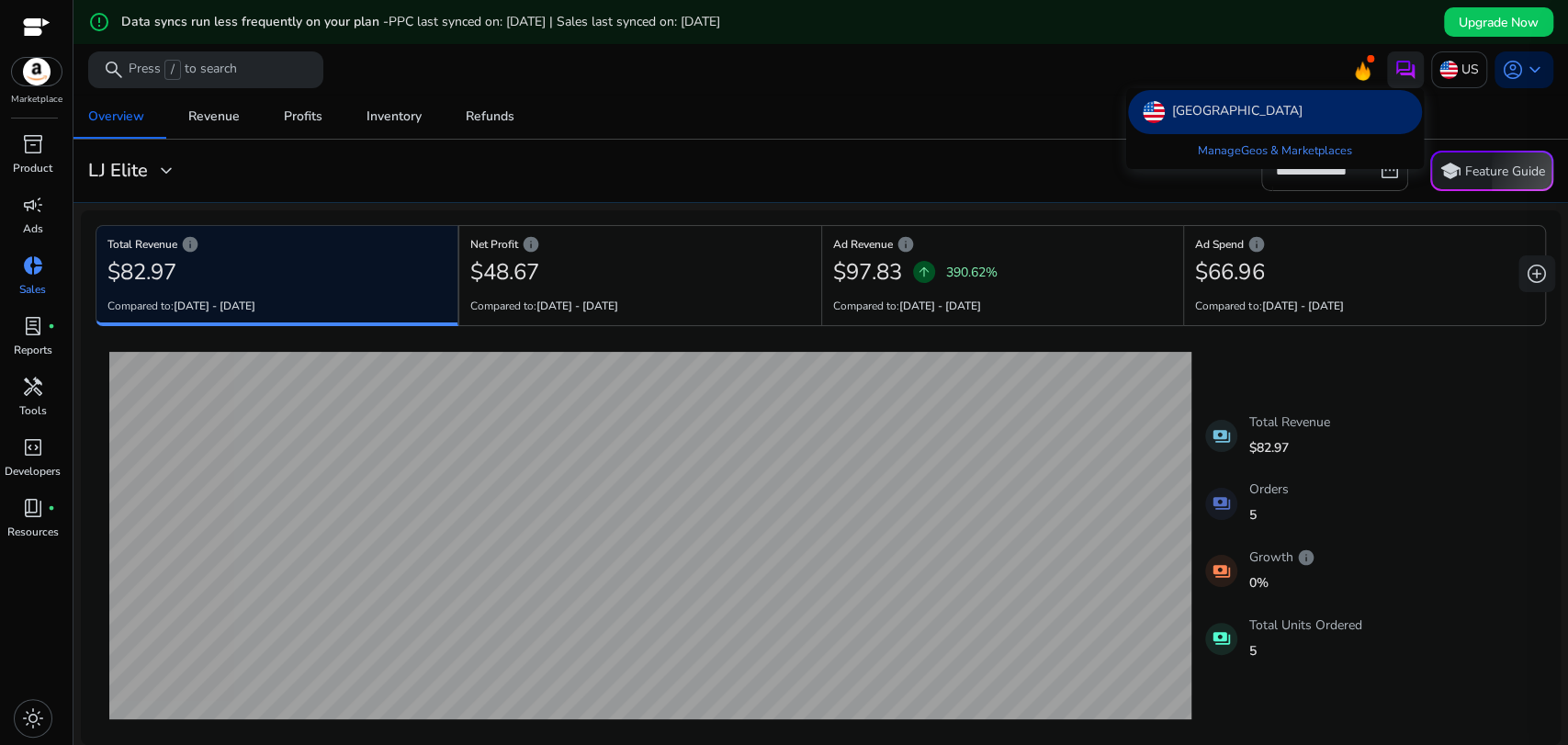
click at [32, 331] on div at bounding box center [784, 372] width 1568 height 745
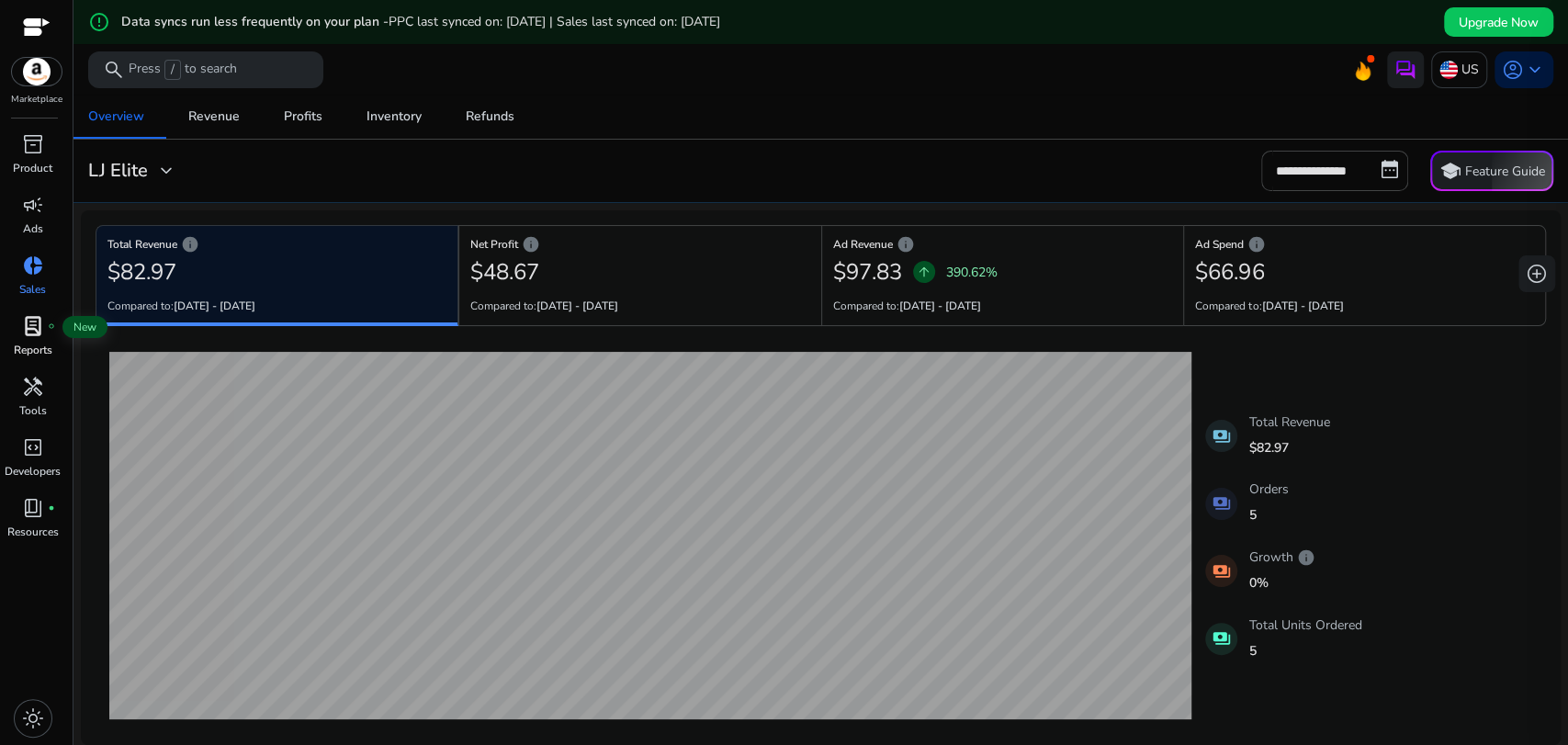
click at [32, 331] on span "lab_profile" at bounding box center [33, 326] width 22 height 22
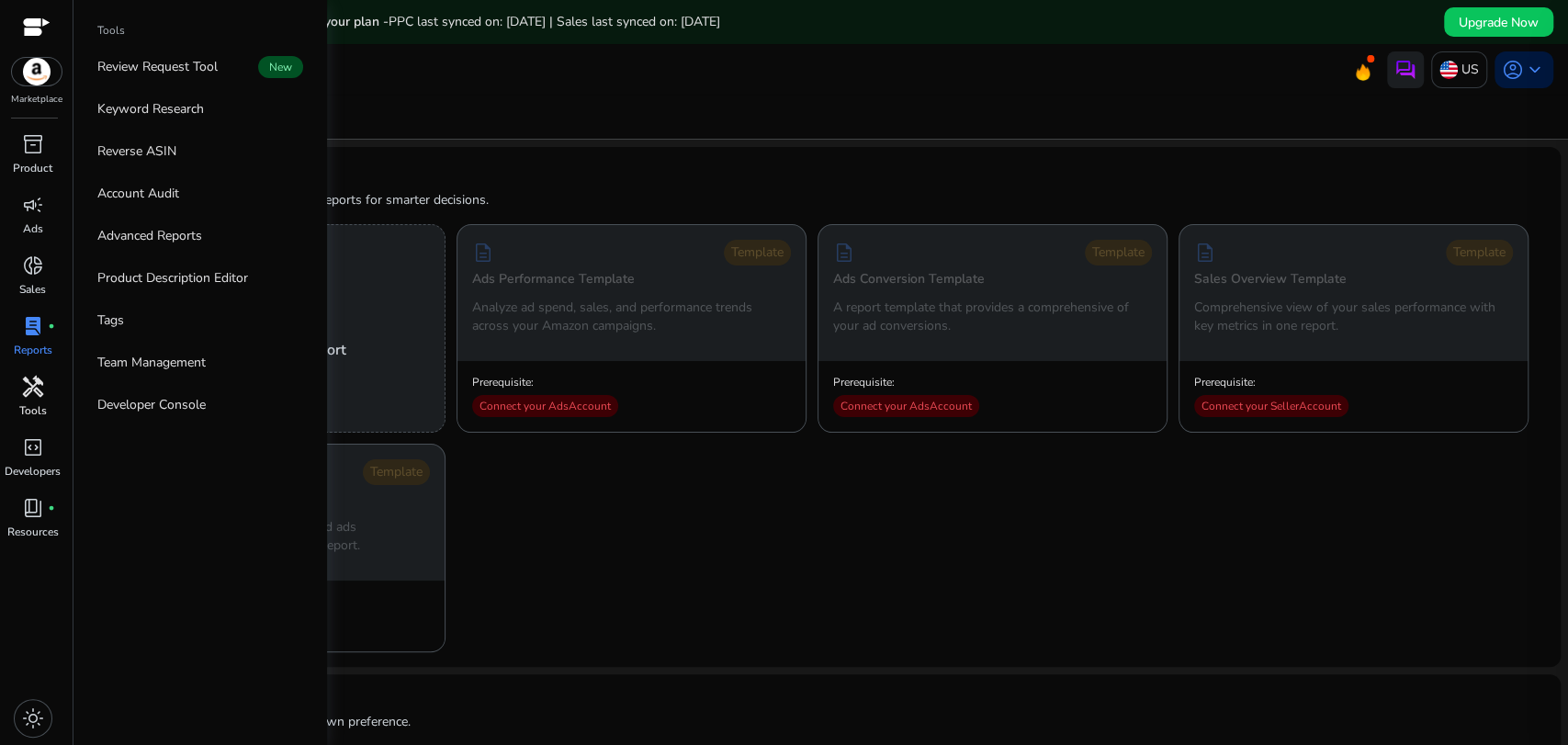
click at [40, 376] on span "handyman" at bounding box center [33, 387] width 22 height 22
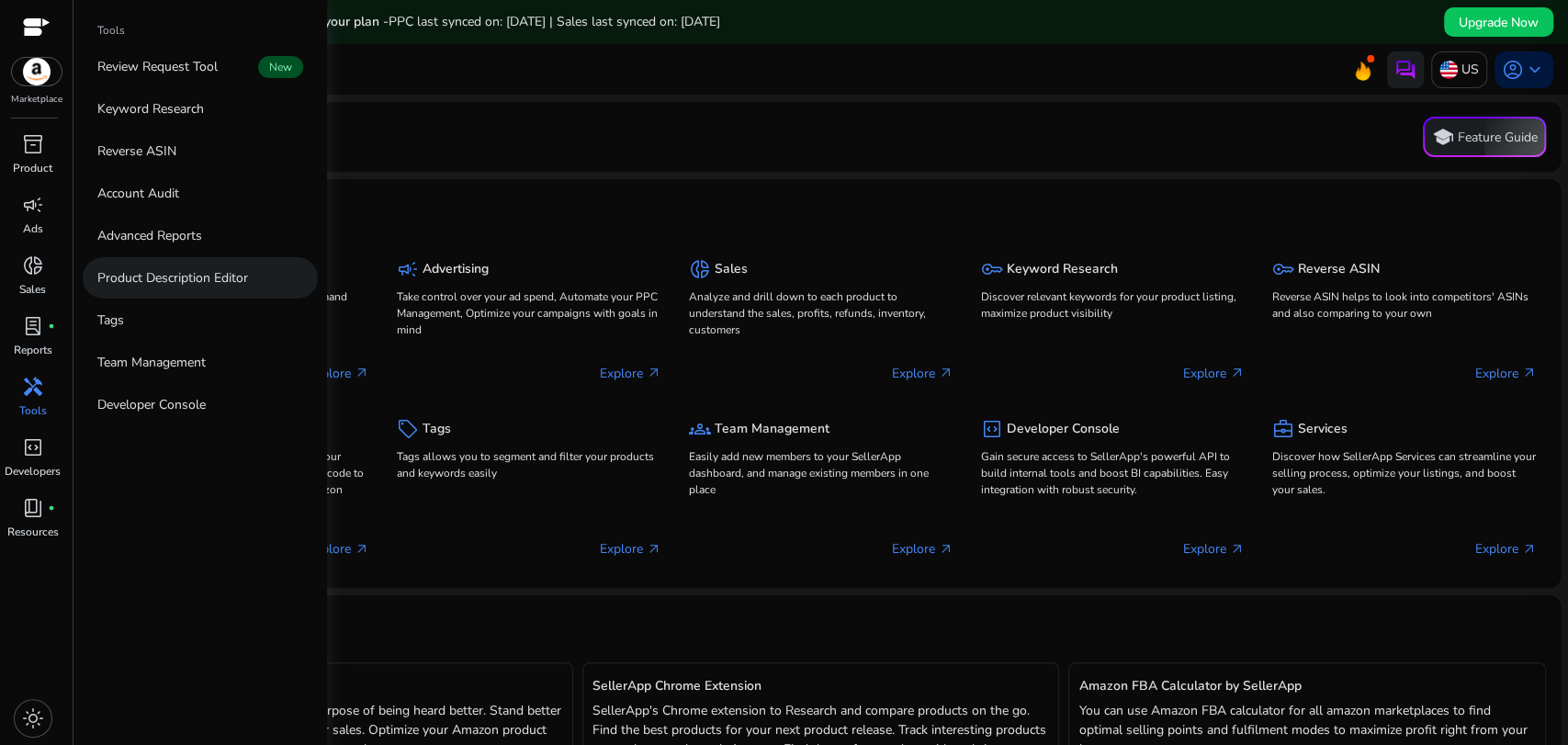
click at [154, 282] on p "Product Description Editor" at bounding box center [173, 278] width 150 height 19
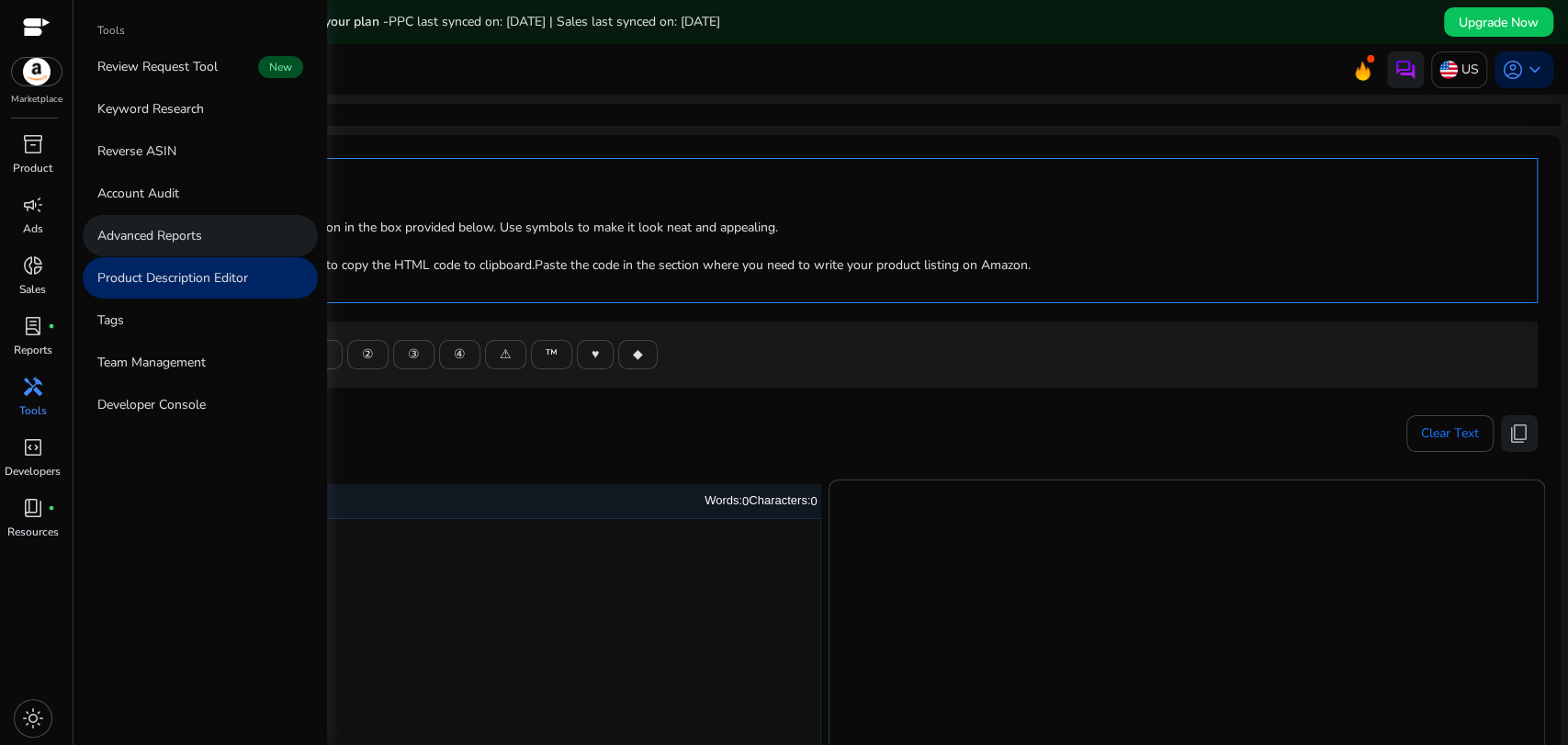
click at [156, 239] on p "Advanced Reports" at bounding box center [150, 235] width 104 height 19
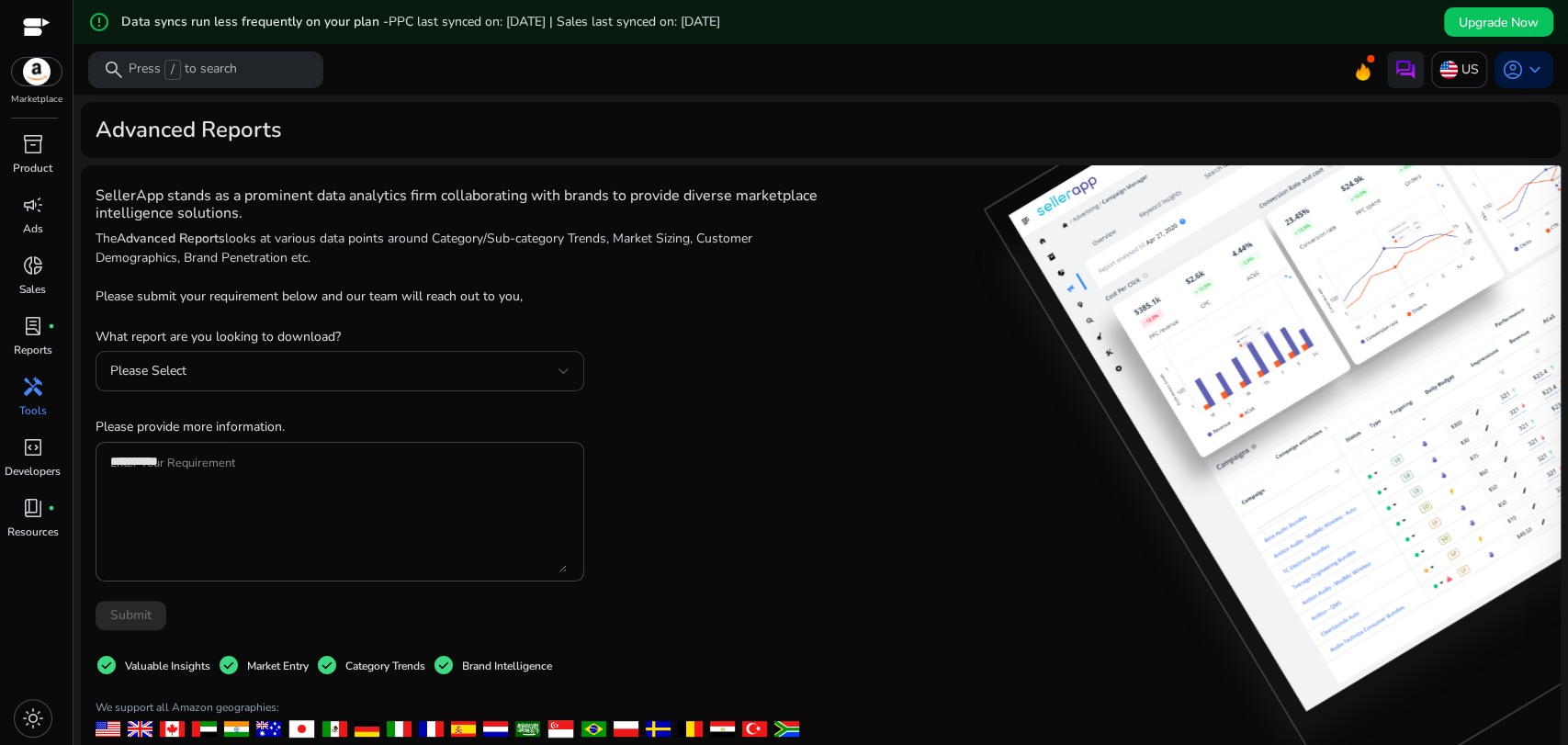
click at [303, 377] on div "Please Select" at bounding box center [334, 371] width 449 height 20
